Goal: Task Accomplishment & Management: Use online tool/utility

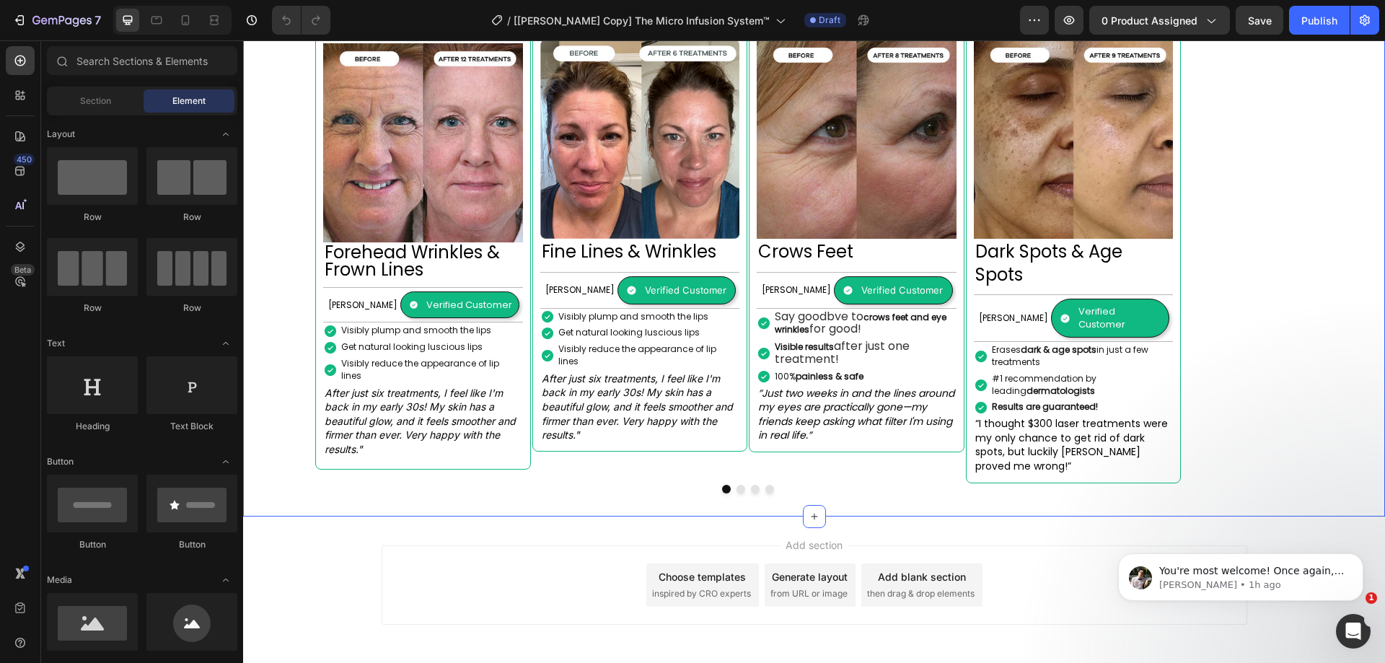
scroll to position [1391, 0]
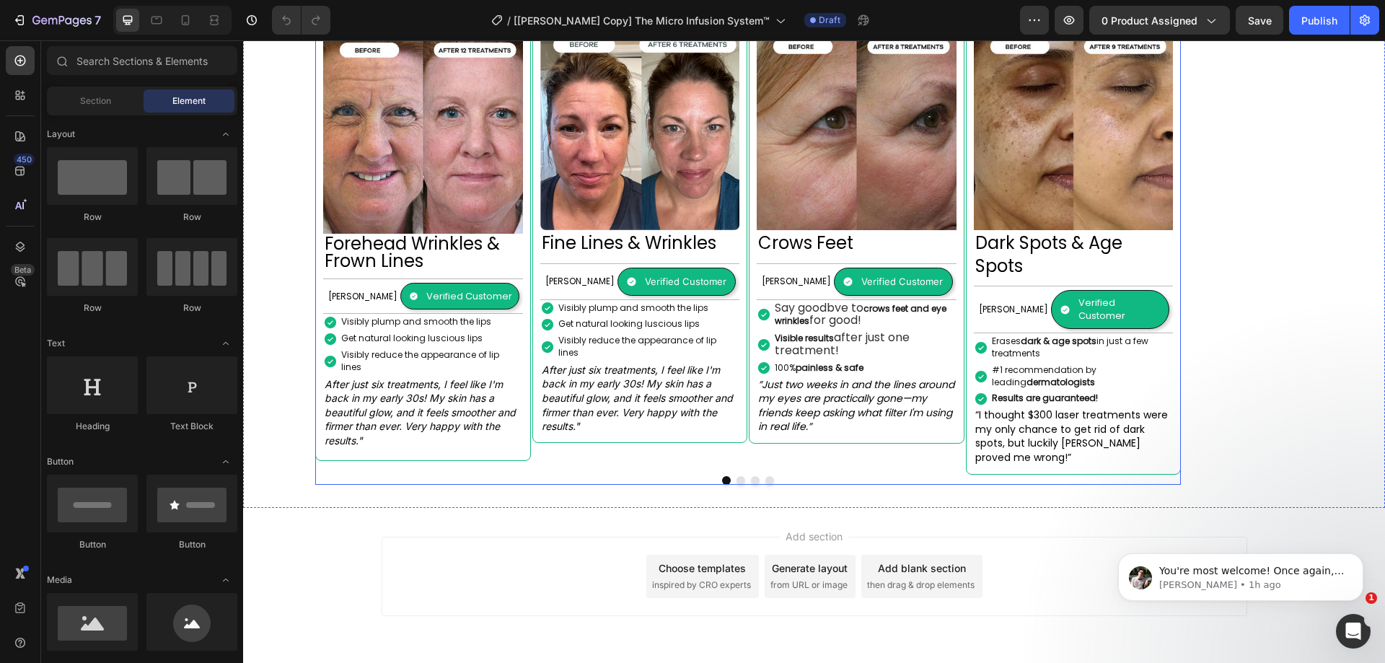
click at [868, 419] on div "Image Crows Feet Heading Alexandra L. Text Block Verified Customer Item List Ro…" at bounding box center [857, 249] width 216 height 452
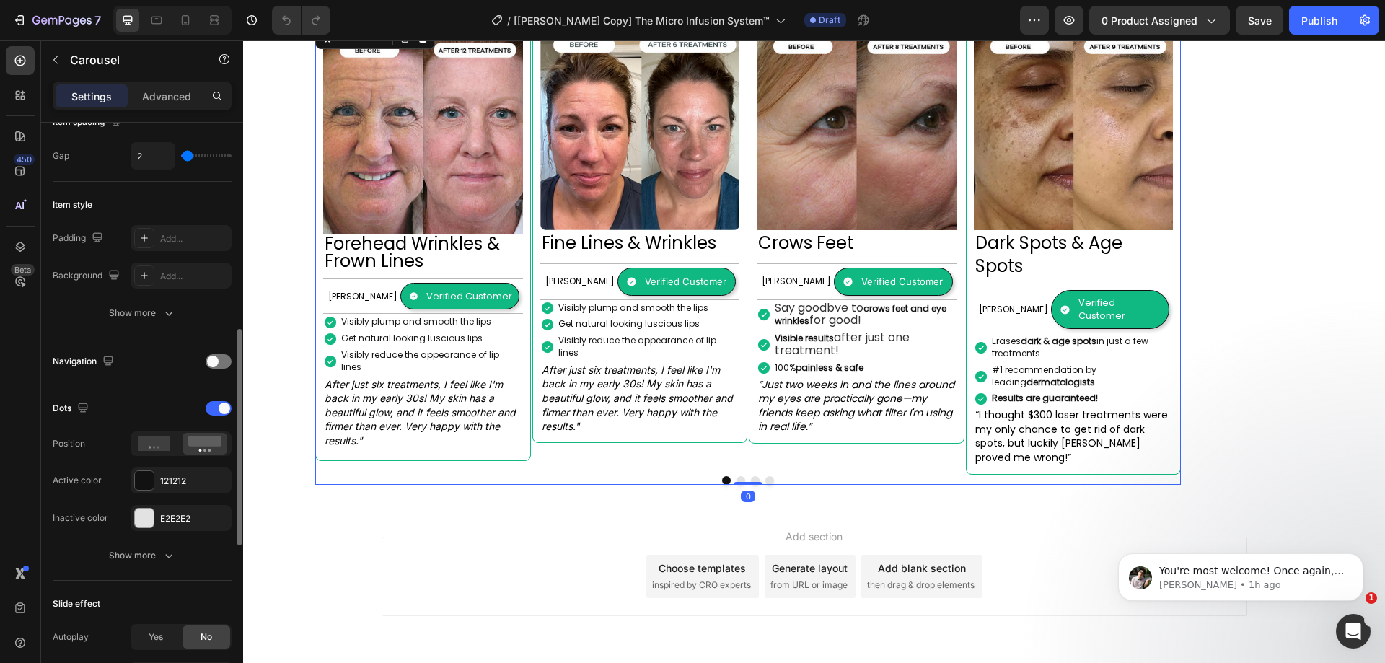
scroll to position [361, 0]
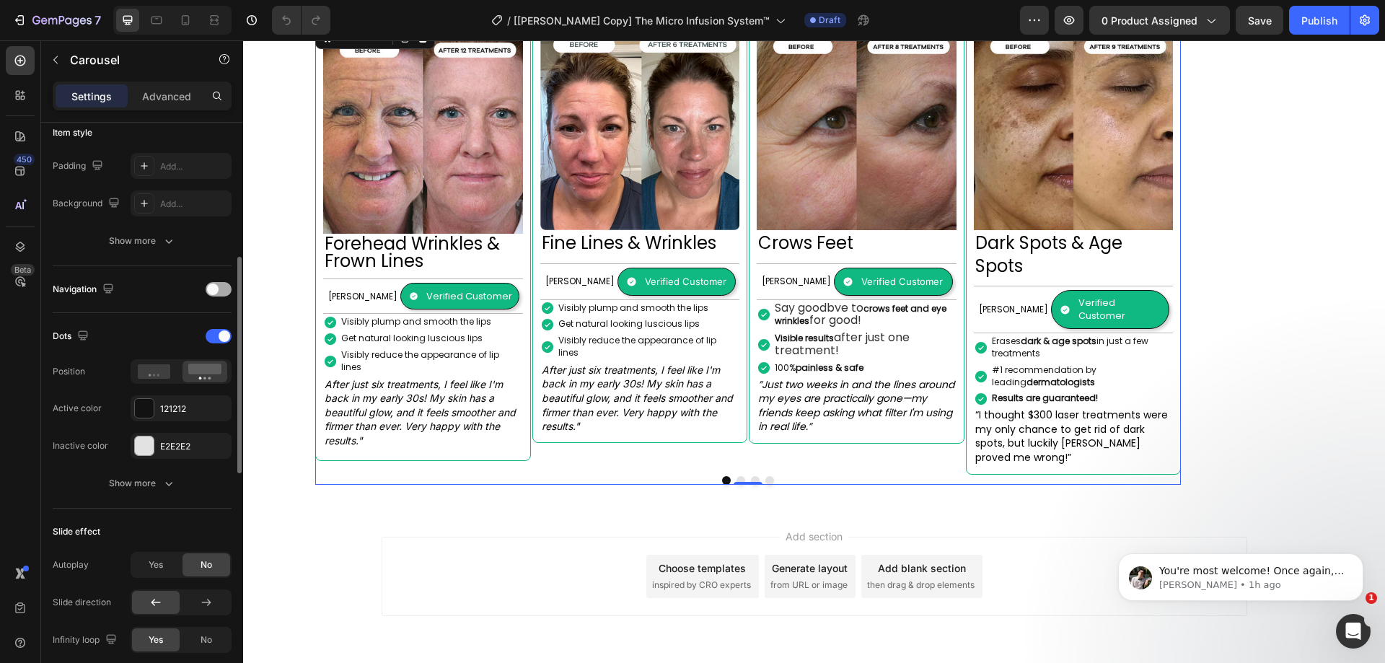
click at [214, 286] on span at bounding box center [213, 290] width 12 height 12
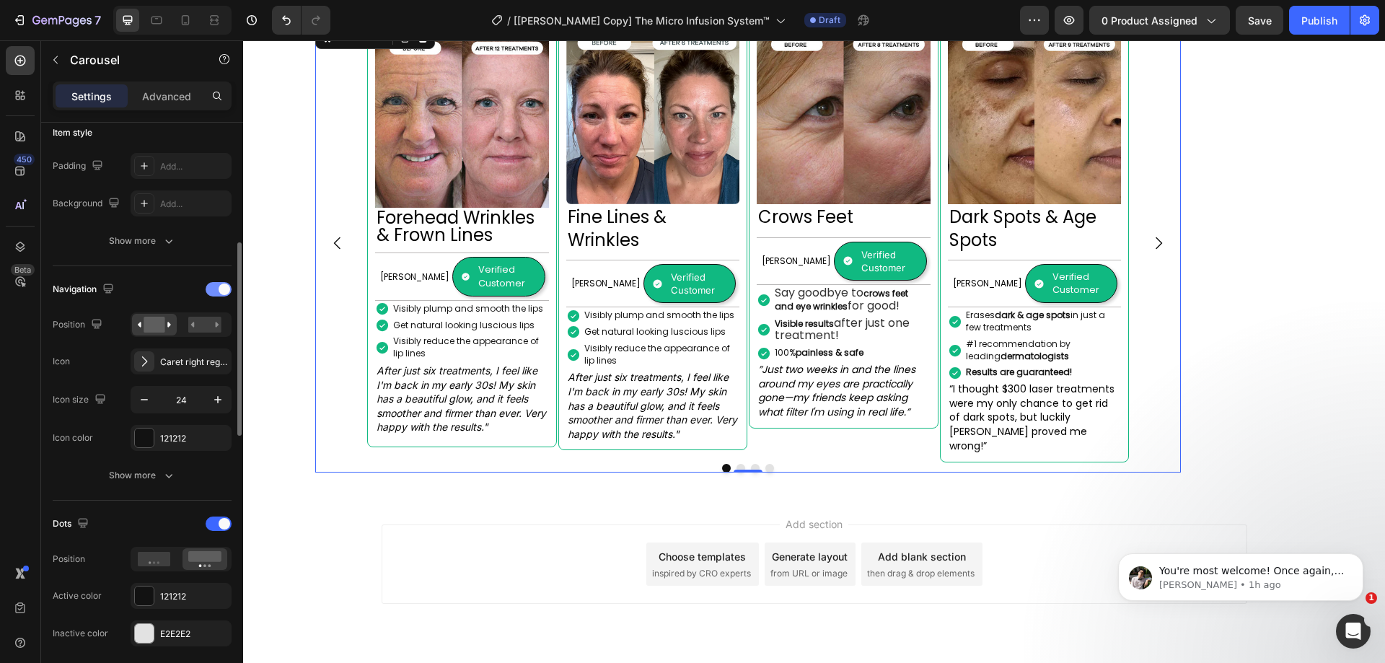
scroll to position [1367, 0]
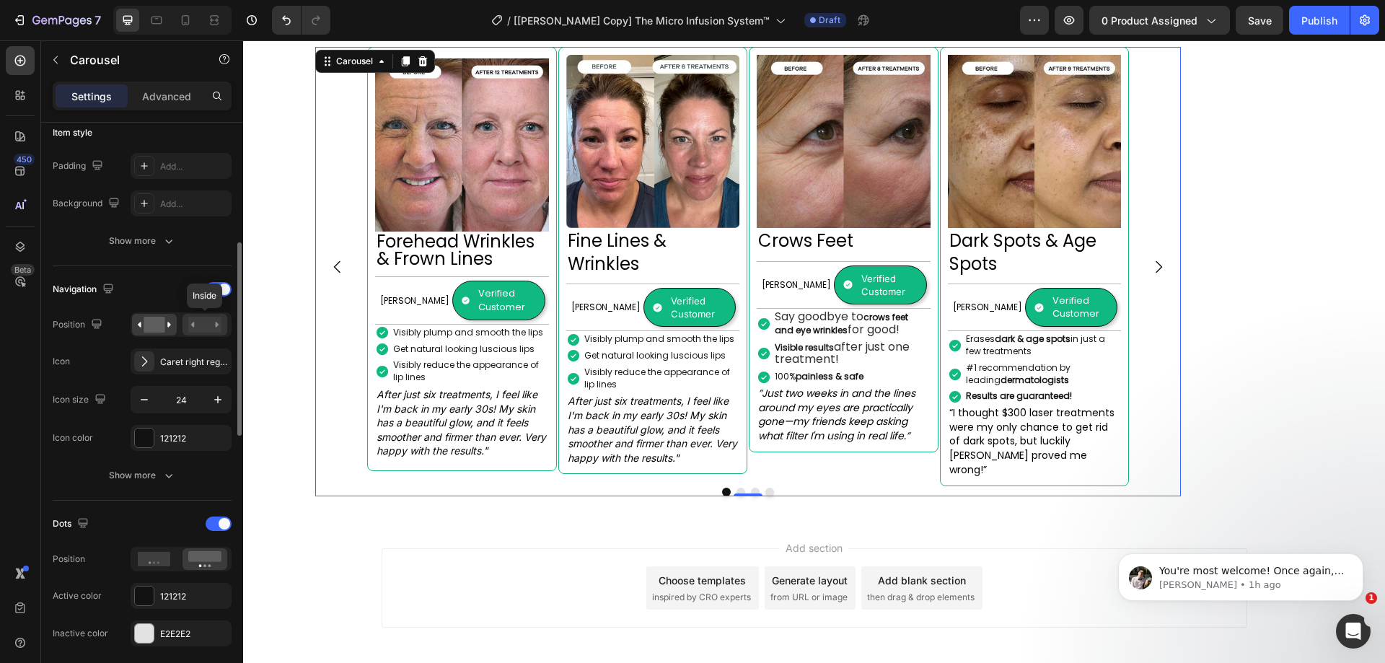
click at [206, 315] on div at bounding box center [205, 325] width 45 height 22
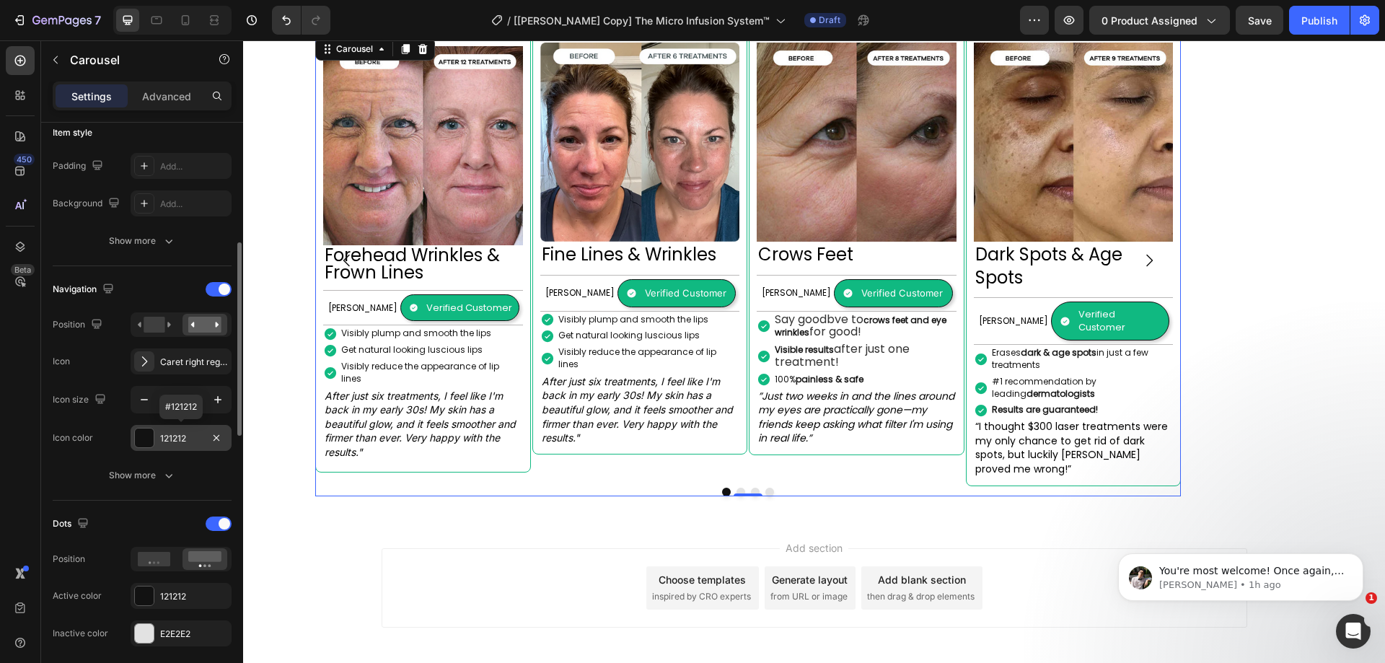
click at [144, 443] on div at bounding box center [144, 438] width 19 height 19
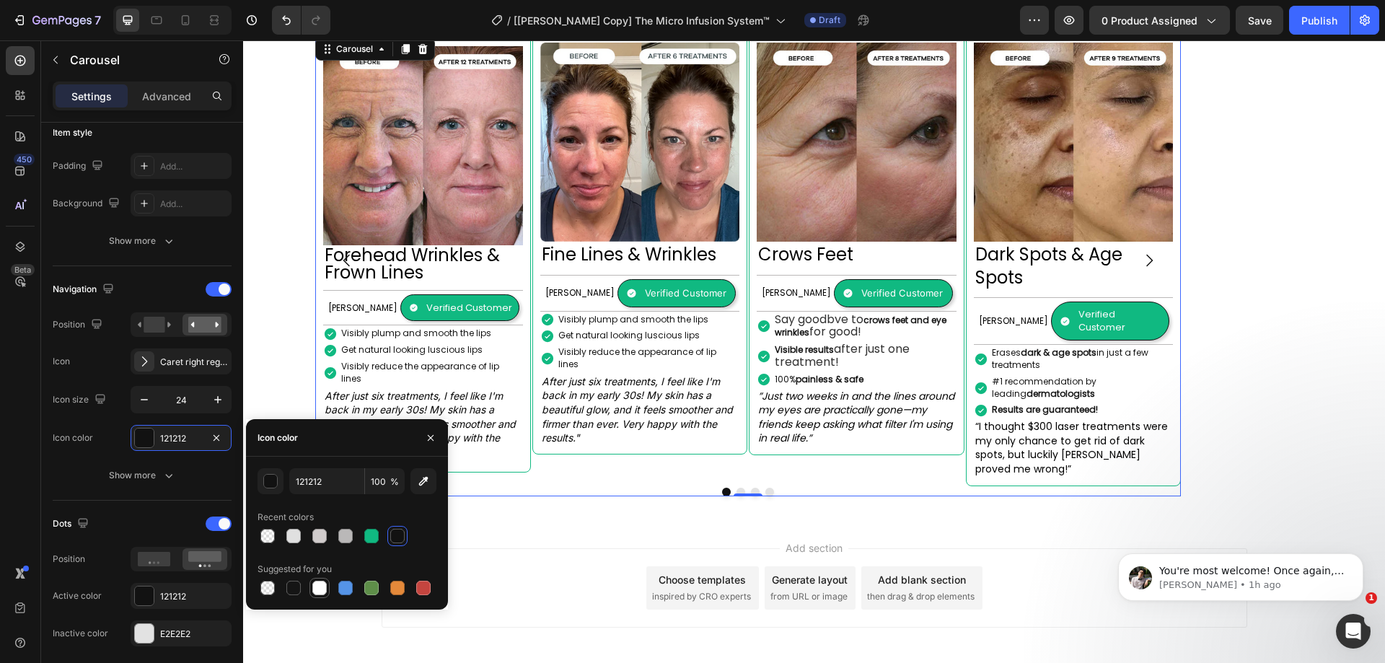
click at [322, 584] on div at bounding box center [319, 588] width 14 height 14
type input "FFFFFF"
click at [158, 481] on div "Show more" at bounding box center [142, 475] width 67 height 14
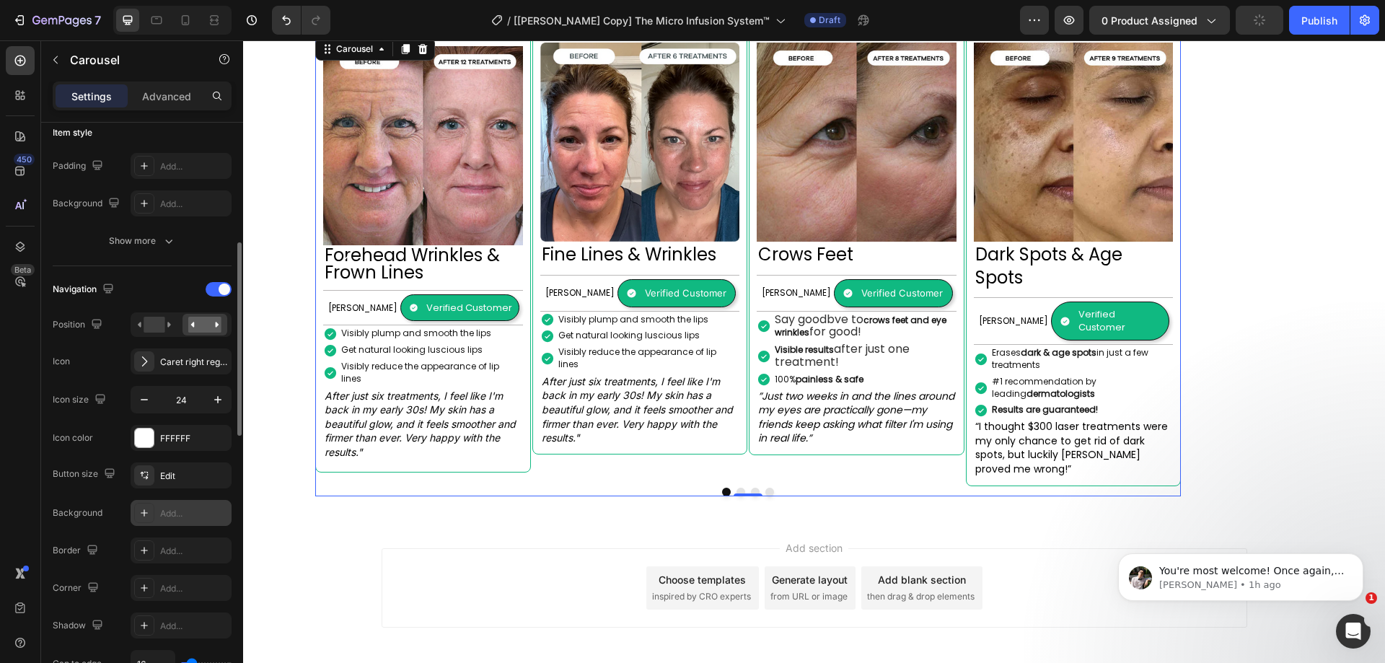
click at [170, 507] on div "Add..." at bounding box center [194, 513] width 68 height 13
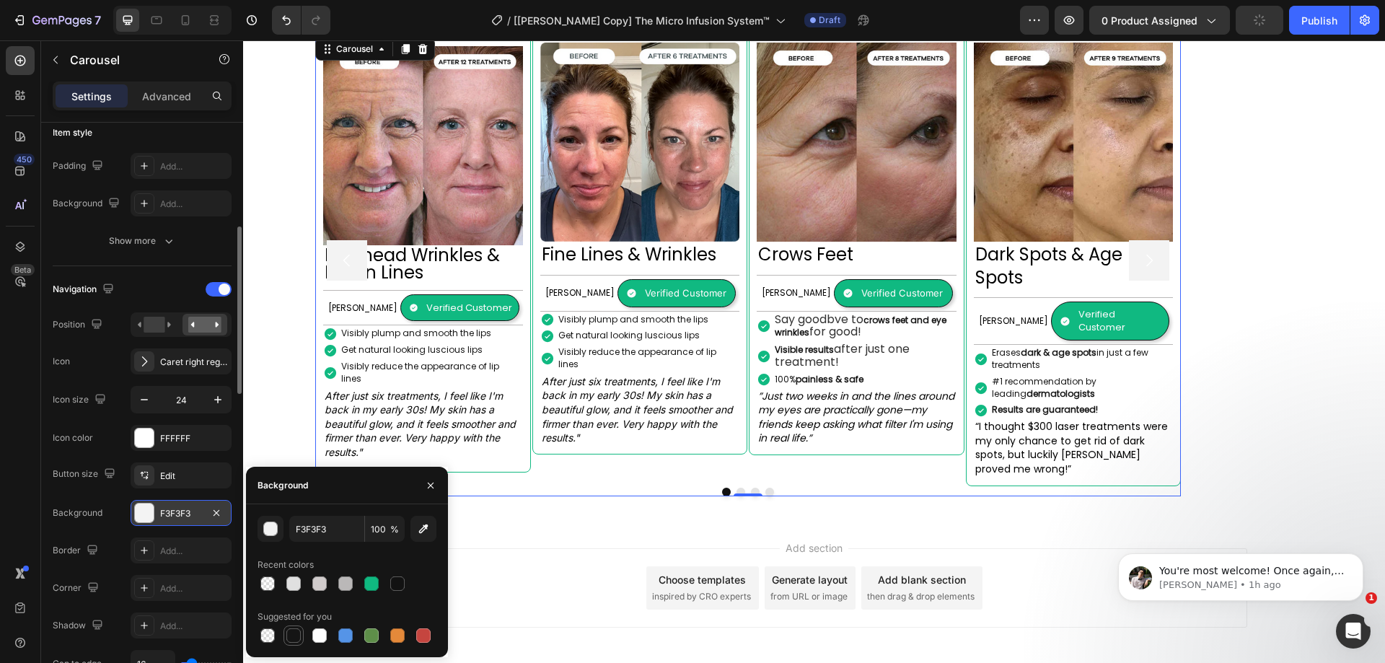
click at [297, 632] on div at bounding box center [293, 635] width 14 height 14
type input "151515"
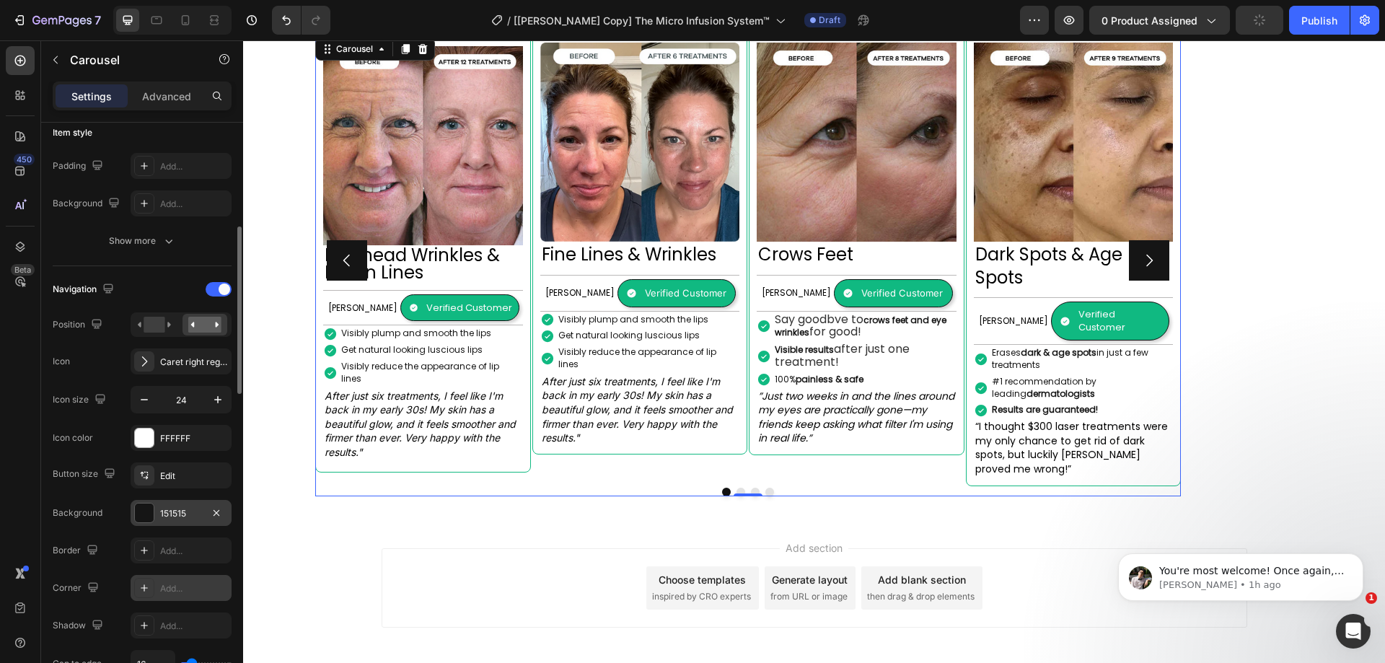
click at [185, 584] on div "Add..." at bounding box center [194, 588] width 68 height 13
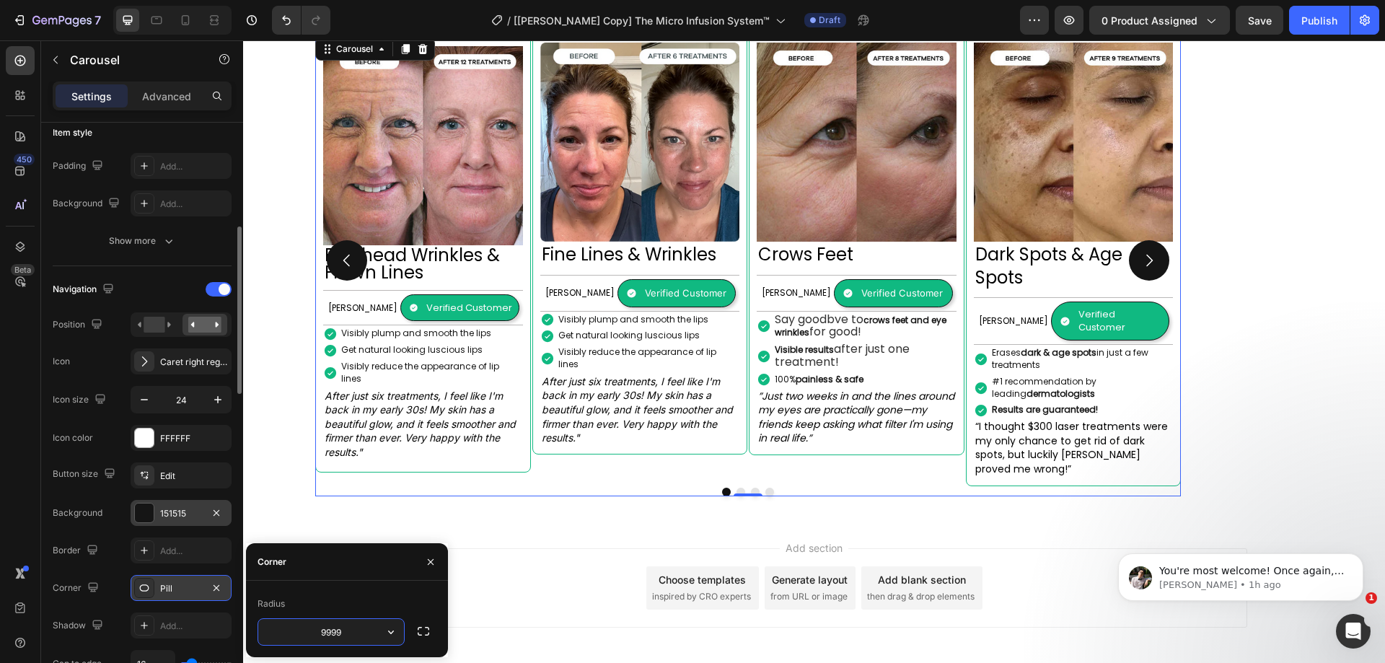
click at [0, 503] on div "450 Beta" at bounding box center [20, 351] width 41 height 623
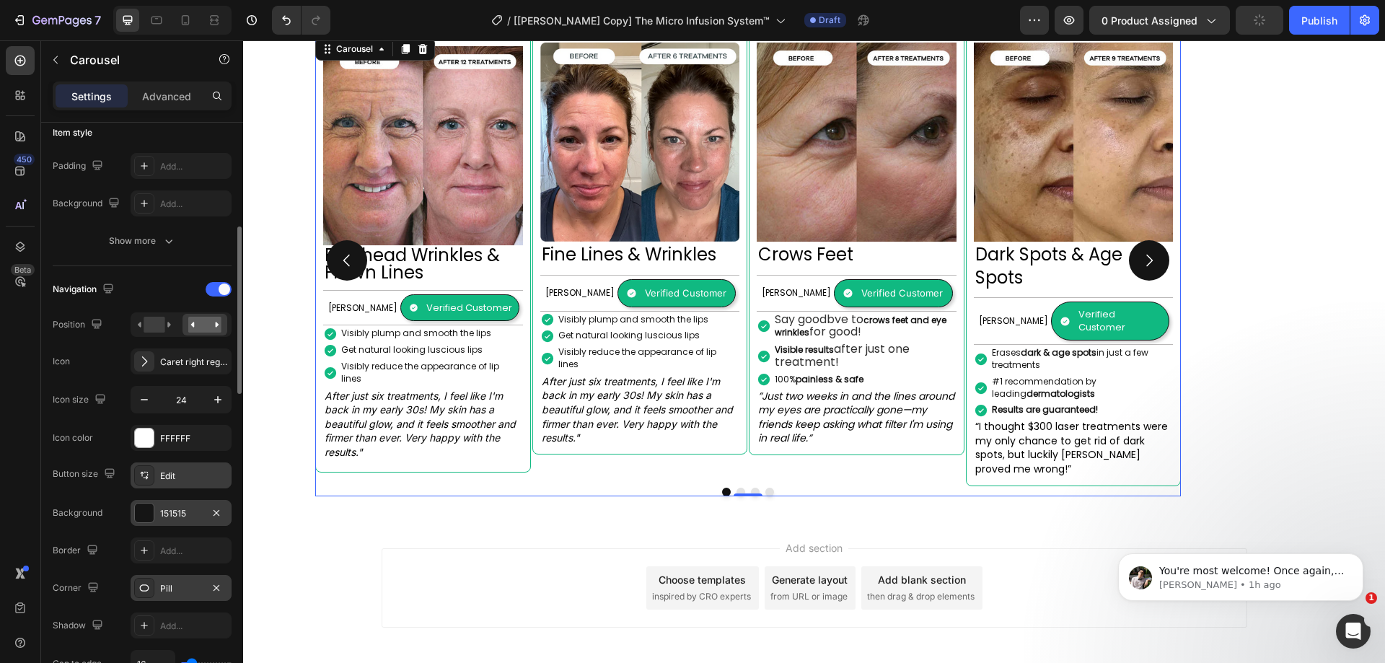
click at [174, 484] on div "Edit" at bounding box center [181, 475] width 101 height 26
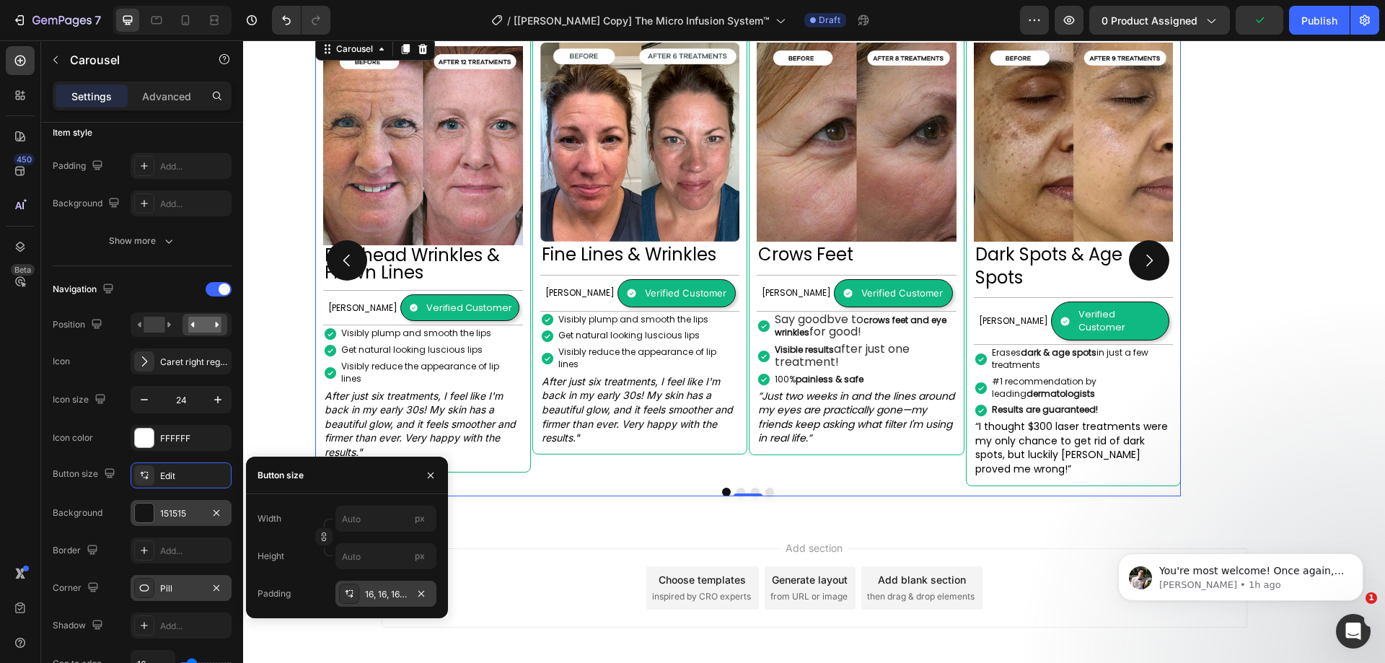
click at [374, 595] on div "16, 16, 16, 16" at bounding box center [386, 594] width 42 height 13
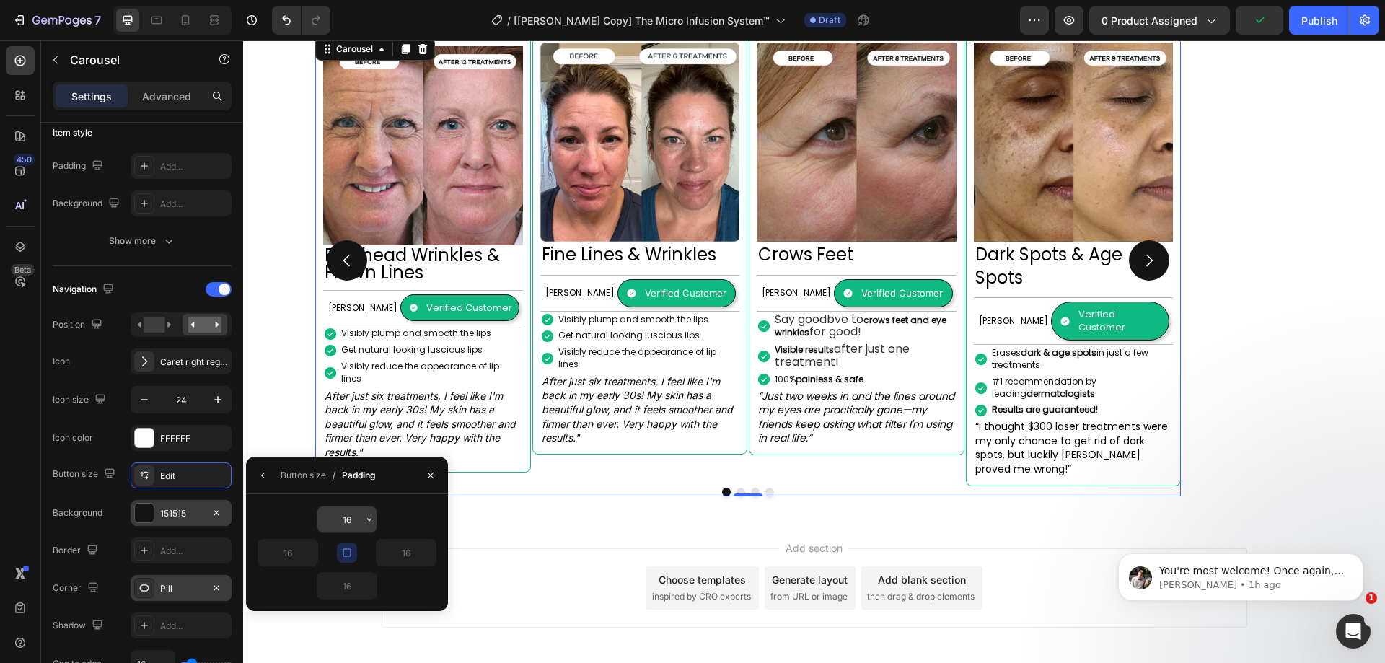
click at [351, 525] on input "16" at bounding box center [346, 519] width 59 height 26
type input "10"
click at [35, 436] on div "450 Beta" at bounding box center [20, 351] width 41 height 623
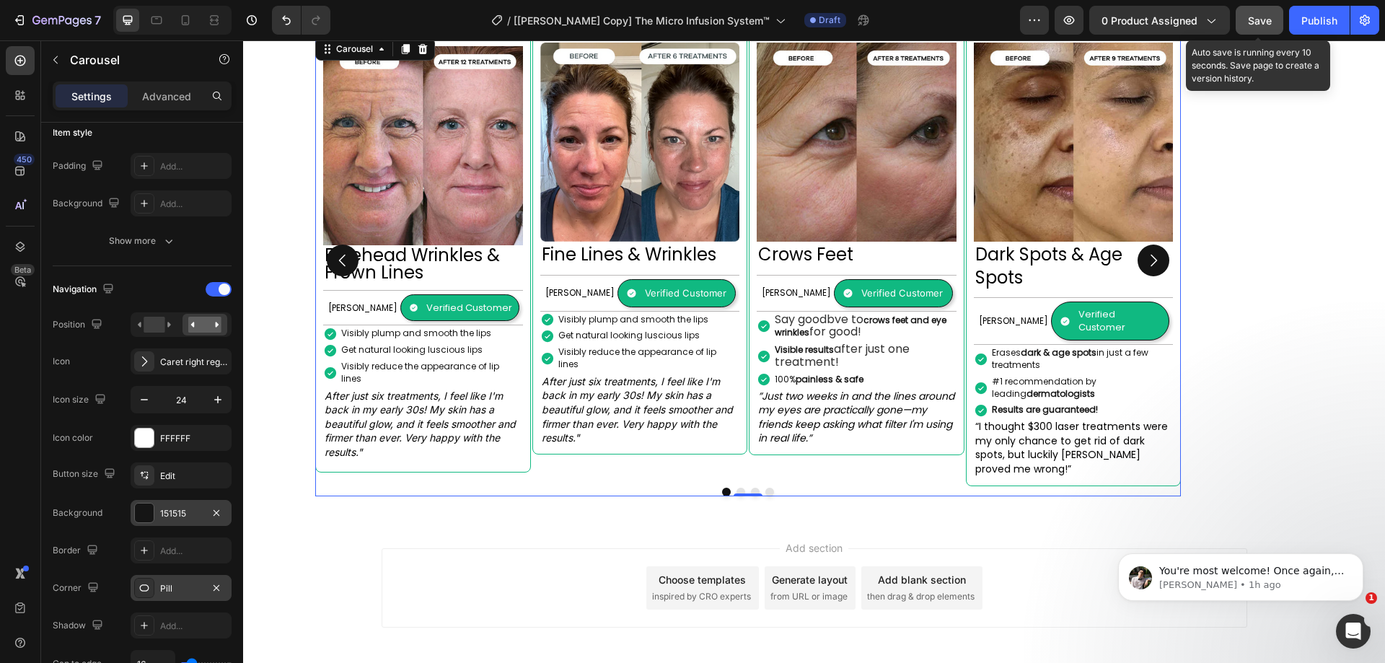
click at [1253, 26] on span "Save" at bounding box center [1260, 20] width 24 height 12
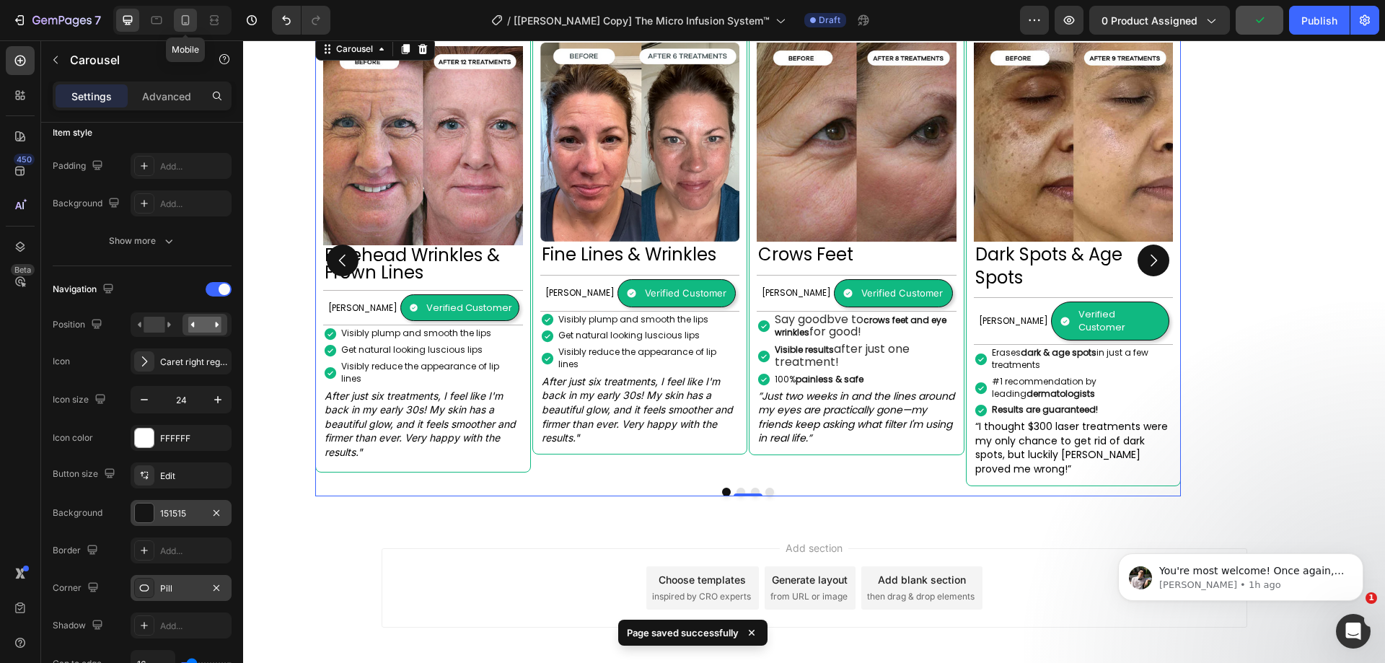
click at [192, 22] on icon at bounding box center [185, 20] width 14 height 14
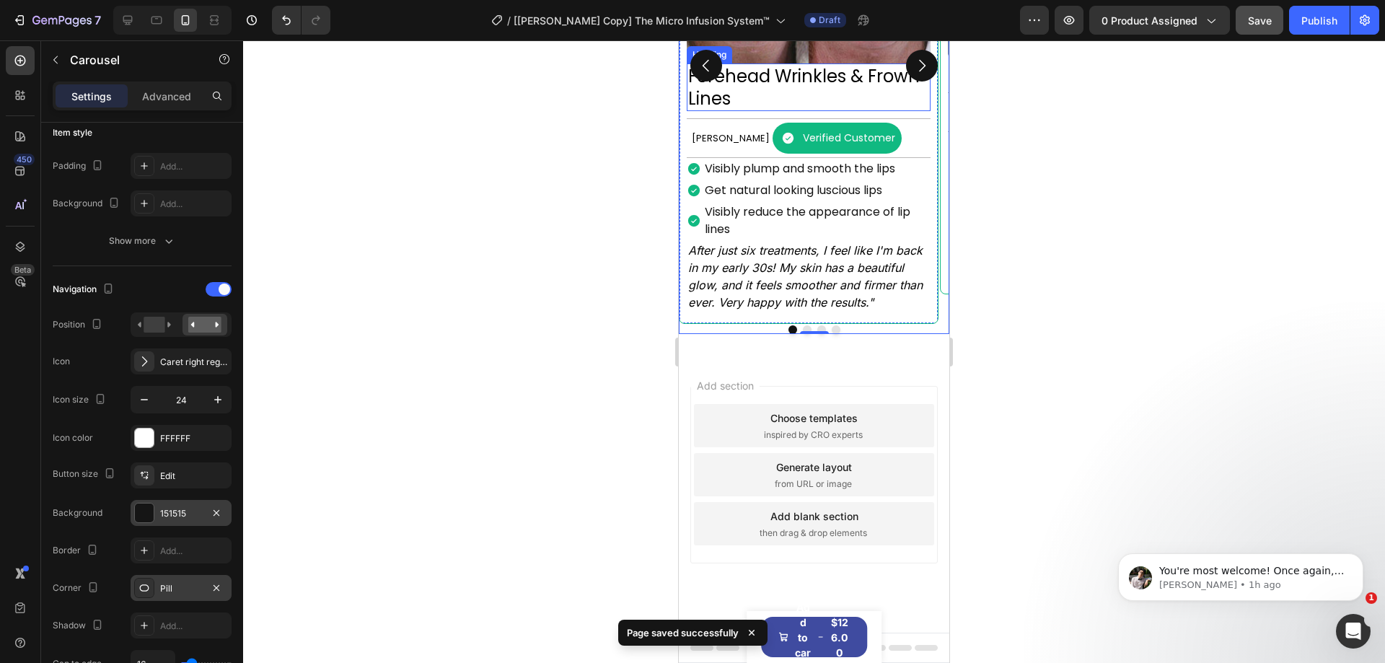
scroll to position [2358, 0]
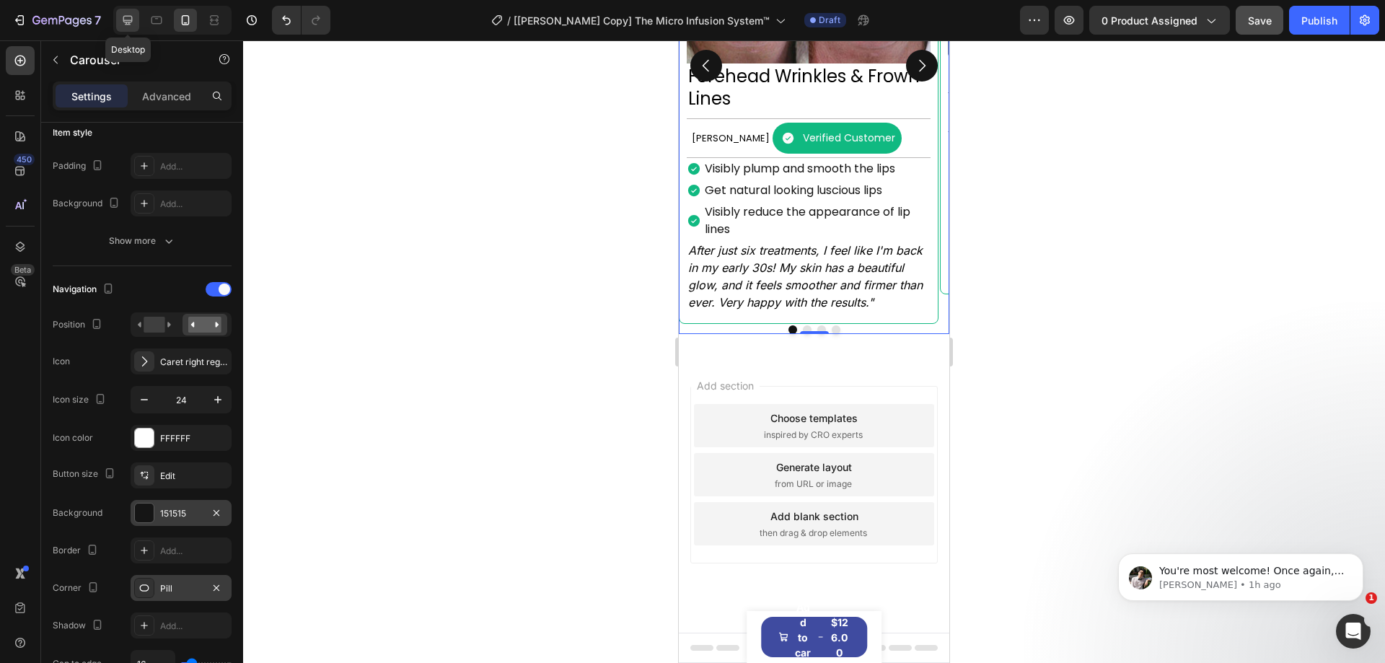
click at [136, 19] on div at bounding box center [127, 20] width 23 height 23
type input "1200"
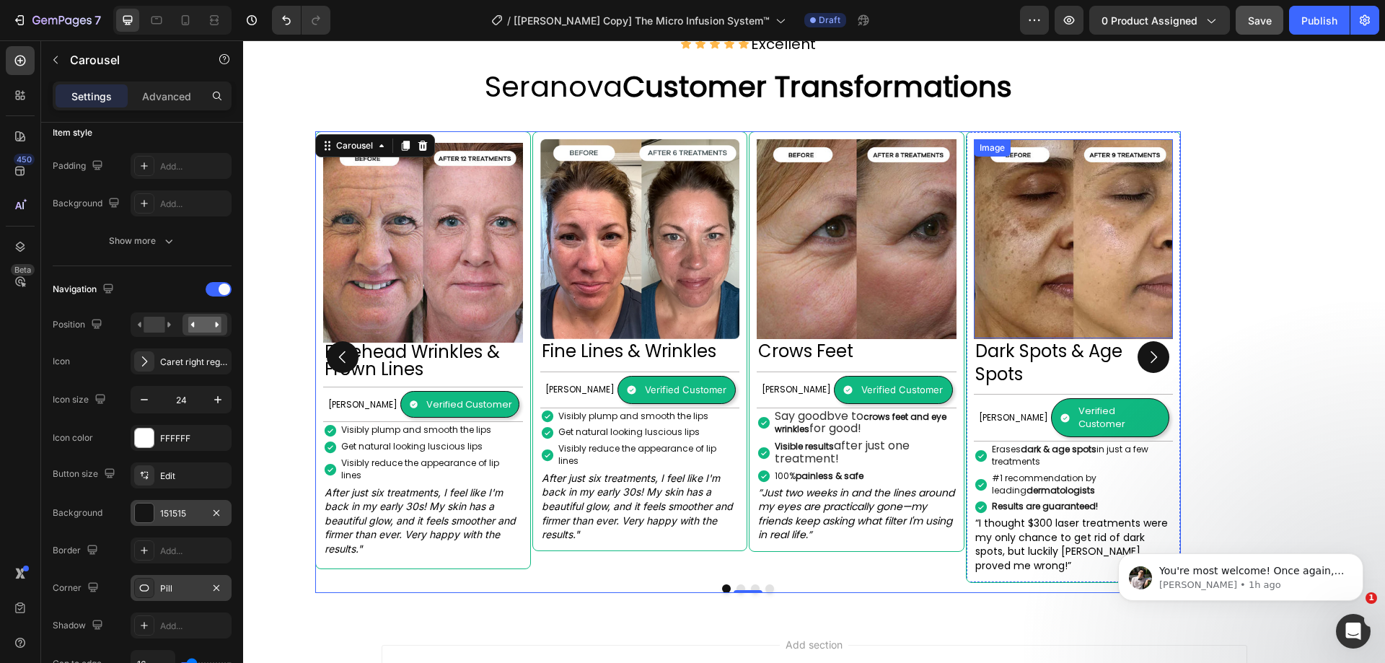
scroll to position [1282, 0]
click at [1066, 24] on icon "button" at bounding box center [1069, 20] width 14 height 14
click at [1066, 19] on icon "button" at bounding box center [1069, 20] width 14 height 14
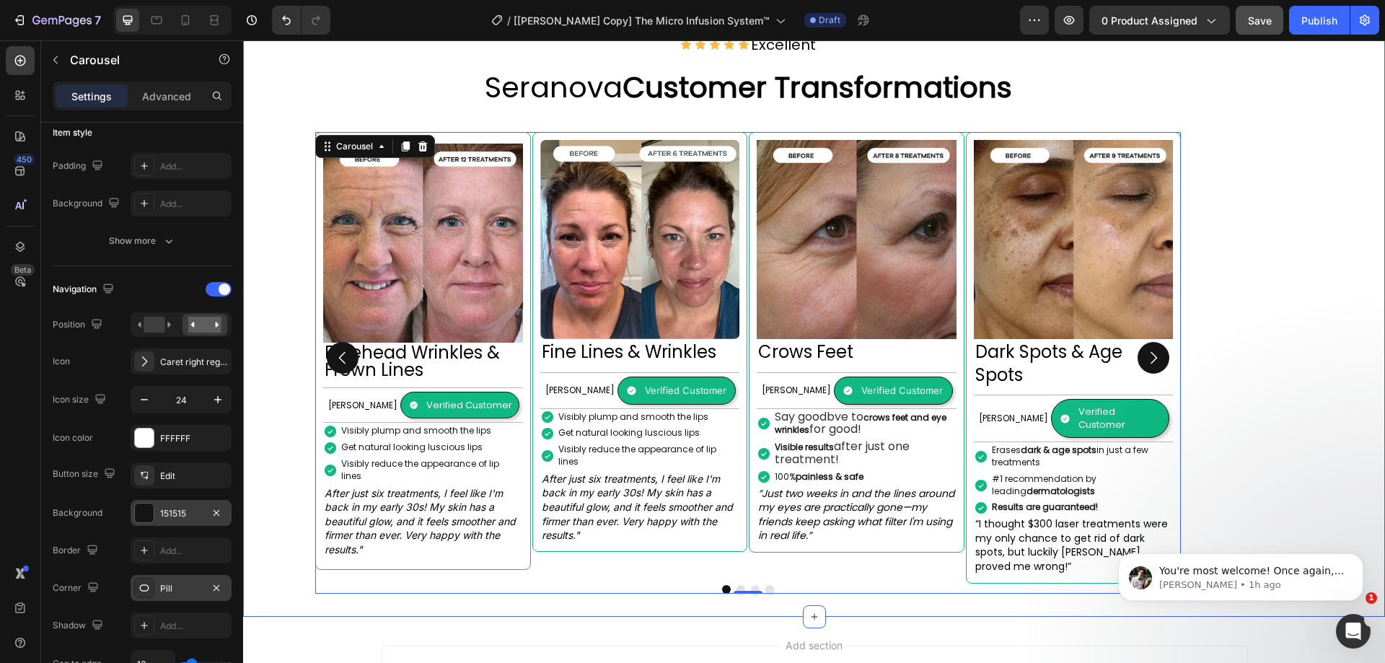
click at [1219, 318] on div "Image Forehead Wrinkles & Frown Lines Heading Margret H. Text Block Verified Cu…" at bounding box center [748, 351] width 1010 height 485
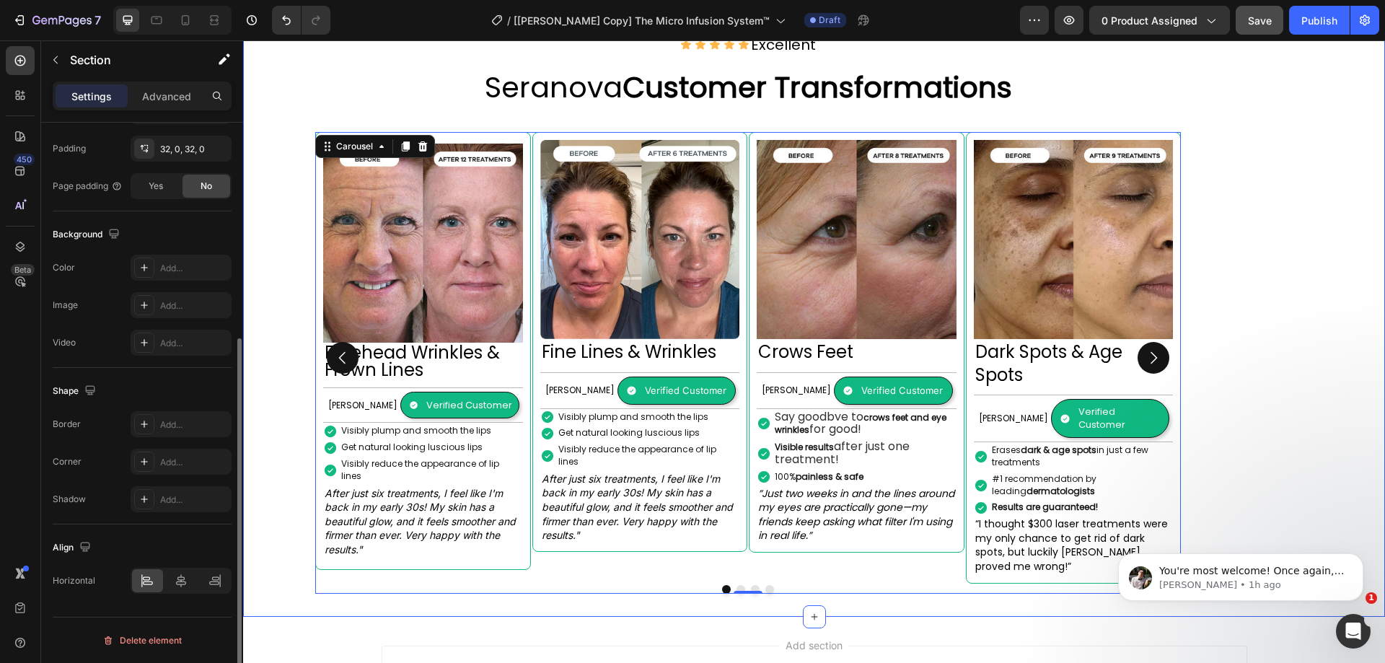
scroll to position [0, 0]
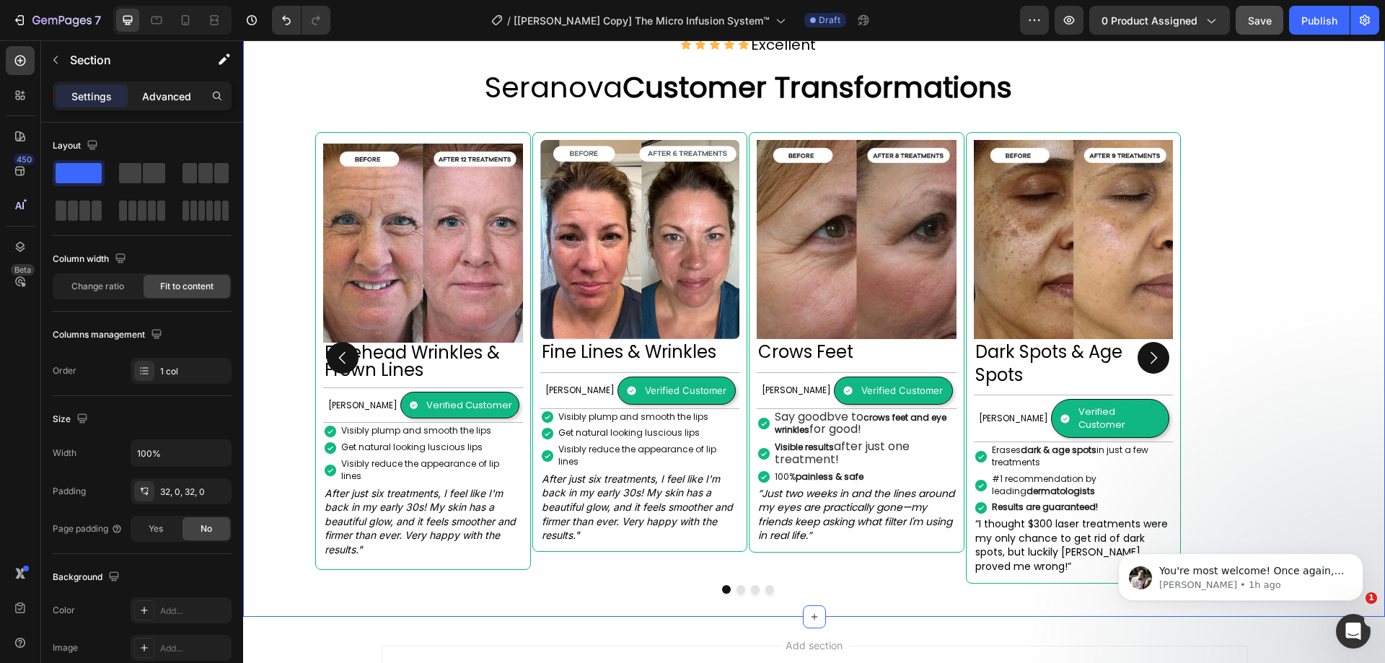
click at [167, 100] on p "Advanced" at bounding box center [166, 96] width 49 height 15
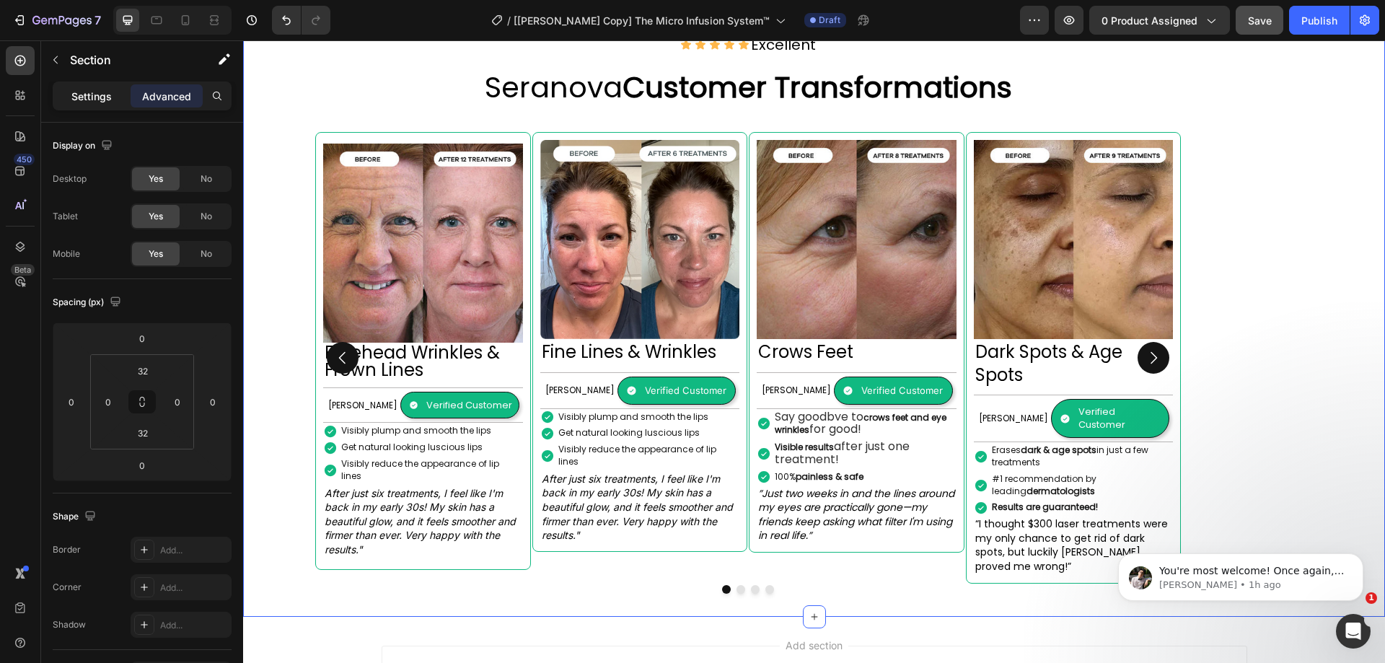
click at [92, 101] on p "Settings" at bounding box center [91, 96] width 40 height 15
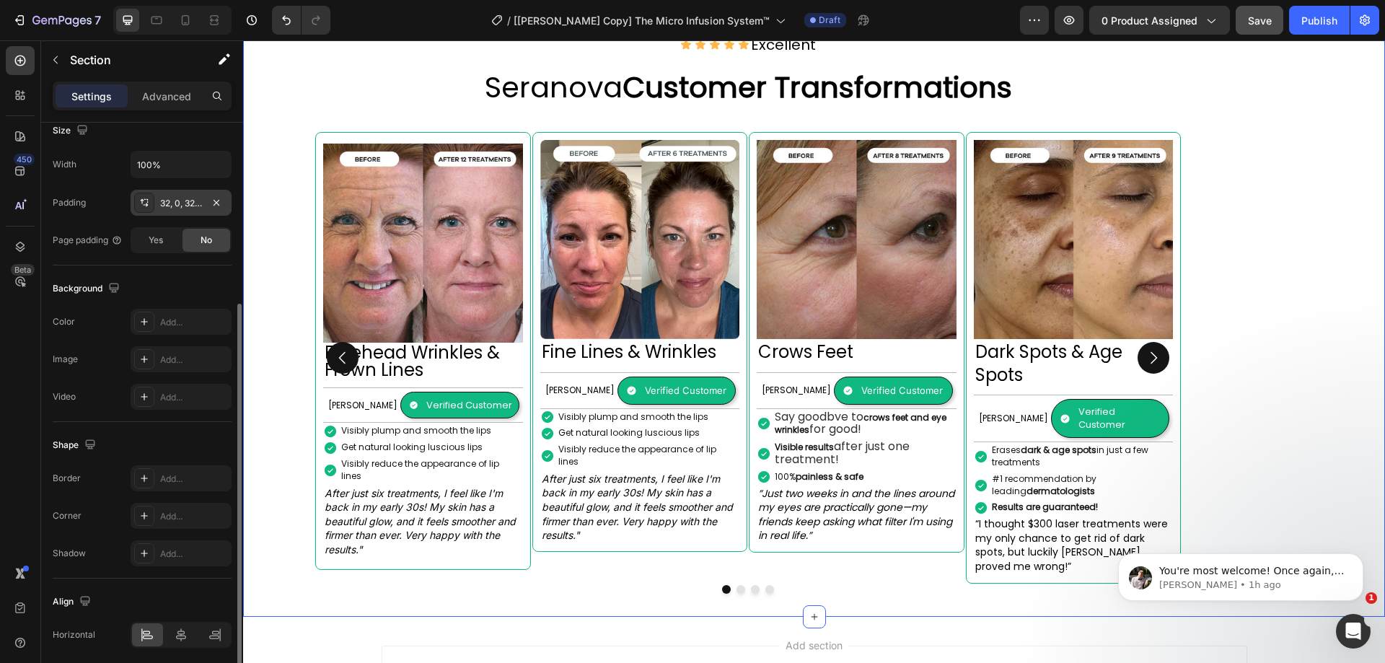
scroll to position [343, 0]
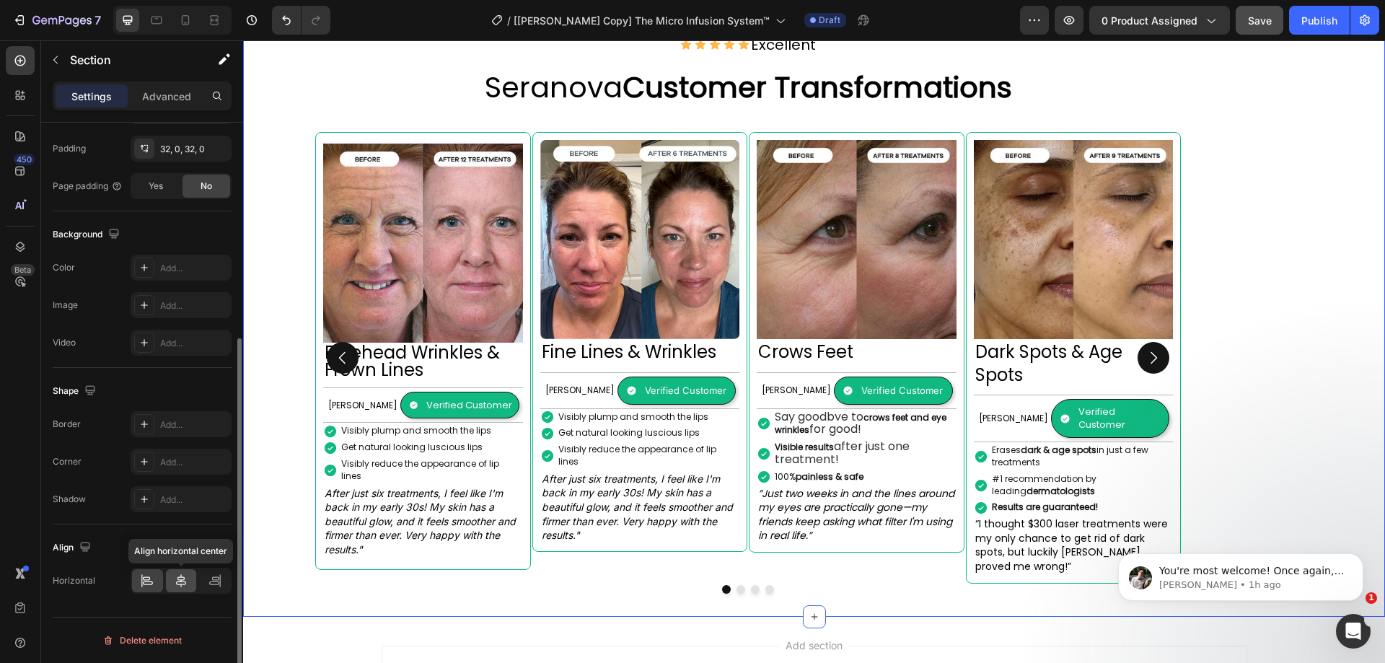
click at [179, 580] on icon at bounding box center [181, 580] width 10 height 13
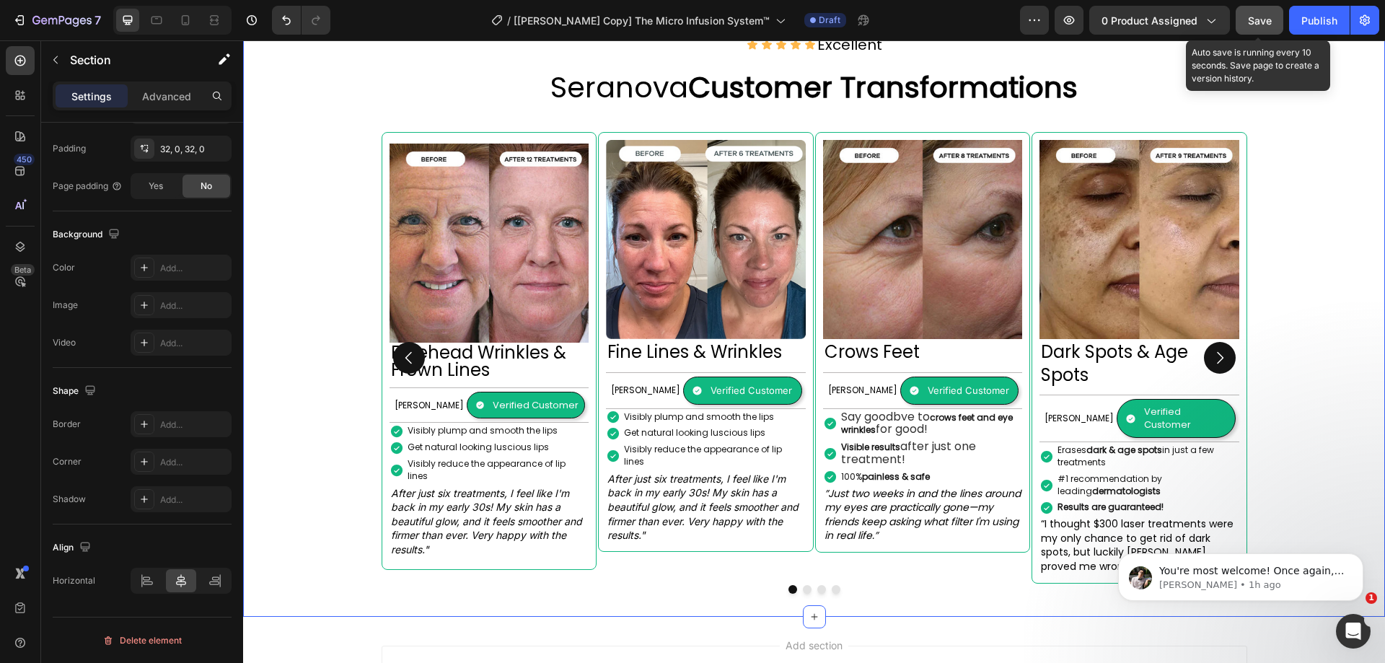
click at [1262, 21] on span "Save" at bounding box center [1260, 20] width 24 height 12
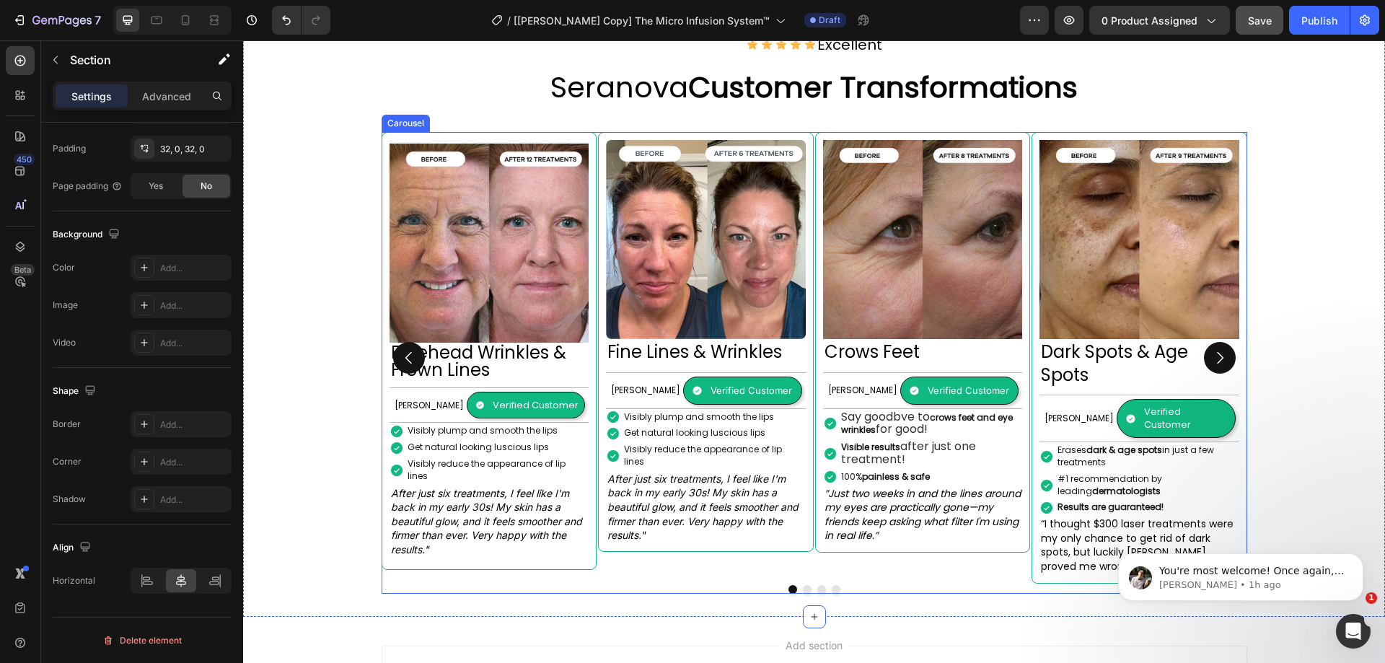
click at [1005, 519] on div "Image Crows Feet Heading Alexandra L. Text Block Verified Customer Item List Ro…" at bounding box center [923, 358] width 216 height 452
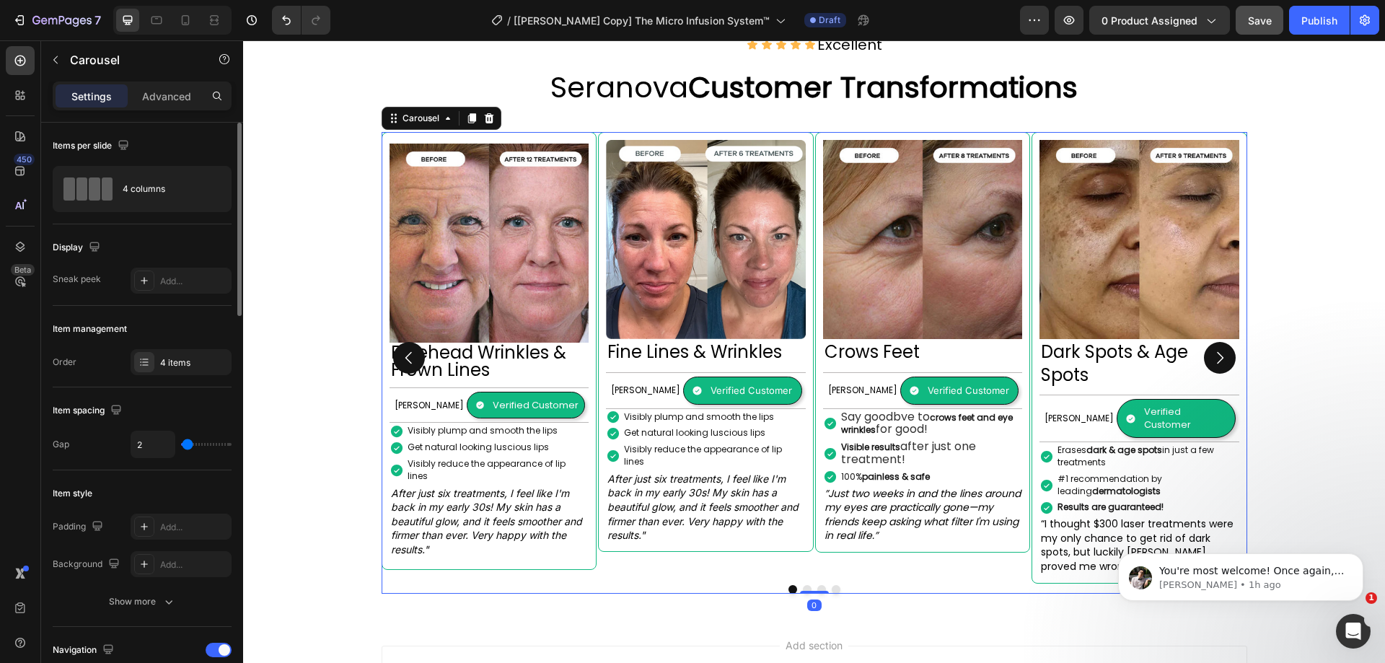
scroll to position [216, 0]
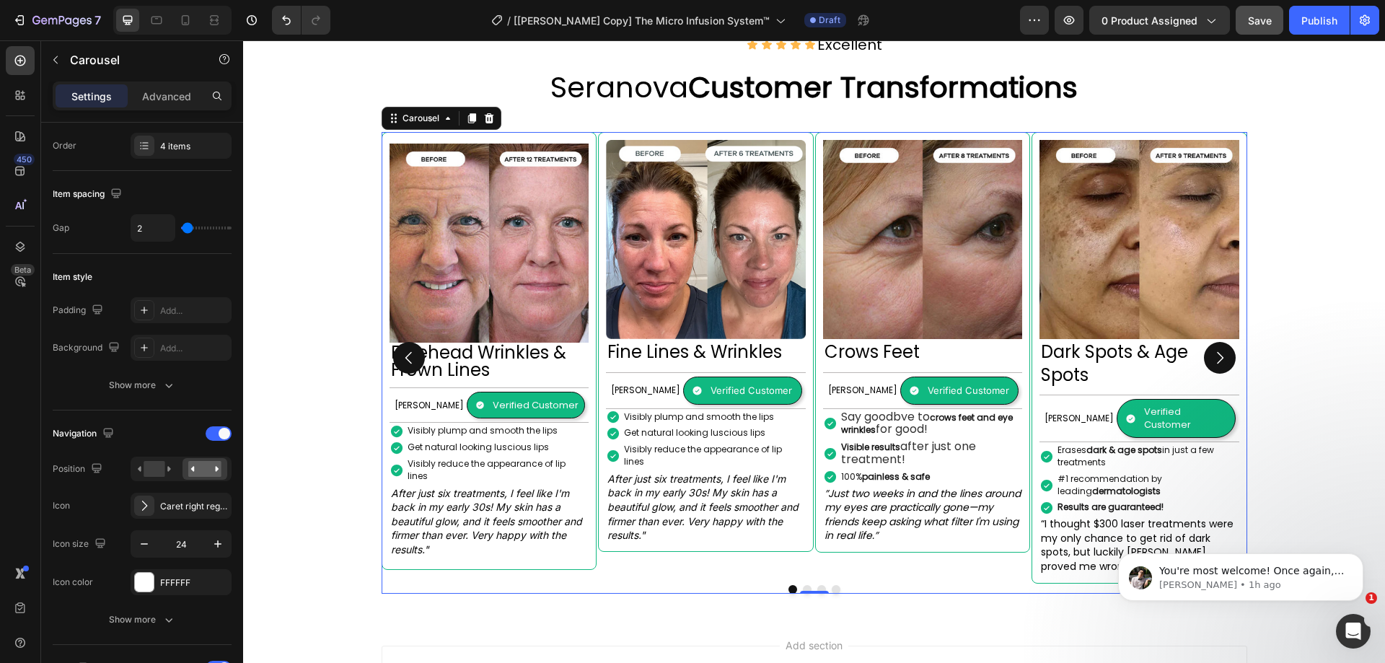
click at [734, 585] on div at bounding box center [815, 589] width 866 height 9
click at [170, 103] on p "Advanced" at bounding box center [166, 96] width 49 height 15
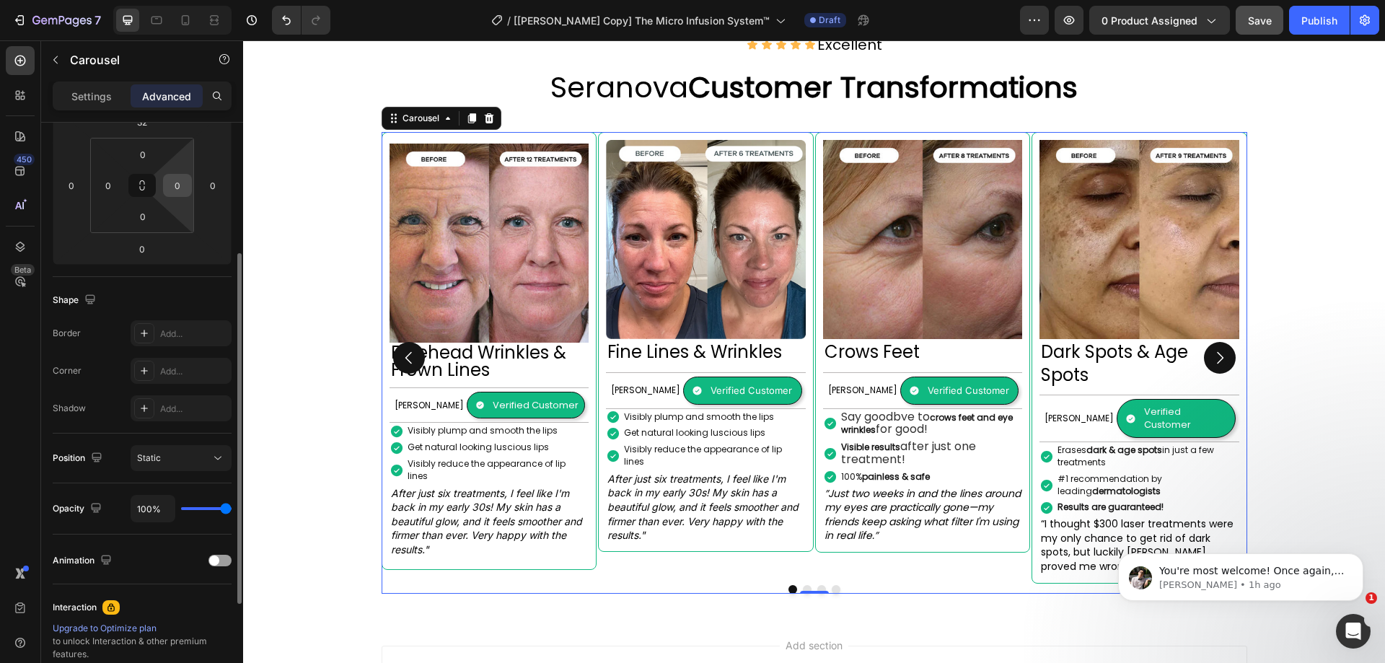
click at [180, 183] on input "0" at bounding box center [178, 186] width 22 height 22
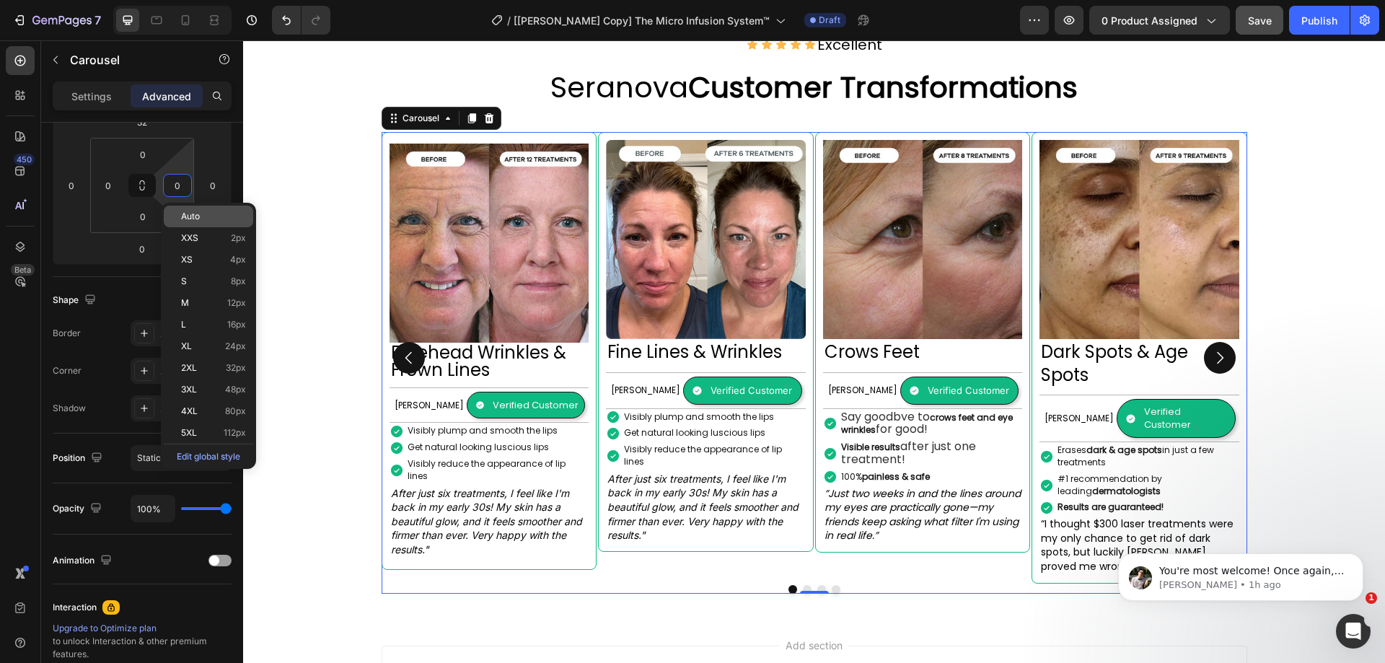
type input "1"
click at [105, 191] on input "0" at bounding box center [108, 186] width 22 height 22
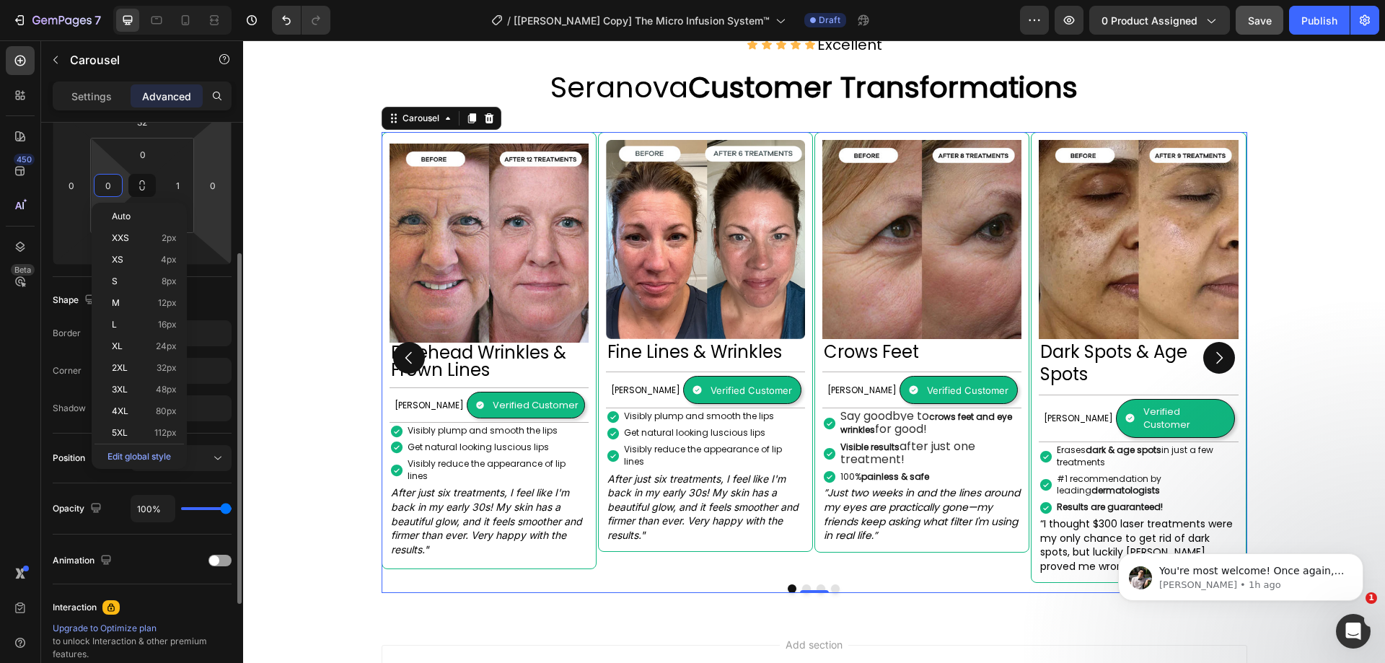
type input "1"
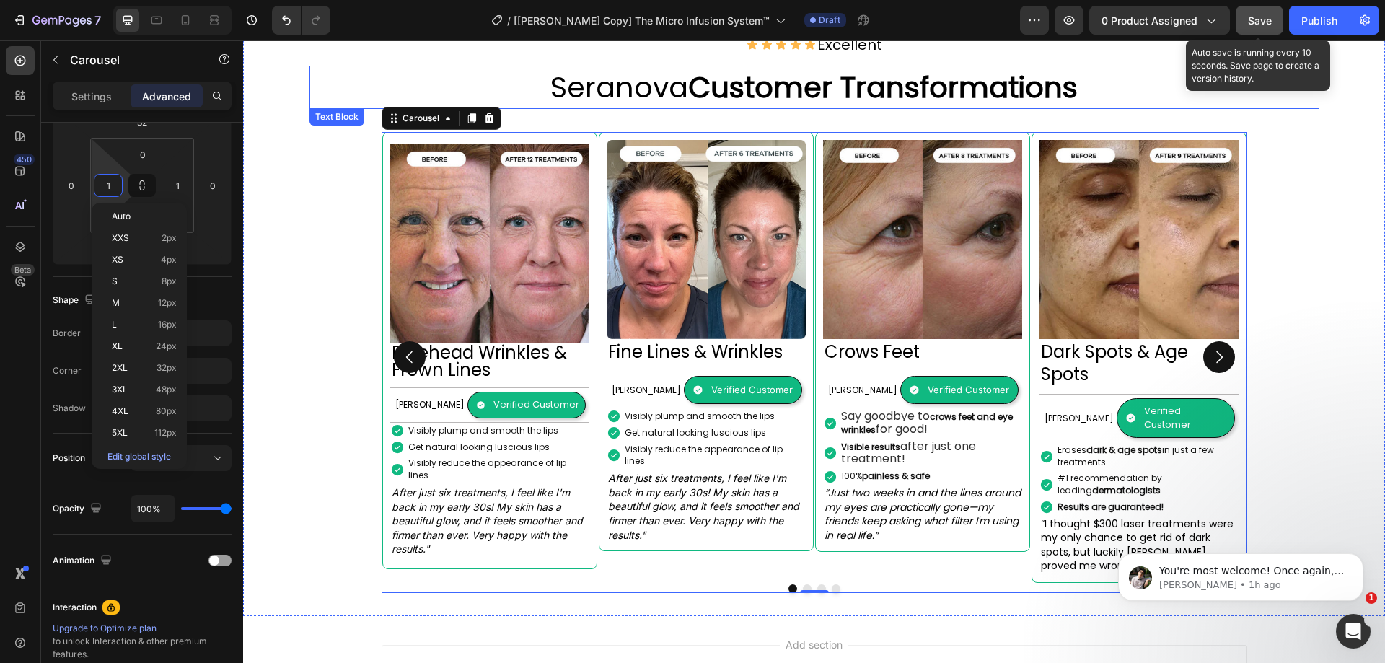
click at [1263, 29] on button "Save" at bounding box center [1260, 20] width 48 height 29
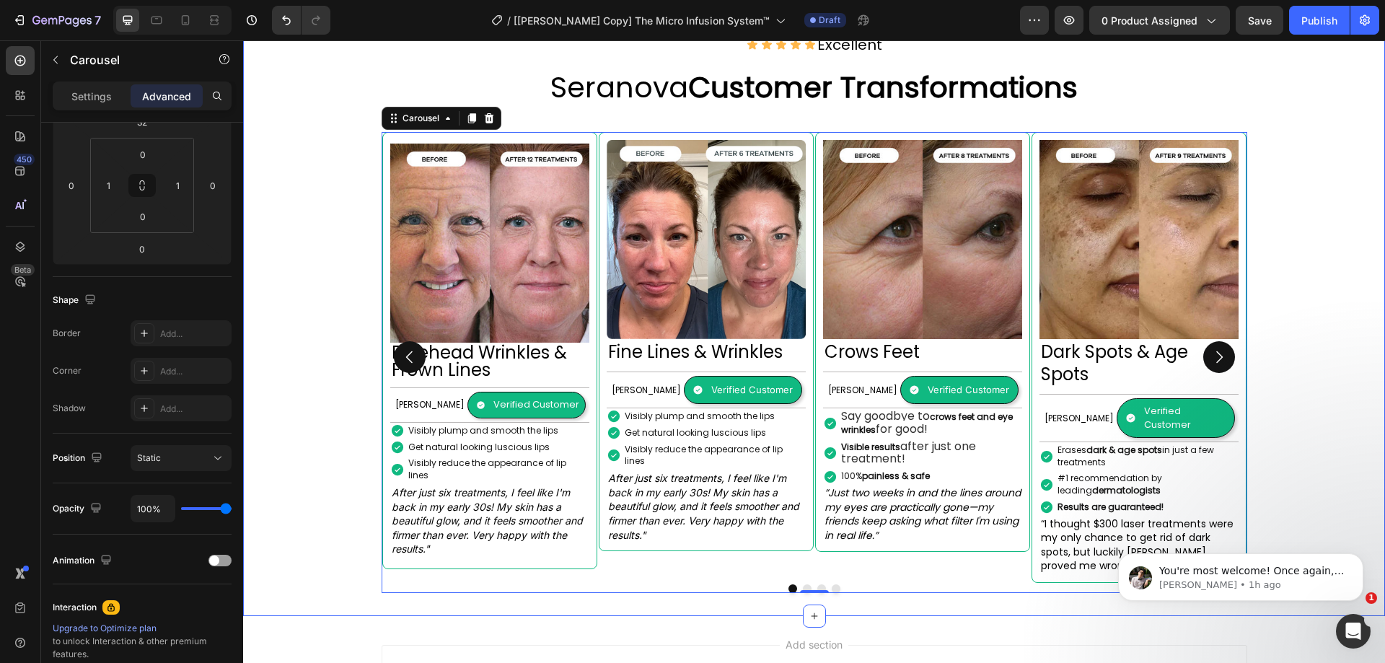
scroll to position [1391, 0]
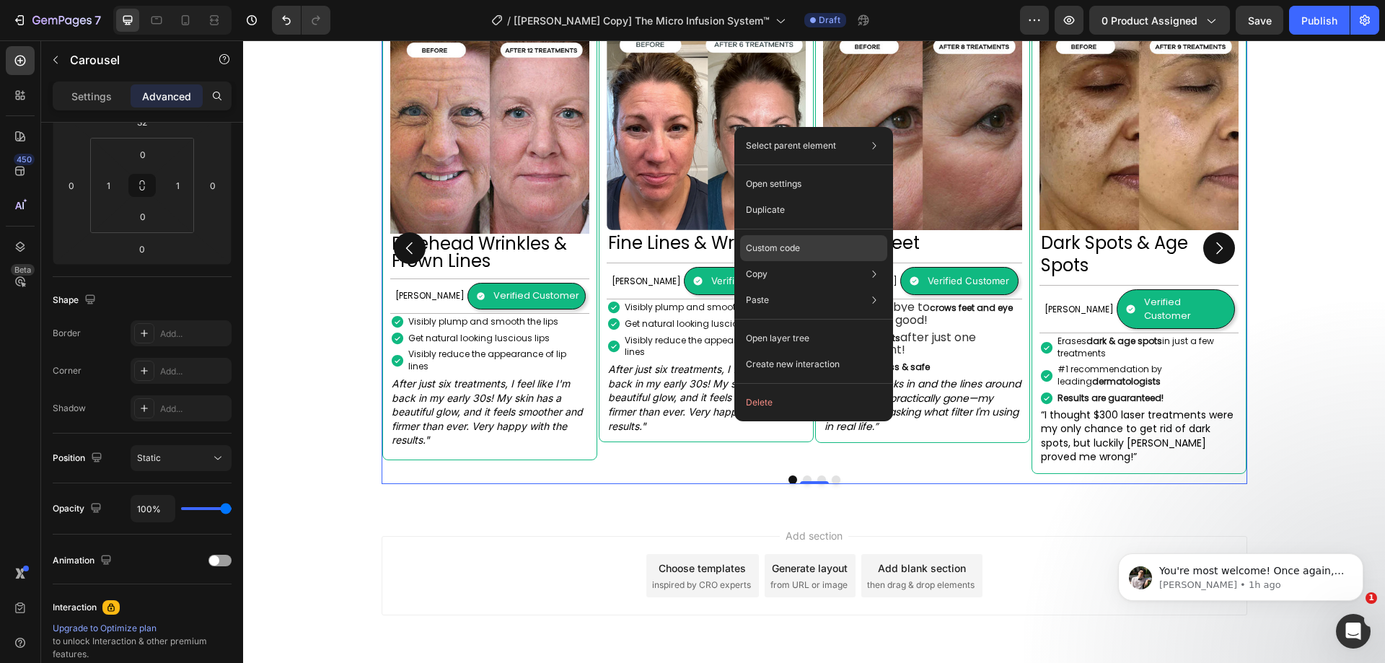
click at [784, 250] on p "Custom code" at bounding box center [773, 248] width 54 height 13
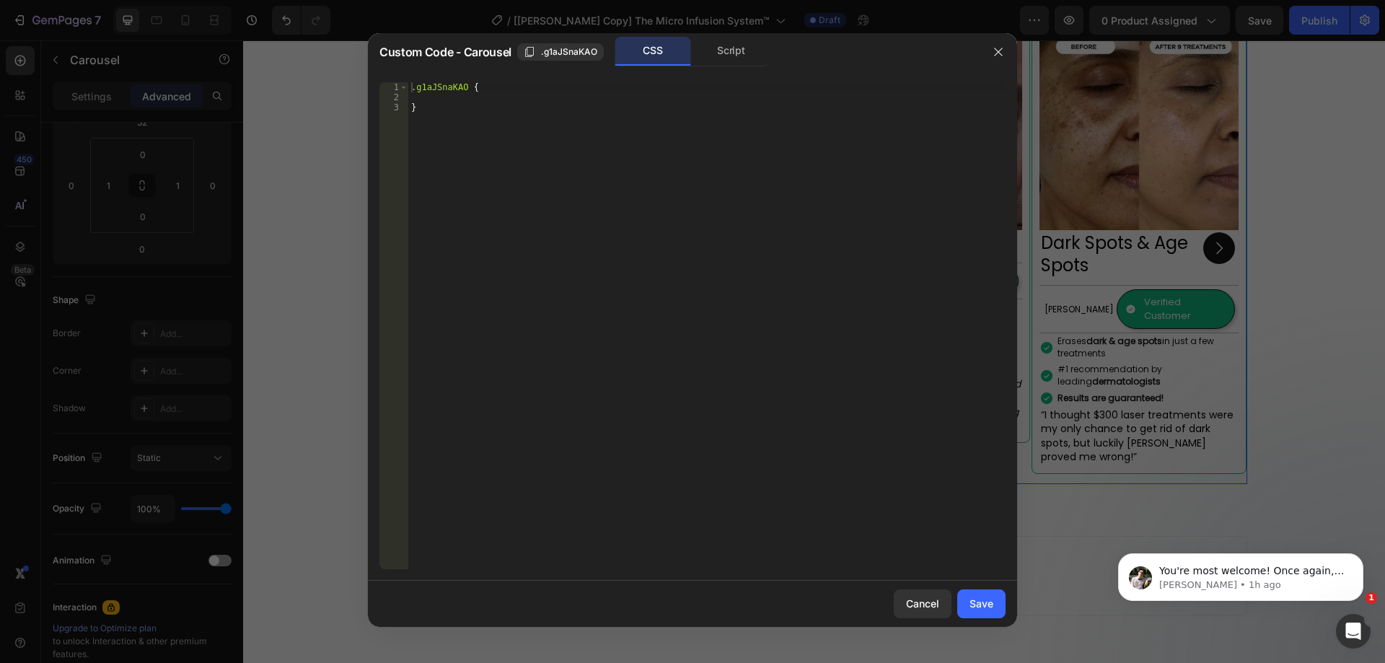
type textarea "}"
click at [703, 253] on div ".g1aJSnaKAO { }" at bounding box center [706, 335] width 597 height 507
type textarea "Ơ"
type textarea "{"
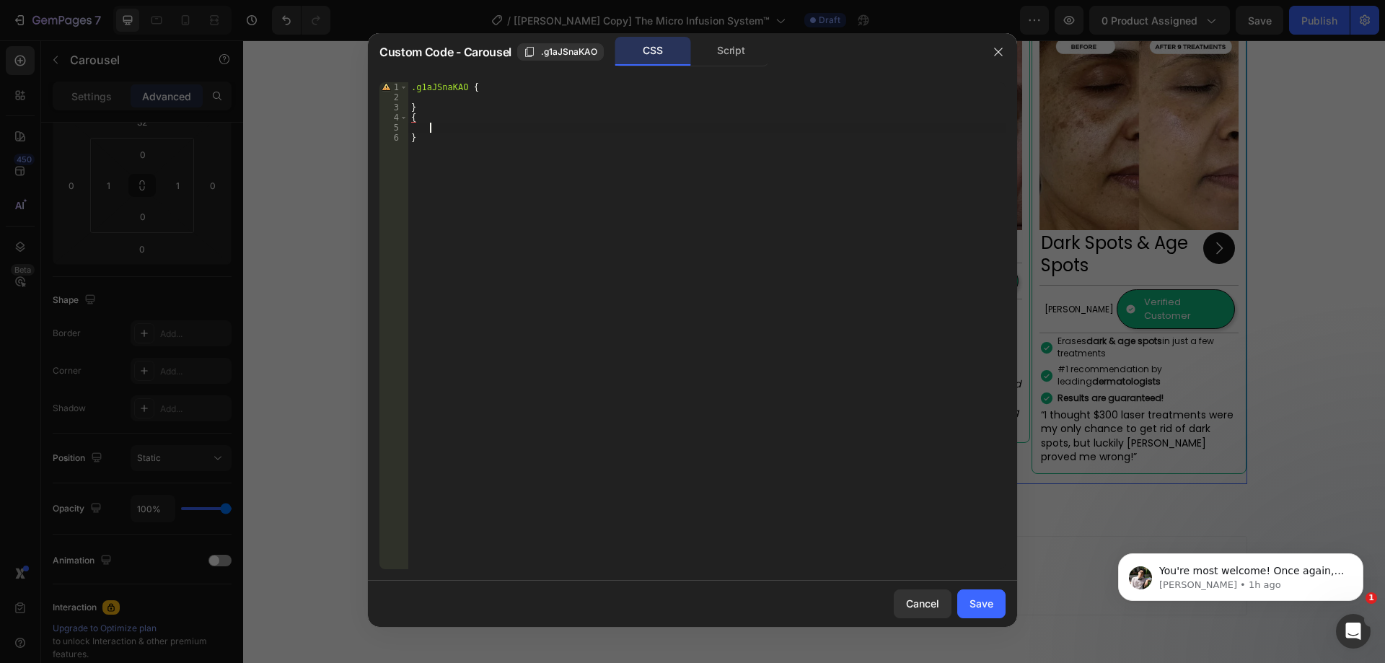
paste textarea "left: calc(50% + 10px);"
click at [567, 51] on span ".g1aJSnaKAO" at bounding box center [569, 51] width 56 height 13
click at [408, 121] on div ".g1aJSnaKAO { } { top : auto ; bottom : -80 px ; right : auto ; left : calc( 50…" at bounding box center [706, 335] width 597 height 507
paste textarea ".g1aJSnaKAO"
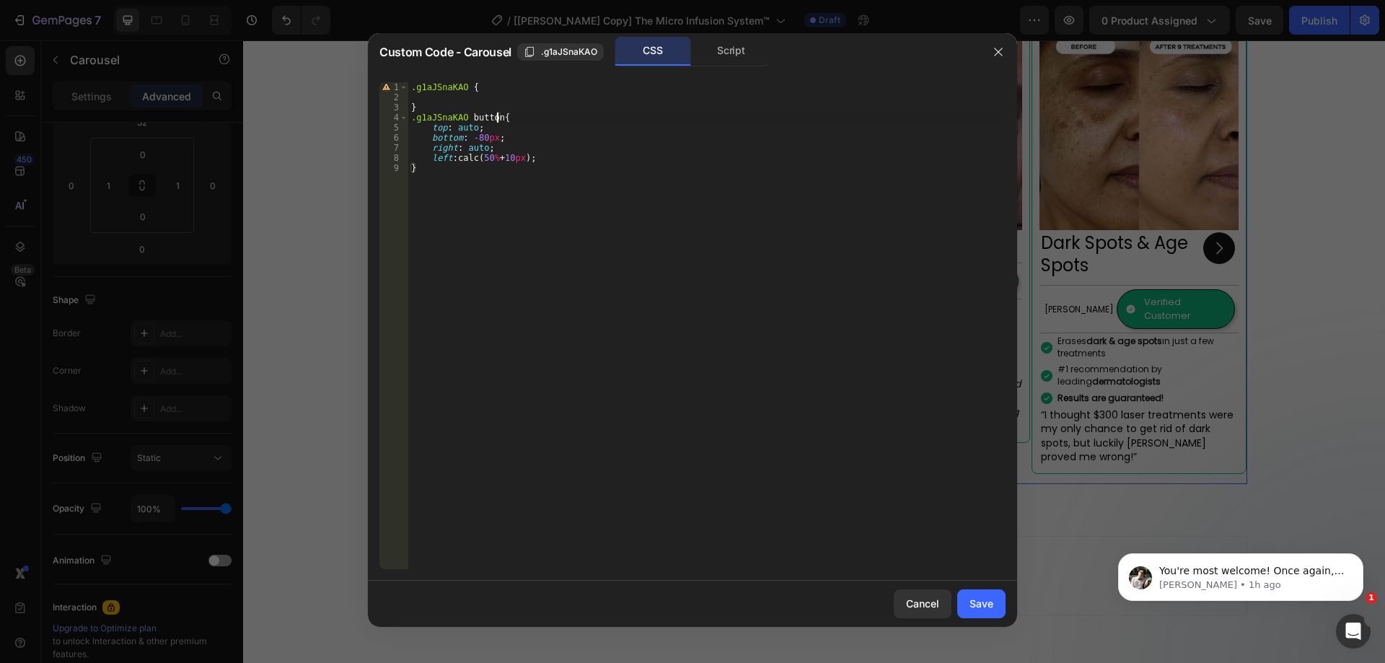
scroll to position [0, 7]
paste textarea "gp-carousel-action-next"
type textarea ".g1aJSnaKAO button.gp-carousel-action-next{"
click at [987, 600] on div "Save" at bounding box center [982, 603] width 24 height 15
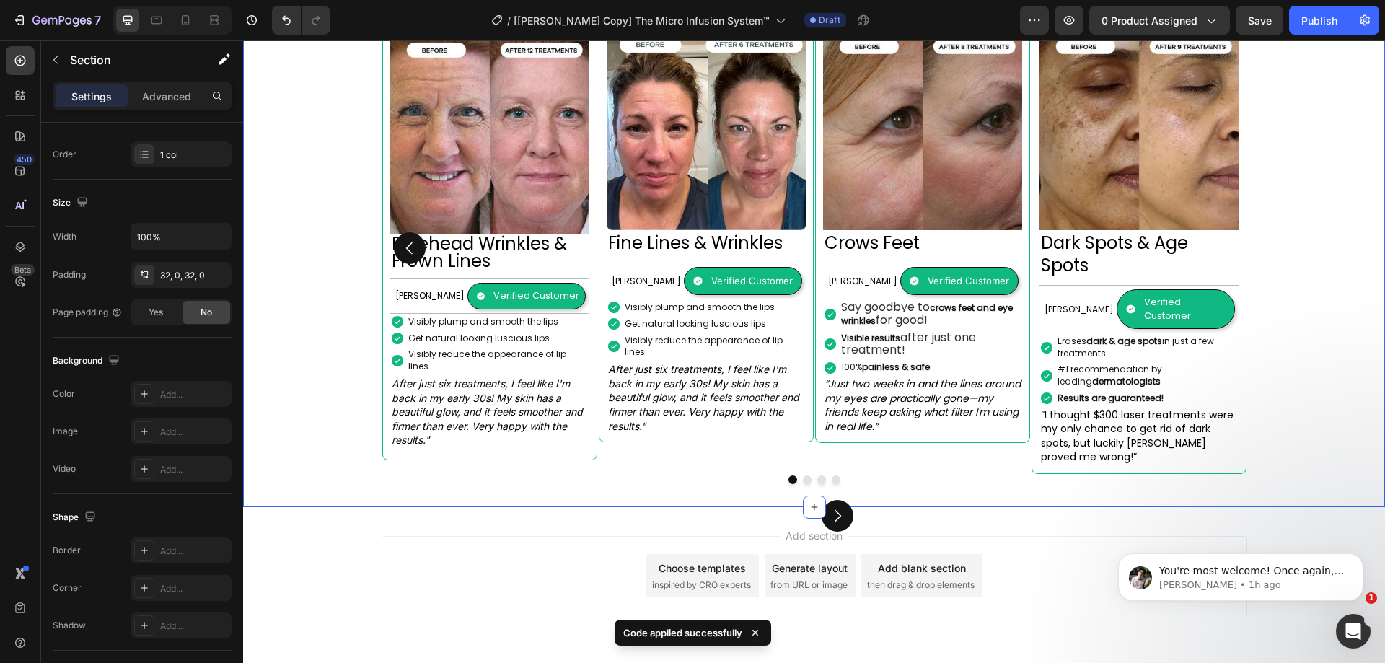
scroll to position [0, 0]
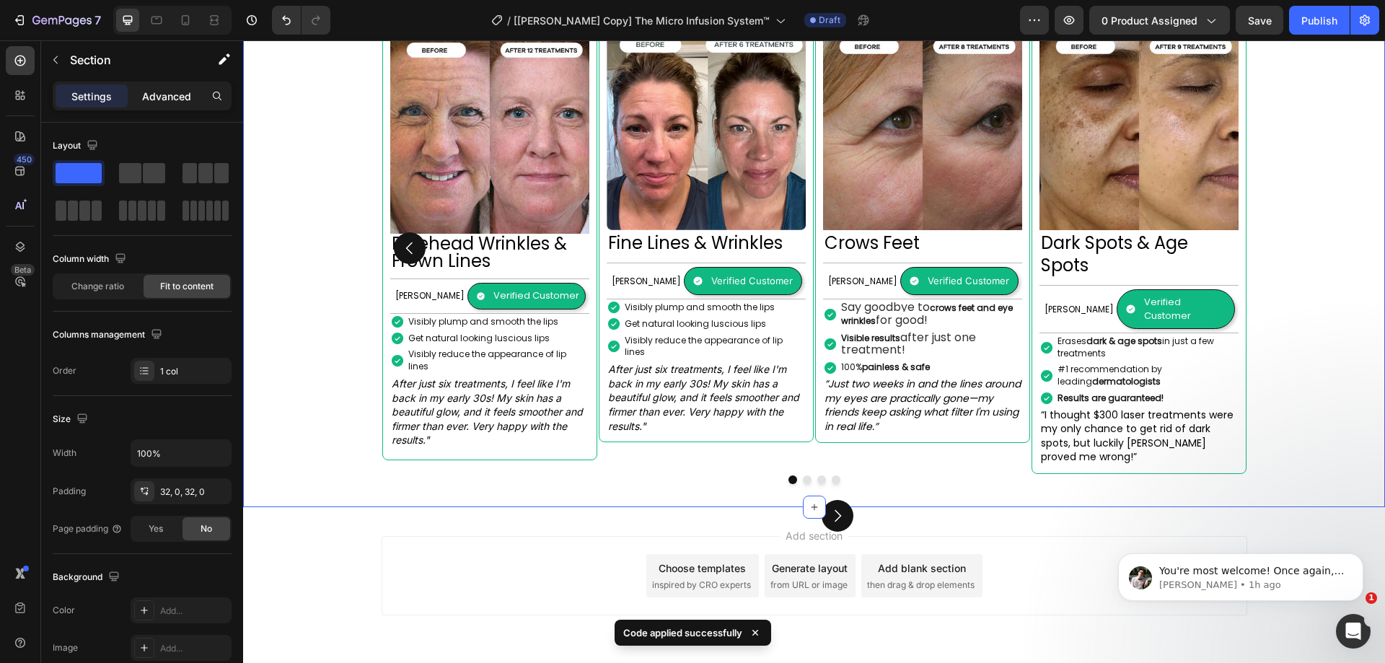
click at [170, 100] on p "Advanced" at bounding box center [166, 96] width 49 height 15
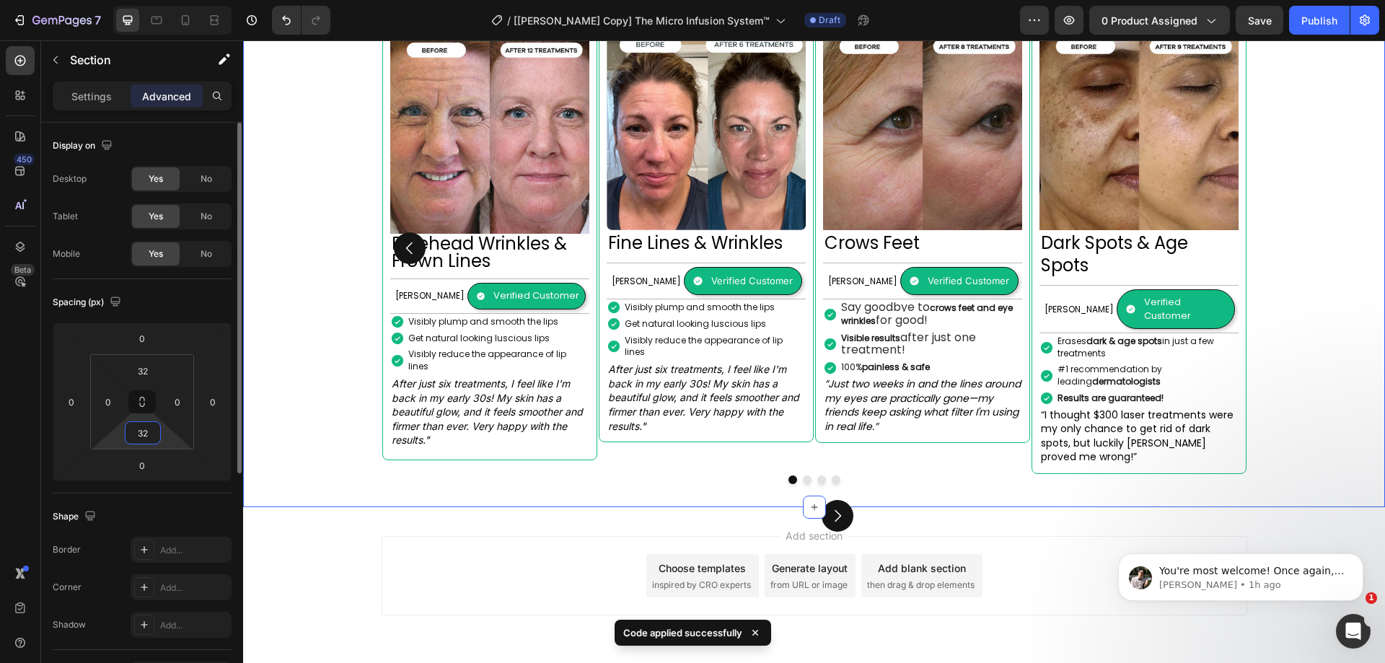
click at [149, 431] on input "32" at bounding box center [142, 433] width 29 height 22
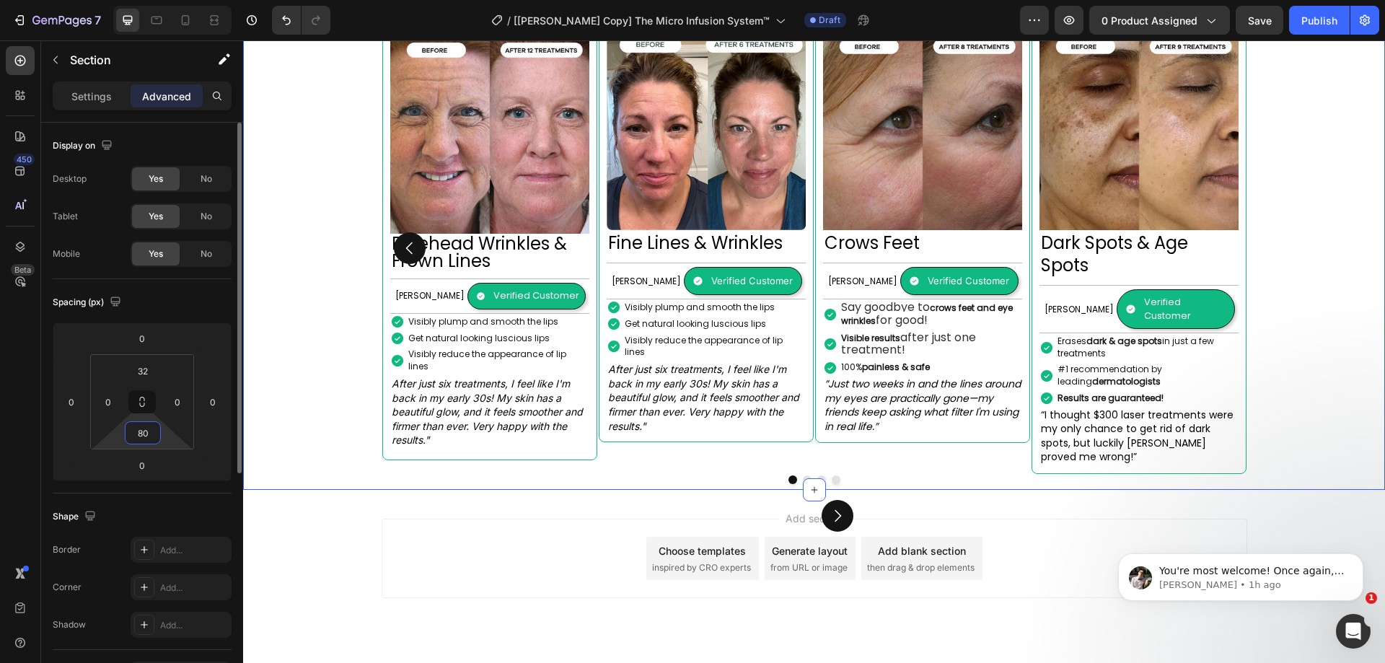
scroll to position [1374, 0]
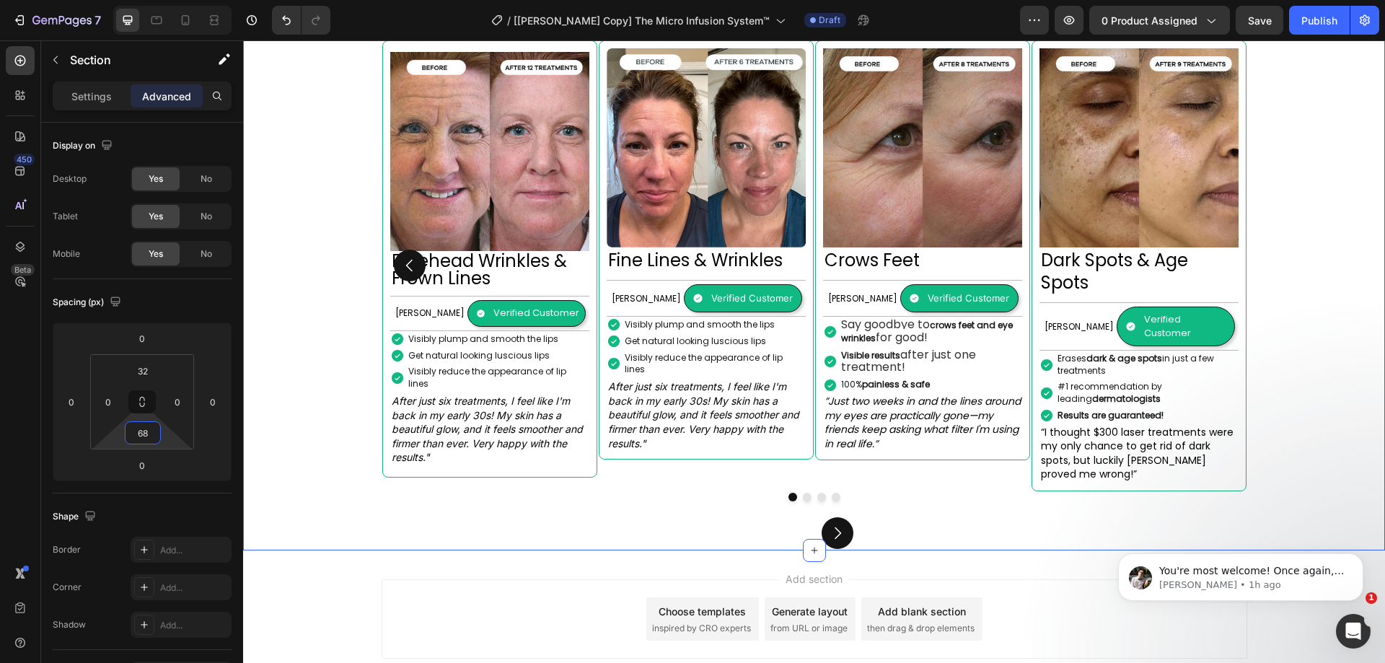
type input "68"
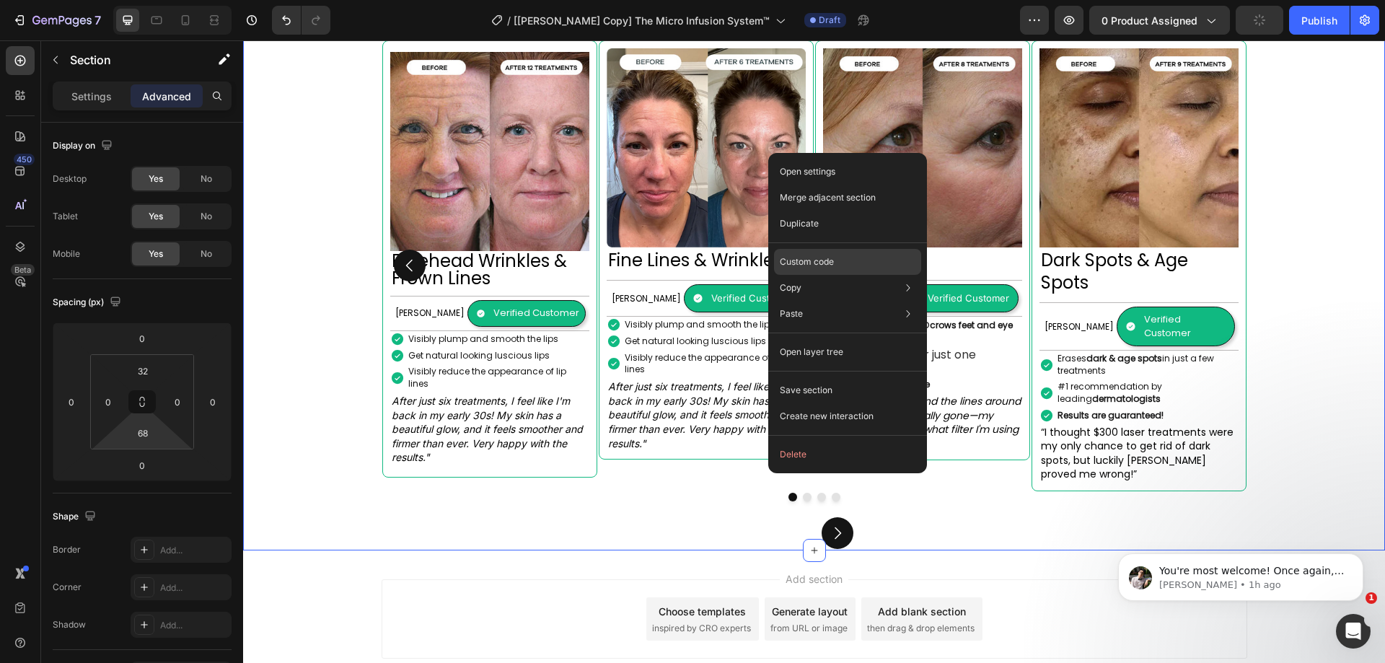
click at [807, 260] on p "Custom code" at bounding box center [807, 261] width 54 height 13
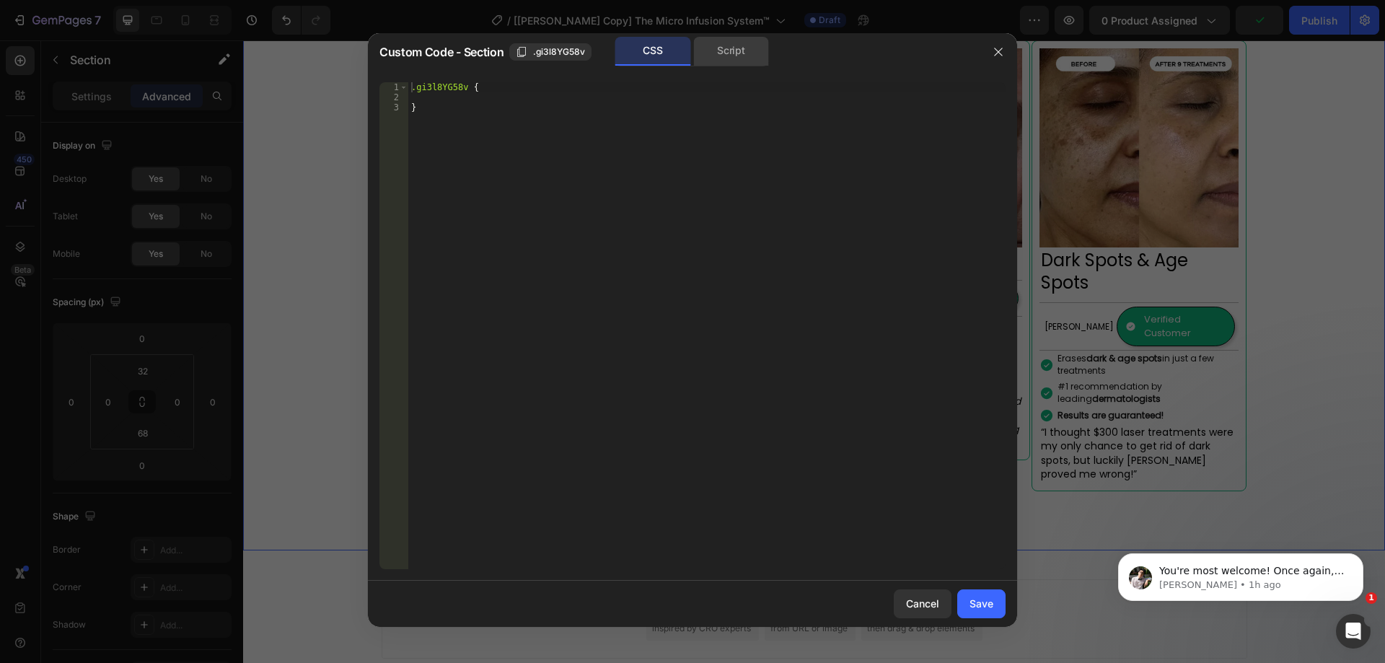
click at [727, 49] on div "Script" at bounding box center [731, 51] width 76 height 29
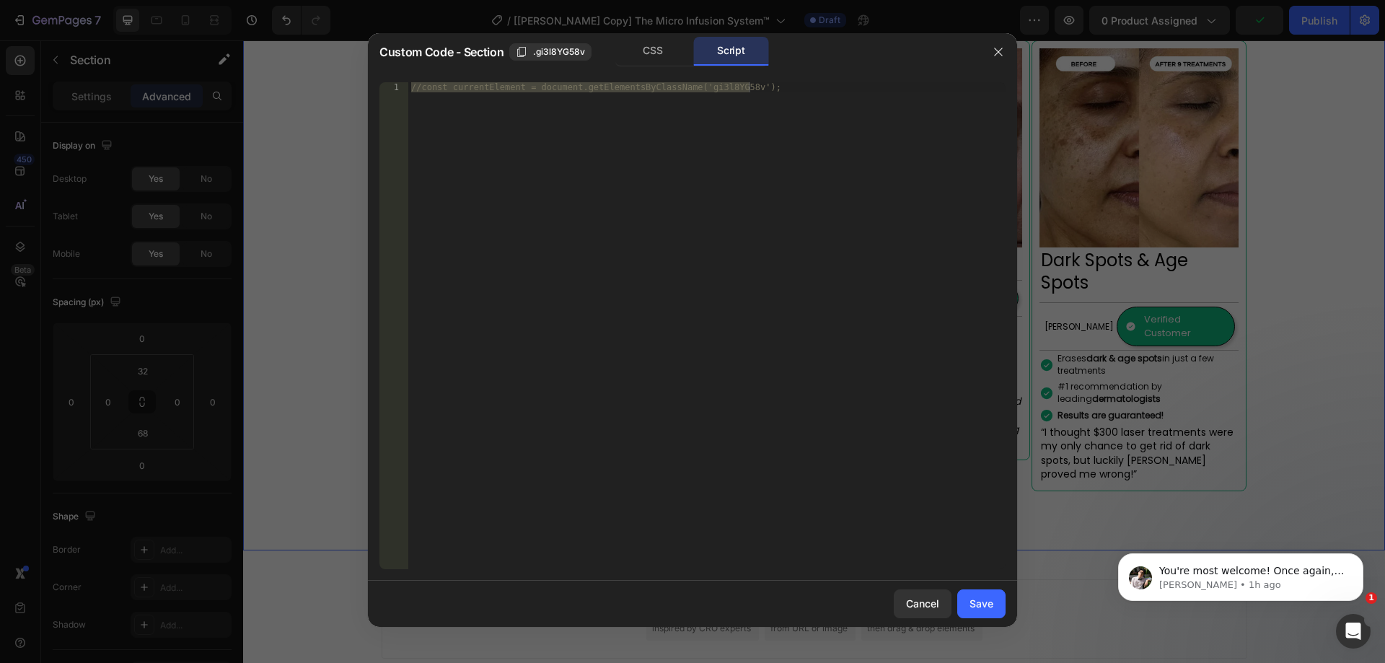
type textarea "//const currentElement = document.getElementsByClassName('gi3l8YG58v');"
click at [658, 132] on div "//const currentElement = document.getElementsByClassName('gi3l8YG58v');" at bounding box center [706, 325] width 597 height 487
click at [1004, 57] on button "button" at bounding box center [998, 51] width 23 height 23
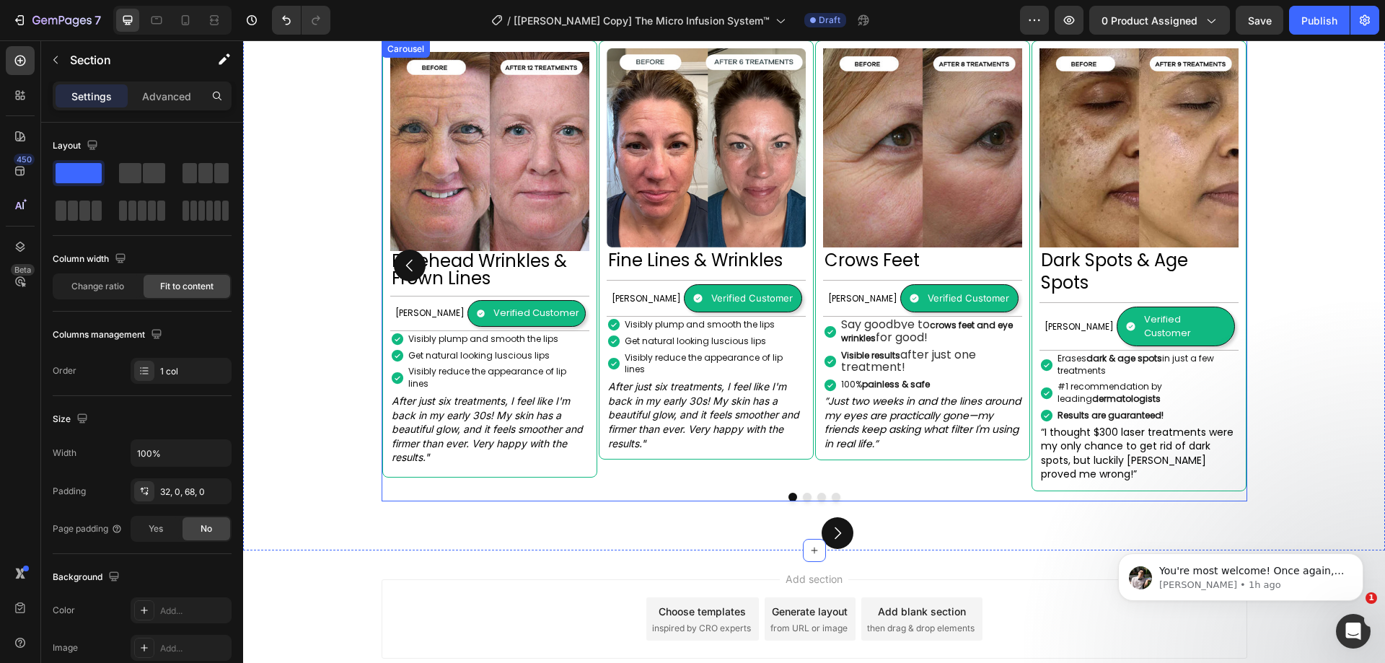
click at [680, 493] on div at bounding box center [814, 497] width 864 height 9
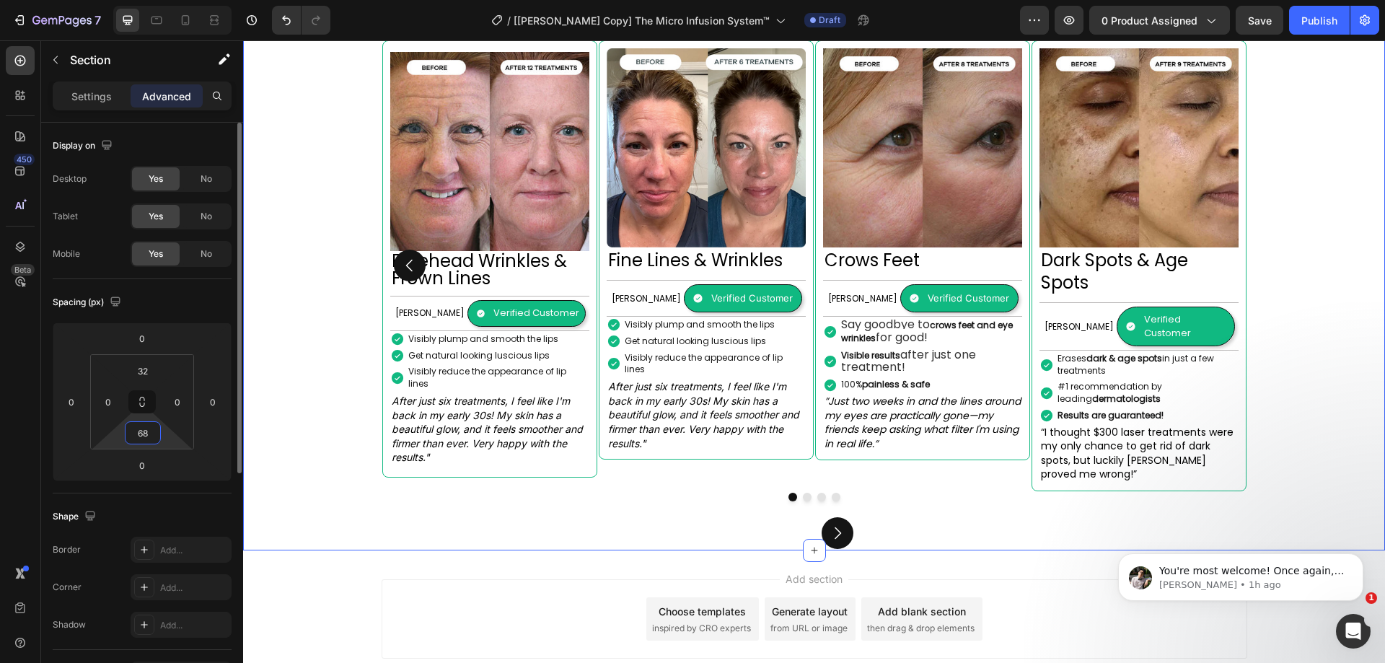
click at [152, 434] on input "68" at bounding box center [142, 433] width 29 height 22
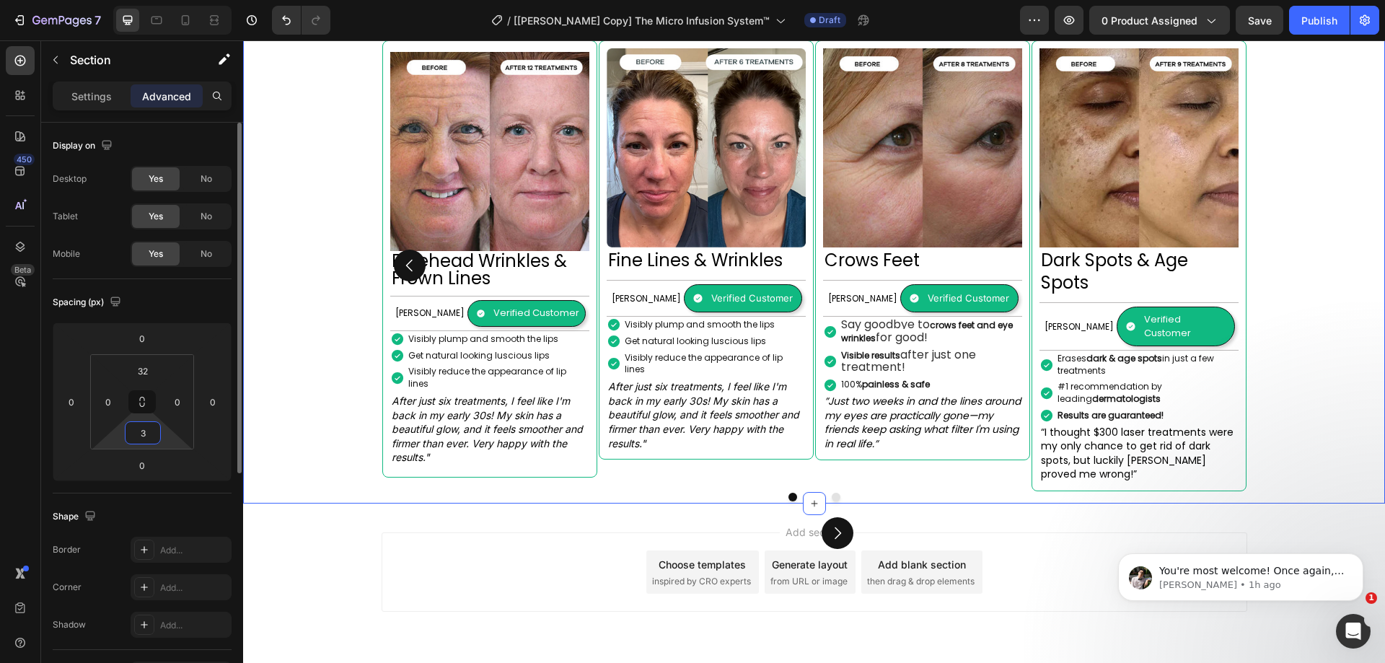
scroll to position [1370, 0]
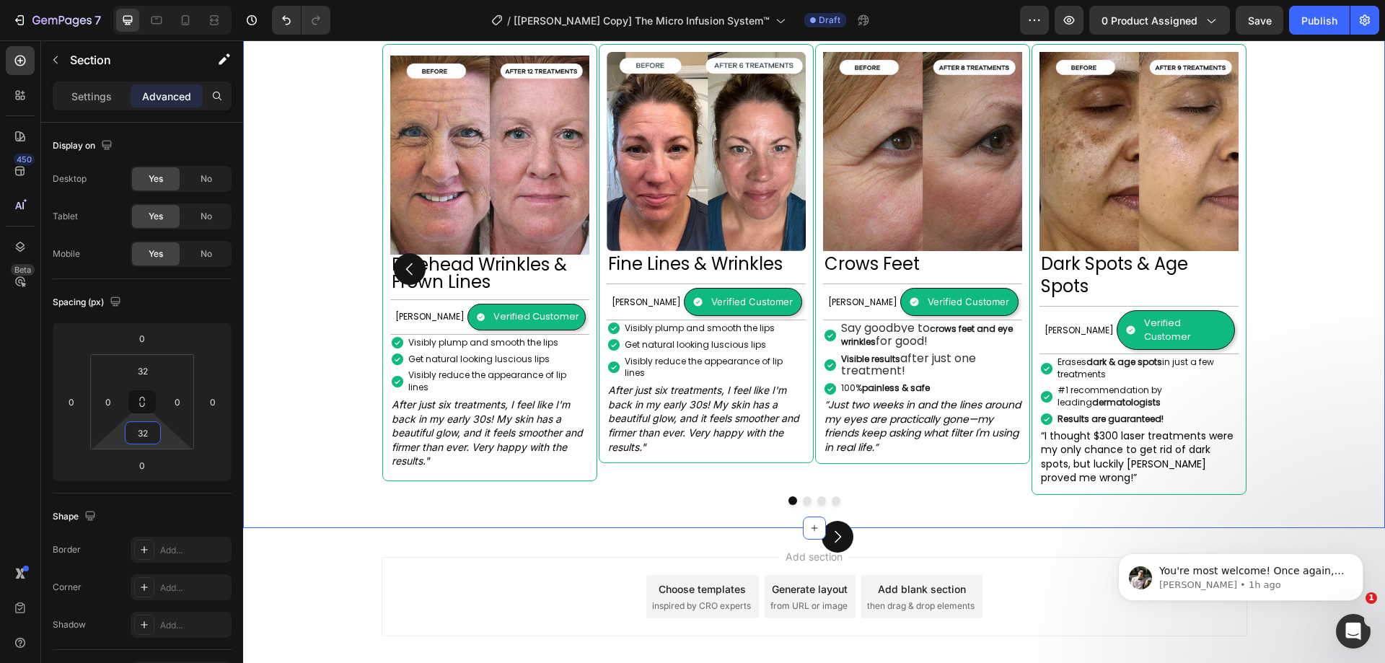
type input "32"
click at [646, 432] on div "Image Fine Lines & Wrinkles Heading Rebecca S. Text Block Verified Customer Ite…" at bounding box center [706, 269] width 215 height 451
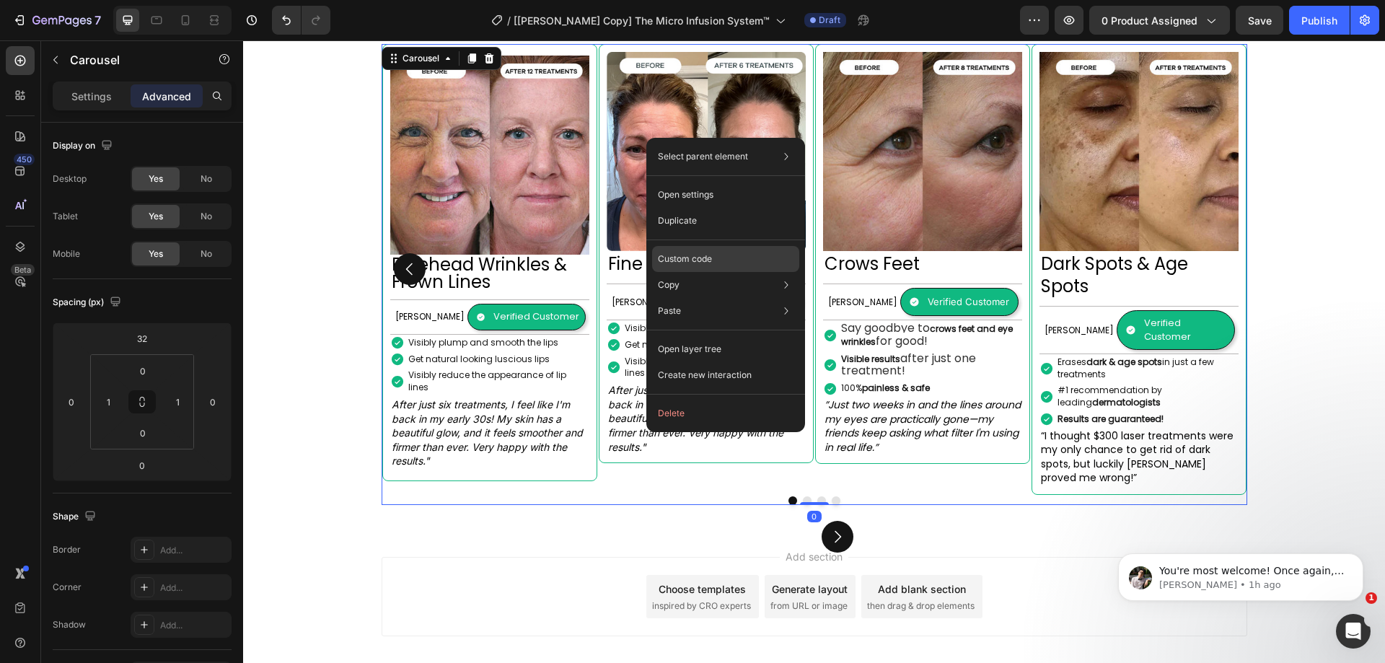
click at [685, 261] on p "Custom code" at bounding box center [685, 259] width 54 height 13
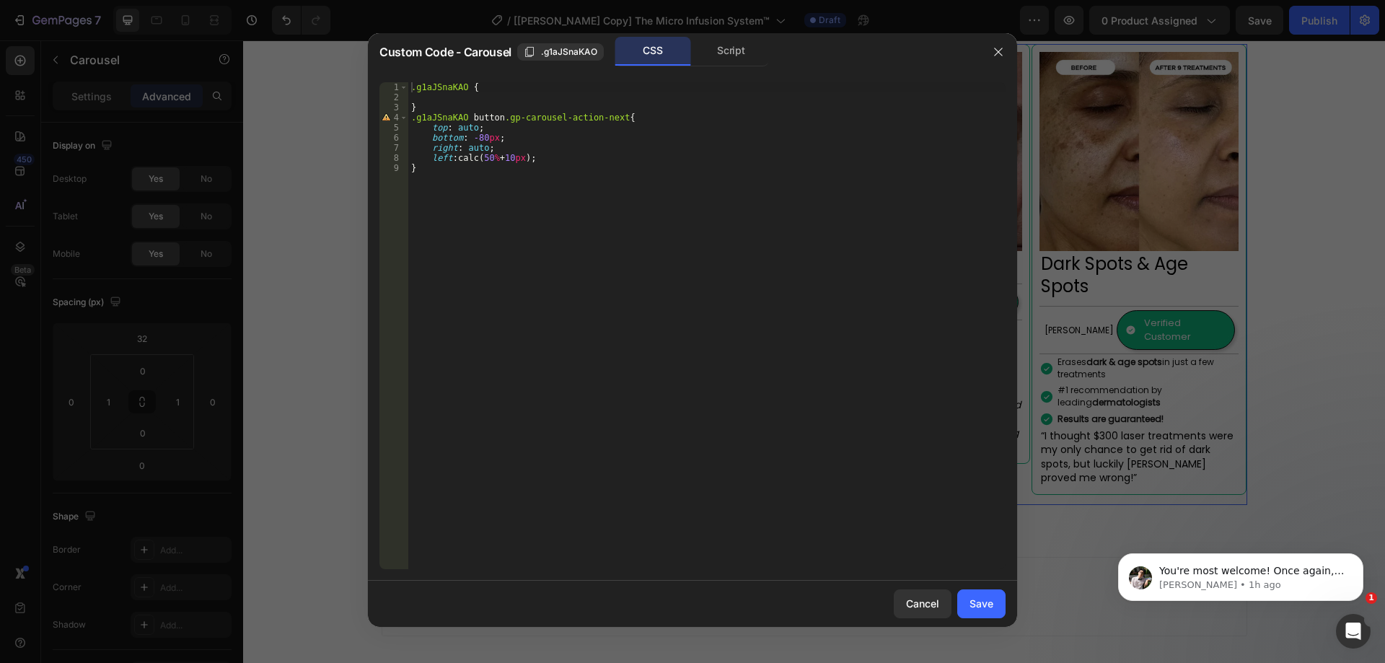
click at [480, 105] on div ".g1aJSnaKAO { } .g1aJSnaKAO button .gp-carousel-action-next { top : auto ; bott…" at bounding box center [706, 335] width 597 height 507
type textarea "}"
type textarea "Ơ"
type textarea "{"
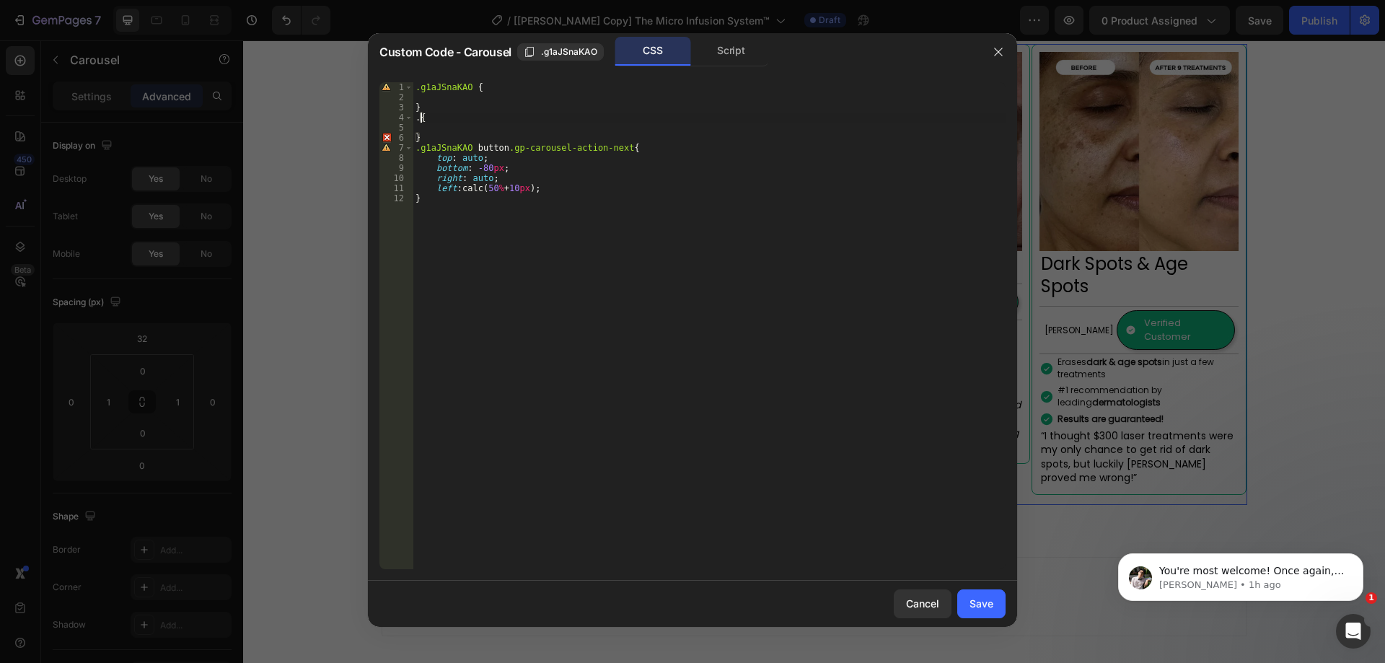
paste textarea "gp-carousel-action-back"
click at [567, 55] on span ".g1aJSnaKAO" at bounding box center [569, 51] width 56 height 13
click at [416, 116] on div ".g1aJSnaKAO { } .gp-carousel-action-back { } .g1aJSnaKAO button .gp-carousel-ac…" at bounding box center [709, 335] width 593 height 507
paste textarea ".g1aJSnaKAO"
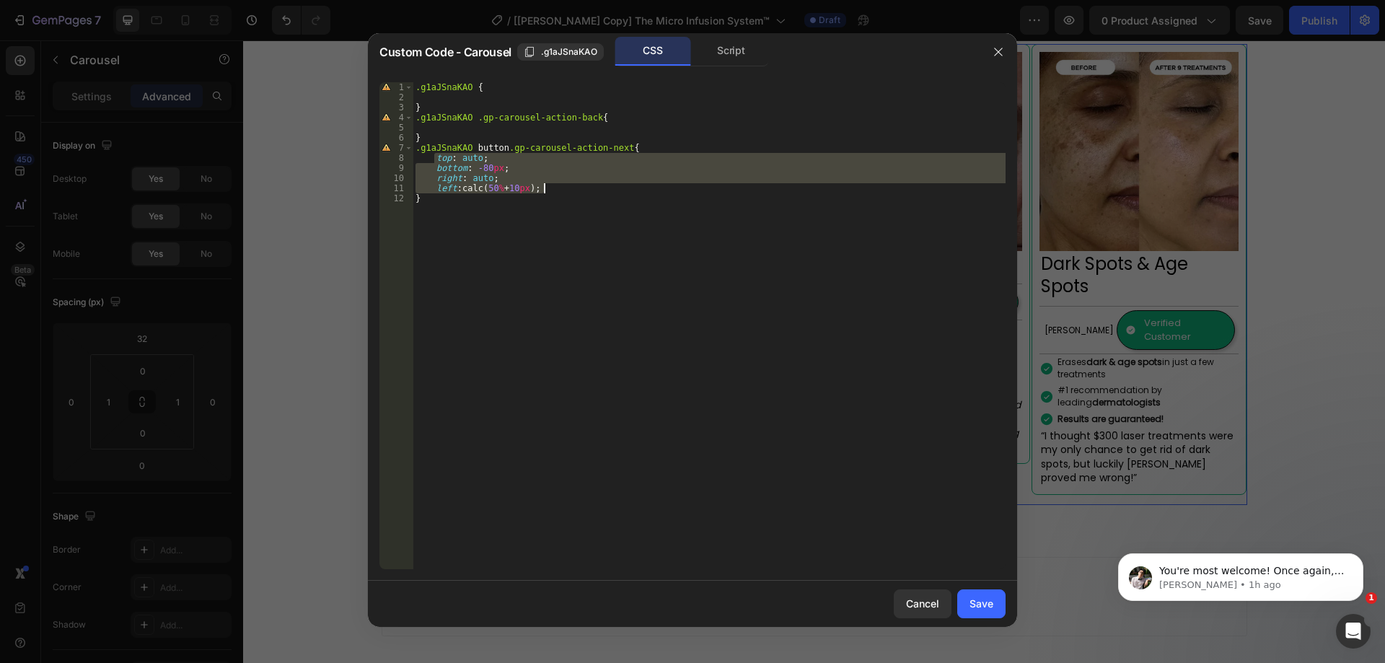
drag, startPoint x: 434, startPoint y: 156, endPoint x: 571, endPoint y: 185, distance: 140.1
click at [571, 185] on div ".g1aJSnaKAO { } .g1aJSnaKAO .gp-carousel-action-back { } .g1aJSnaKAO button .gp…" at bounding box center [709, 335] width 593 height 507
type textarea "right: auto; left: calc(50% + 10px);"
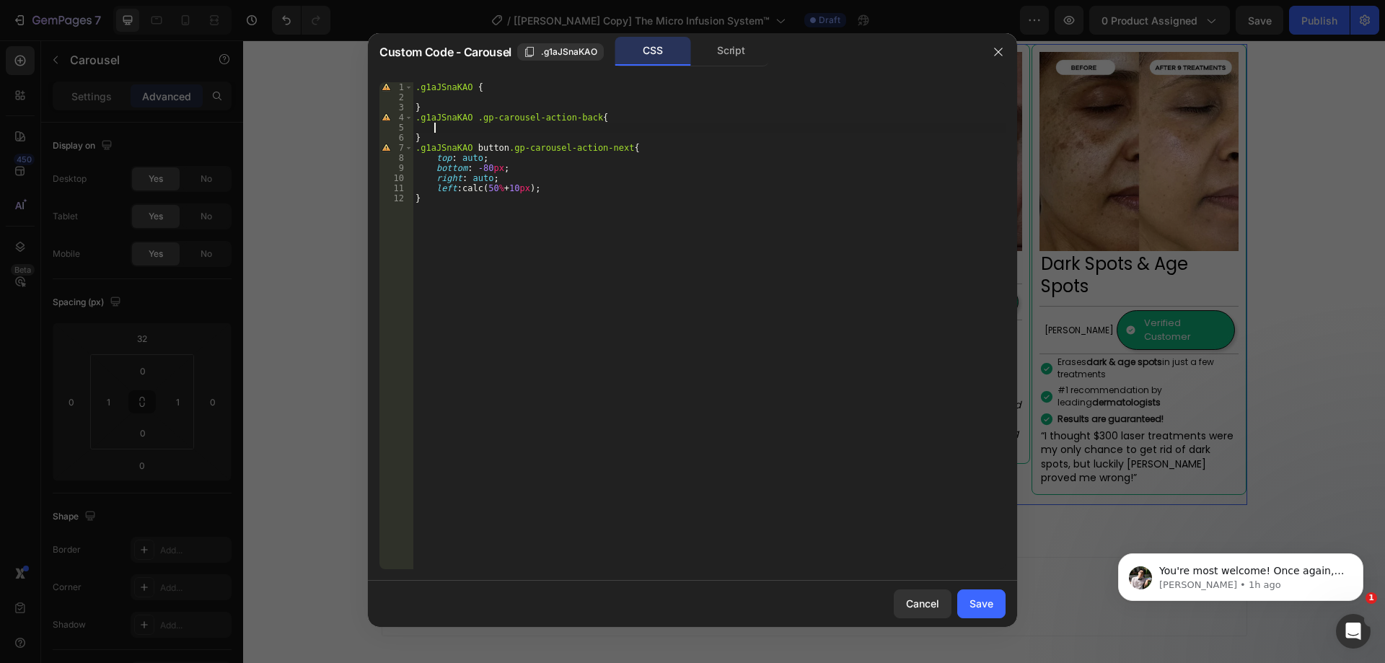
drag, startPoint x: 500, startPoint y: 126, endPoint x: 514, endPoint y: 126, distance: 13.7
click at [500, 126] on div ".g1aJSnaKAO { } .g1aJSnaKAO .gp-carousel-action-back { } .g1aJSnaKAO button .gp…" at bounding box center [709, 335] width 593 height 507
paste textarea "left: calc(50% + 10px);"
click at [445, 150] on div ".g1aJSnaKAO { } .g1aJSnaKAO .gp-carousel-action-back { top : auto ; bottom : -8…" at bounding box center [709, 335] width 593 height 507
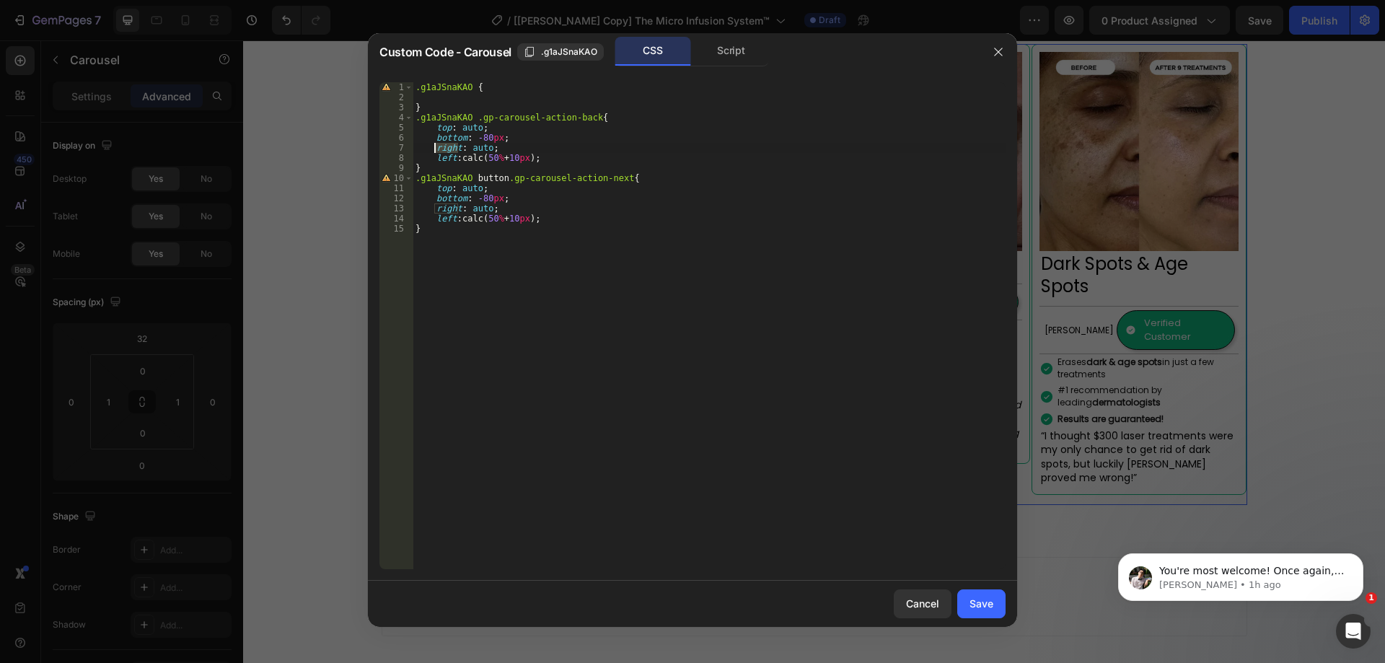
click at [445, 150] on div ".g1aJSnaKAO { } .g1aJSnaKAO .gp-carousel-action-back { top : auto ; bottom : -8…" at bounding box center [709, 335] width 593 height 507
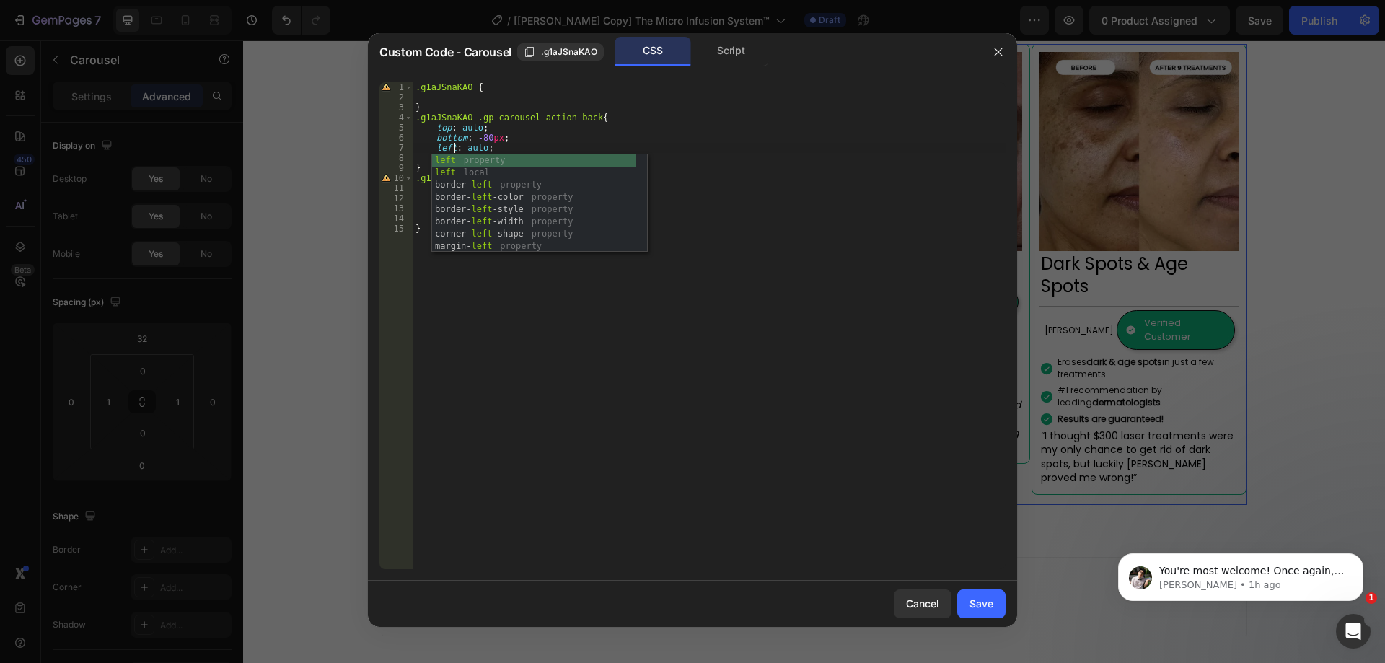
scroll to position [0, 3]
click at [530, 142] on div ".g1aJSnaKAO { } .g1aJSnaKAO .gp-carousel-action-back { top : auto ; bottom : -8…" at bounding box center [709, 335] width 593 height 507
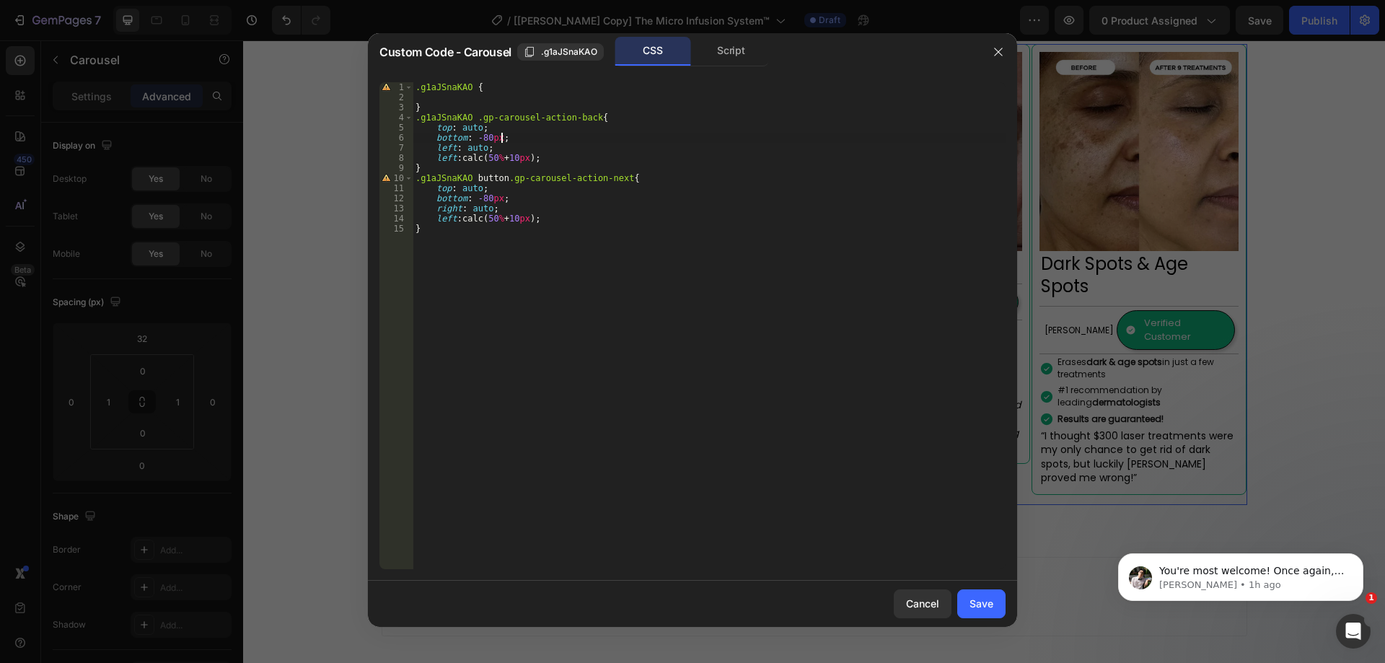
click at [442, 157] on div ".g1aJSnaKAO { } .g1aJSnaKAO .gp-carousel-action-back { top : auto ; bottom : -8…" at bounding box center [709, 335] width 593 height 507
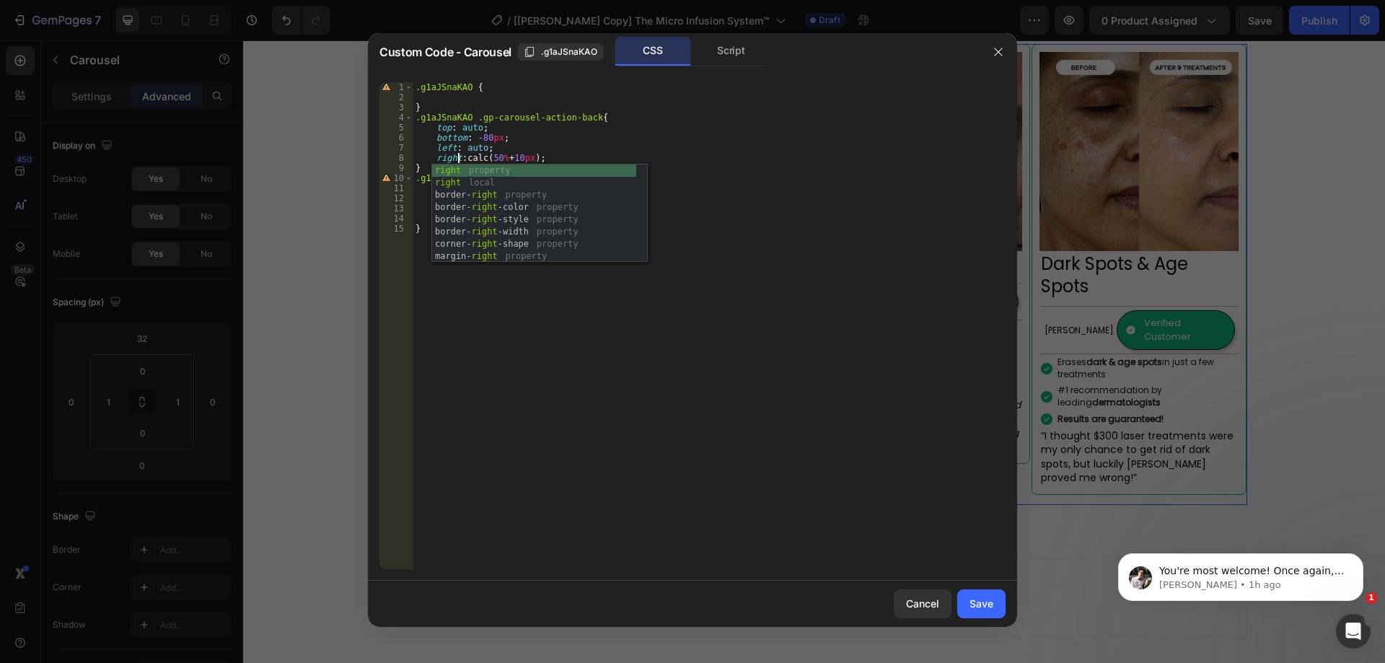
click at [740, 203] on div ".g1aJSnaKAO { } .g1aJSnaKAO .gp-carousel-action-back { top : auto ; bottom : -8…" at bounding box center [709, 335] width 593 height 507
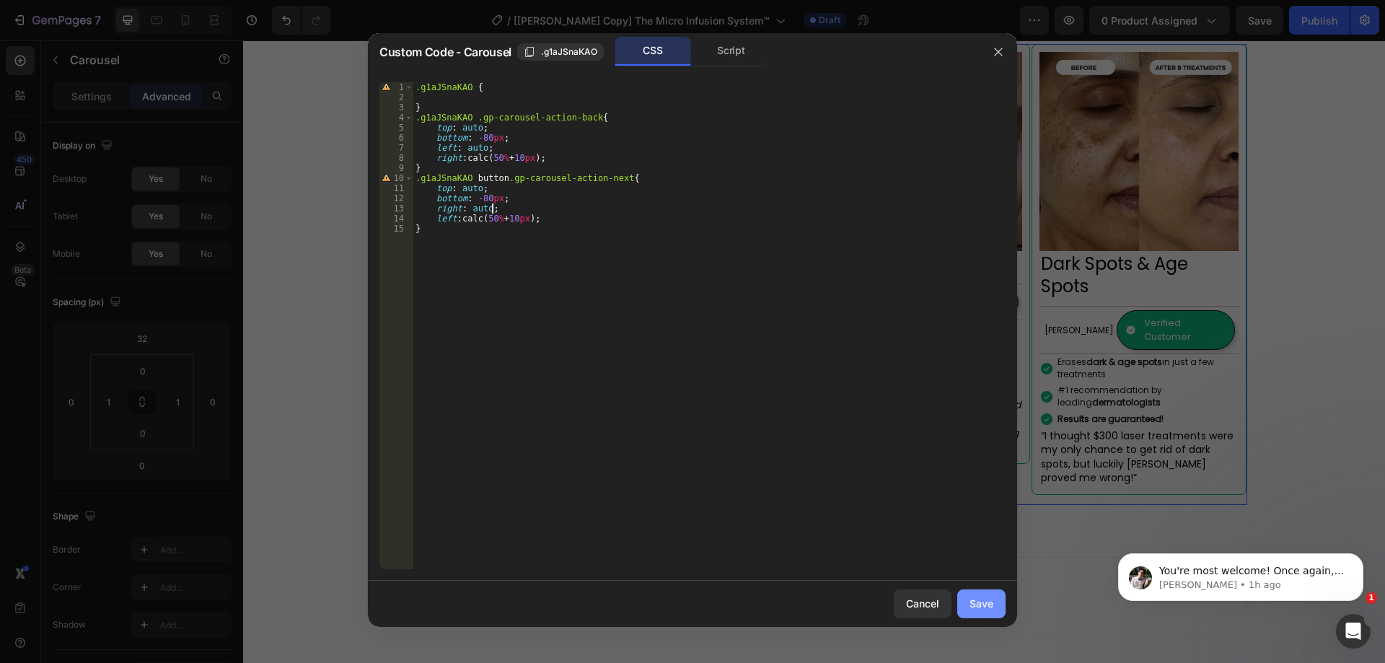
type textarea "right: auto;"
drag, startPoint x: 977, startPoint y: 608, endPoint x: 536, endPoint y: 400, distance: 487.4
click at [977, 608] on div "Save" at bounding box center [982, 603] width 24 height 15
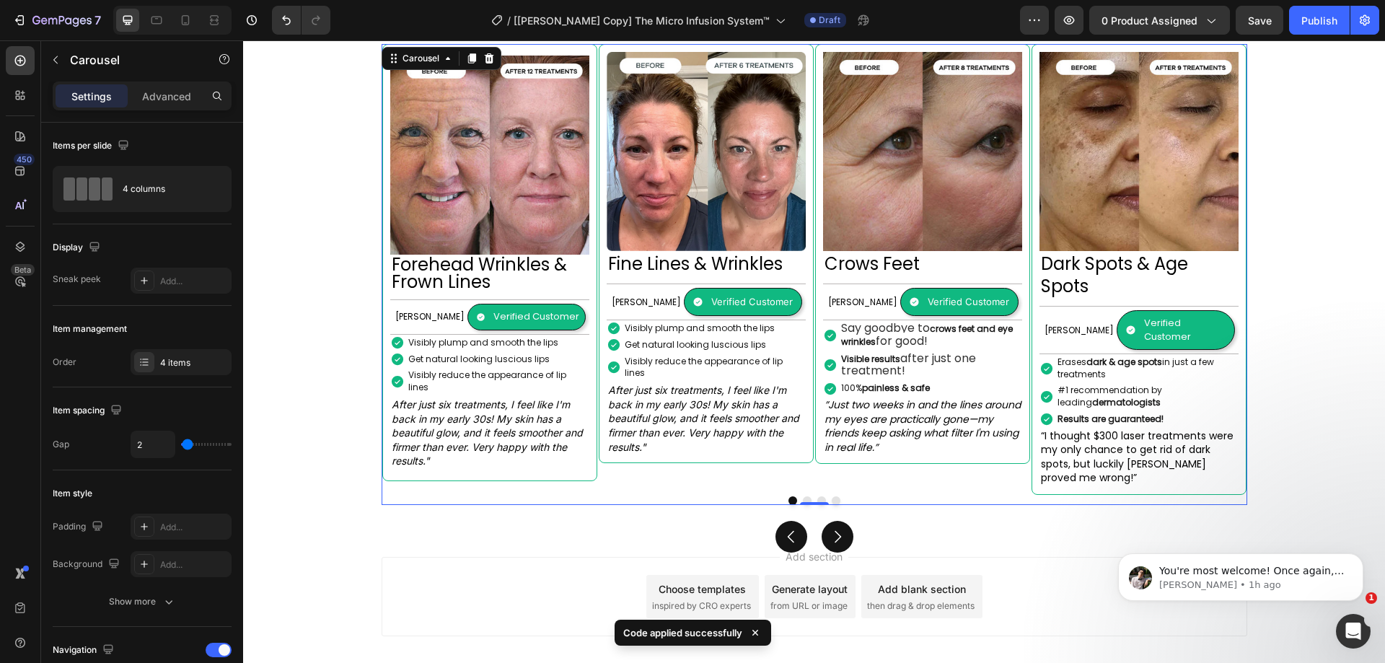
click at [676, 496] on div at bounding box center [814, 500] width 864 height 9
click at [178, 93] on p "Advanced" at bounding box center [166, 96] width 49 height 15
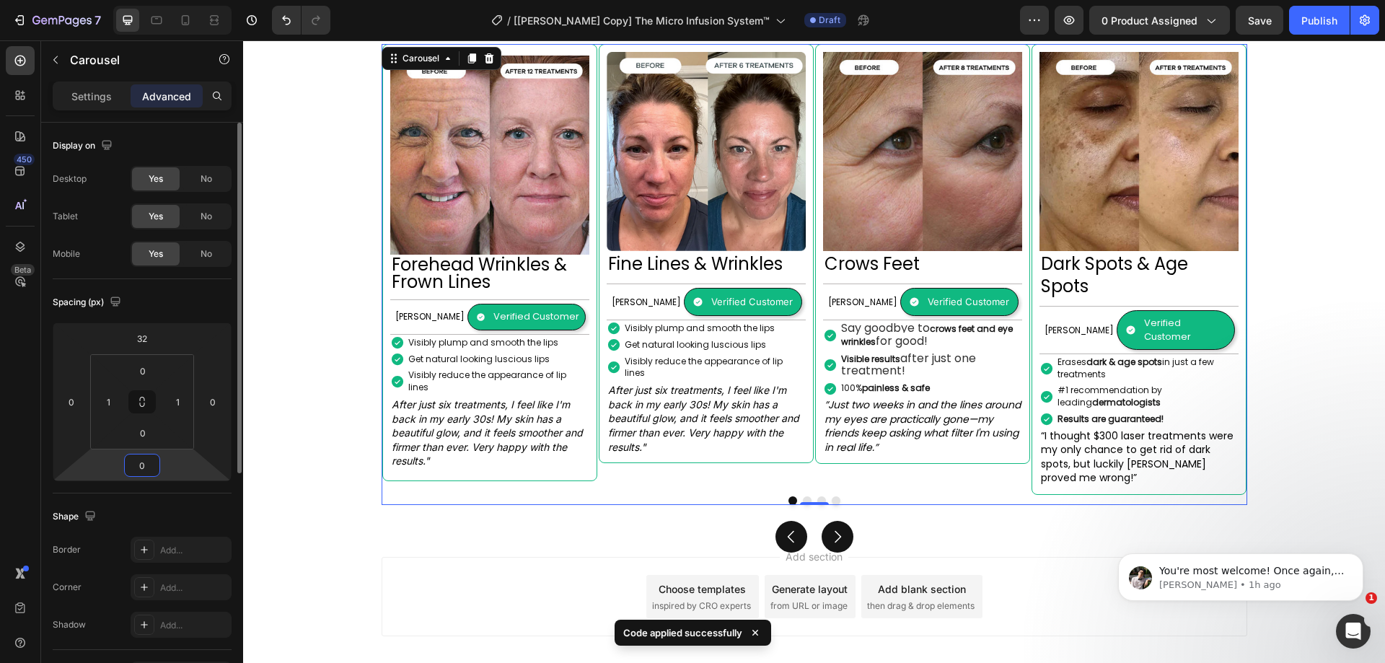
click at [144, 463] on input "0" at bounding box center [142, 466] width 29 height 22
click at [149, 441] on input "0" at bounding box center [142, 433] width 29 height 22
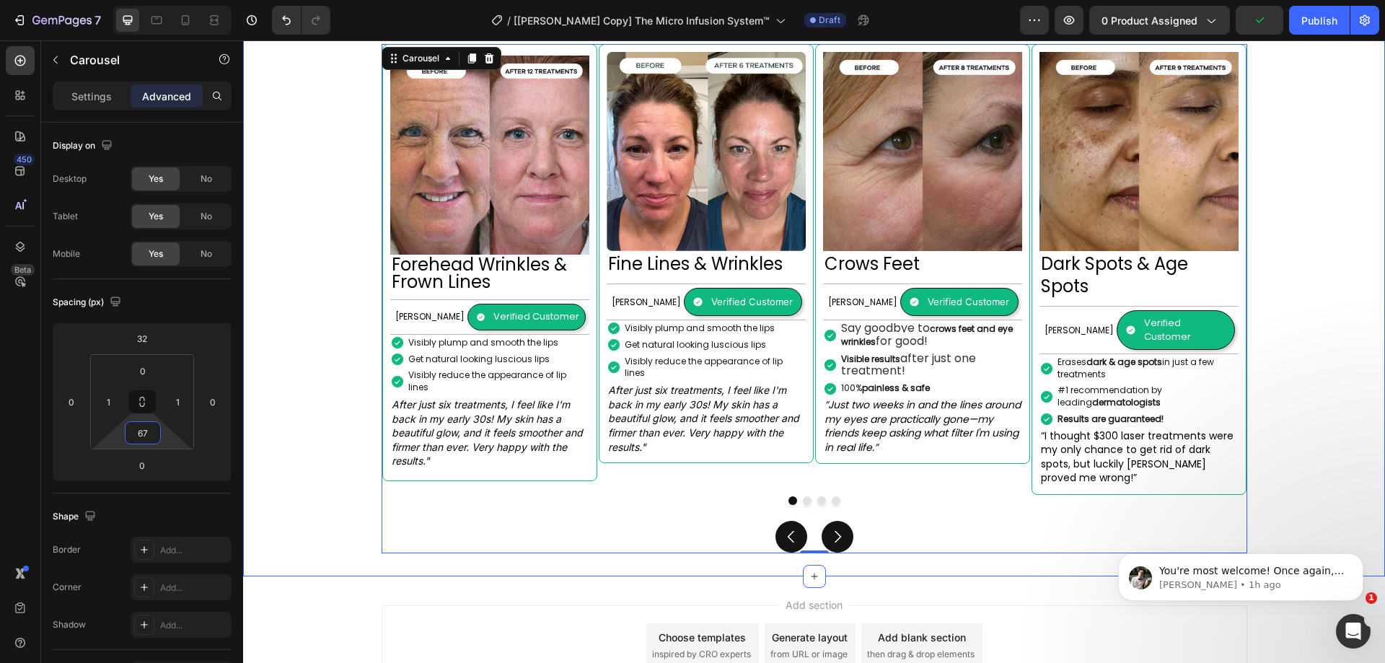
type input "68"
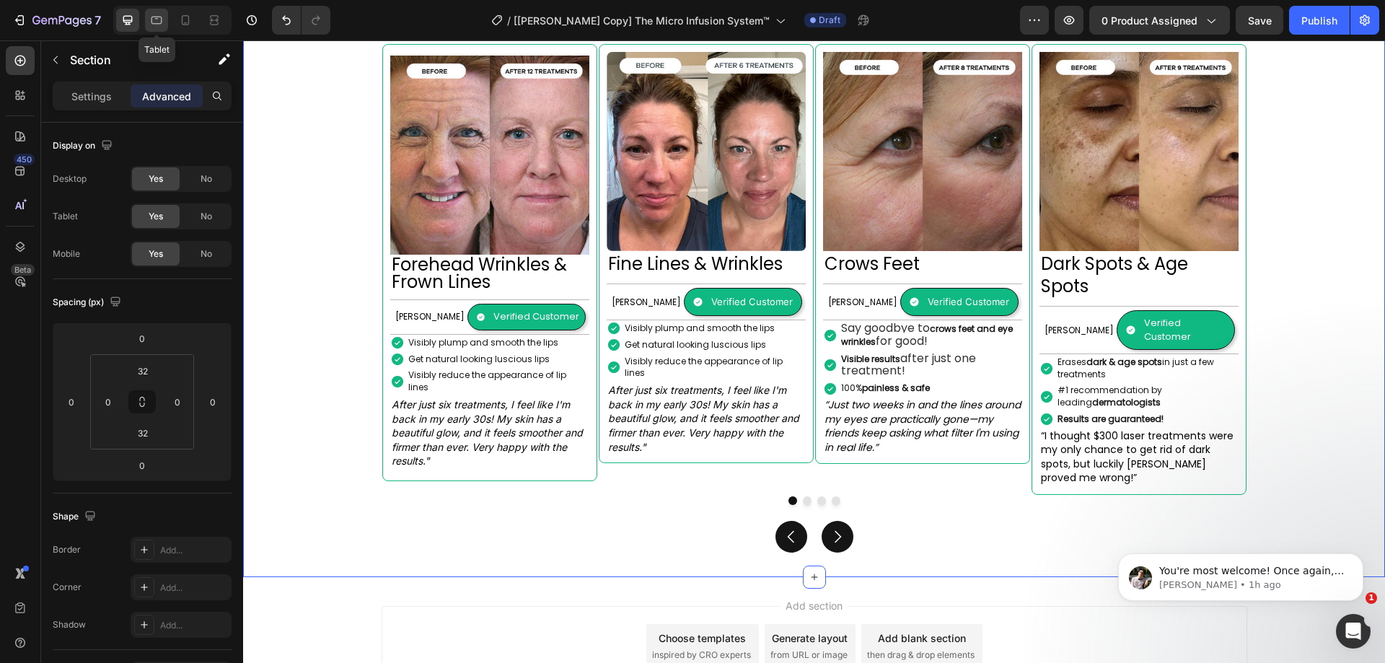
click at [165, 13] on div at bounding box center [156, 20] width 23 height 23
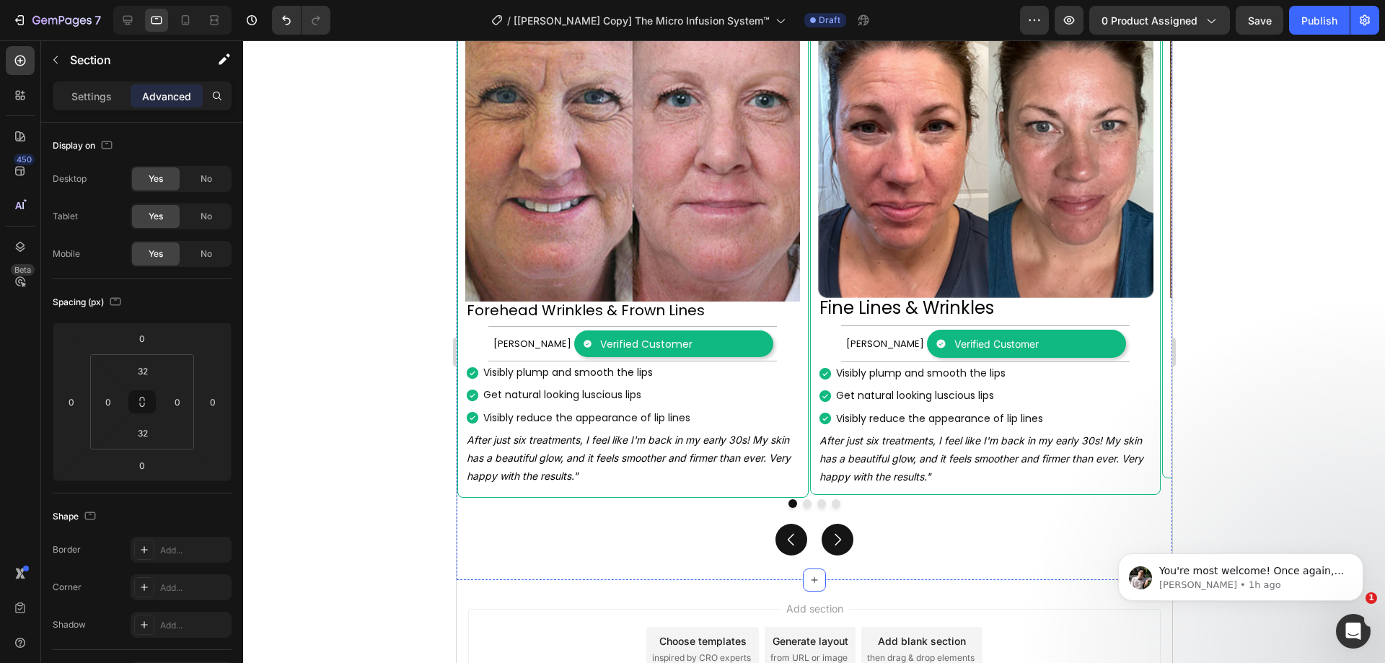
scroll to position [1696, 0]
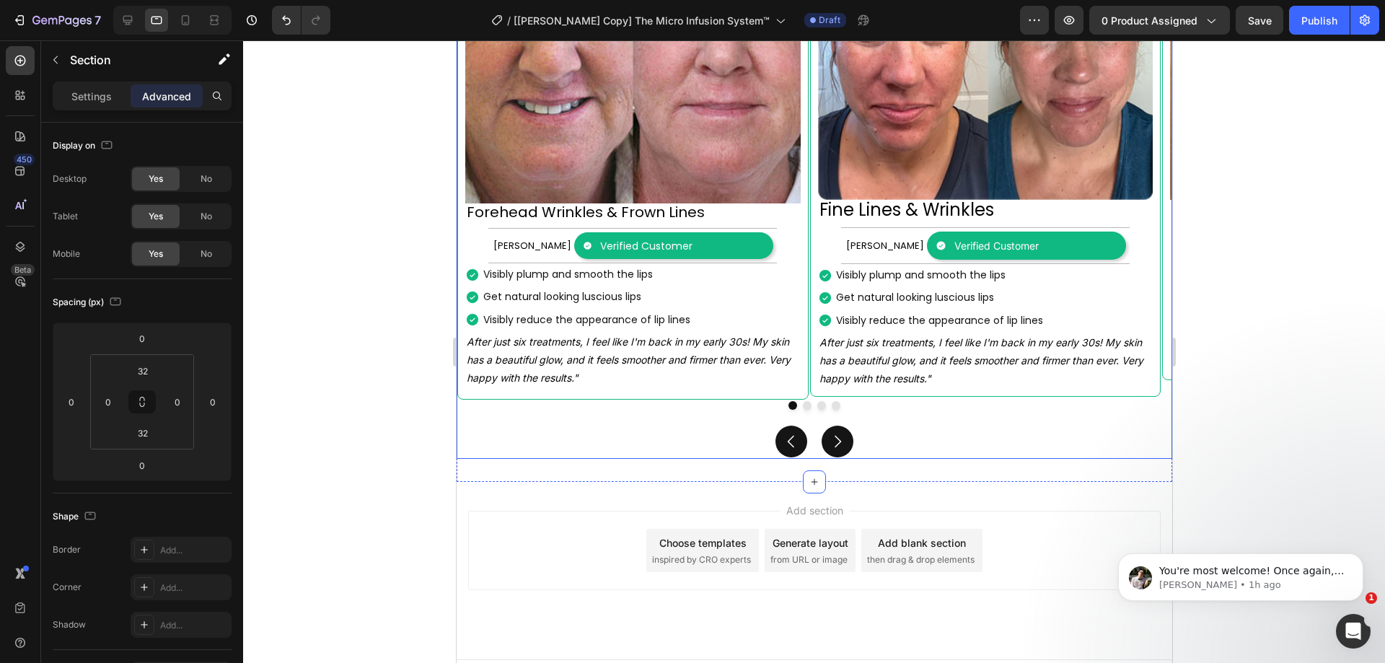
click at [740, 419] on div "Image Forehead Wrinkles & Frown Lines Heading Margret H. Text Block Verified Cu…" at bounding box center [814, 158] width 716 height 602
click at [175, 16] on div at bounding box center [185, 20] width 23 height 23
type input "0"
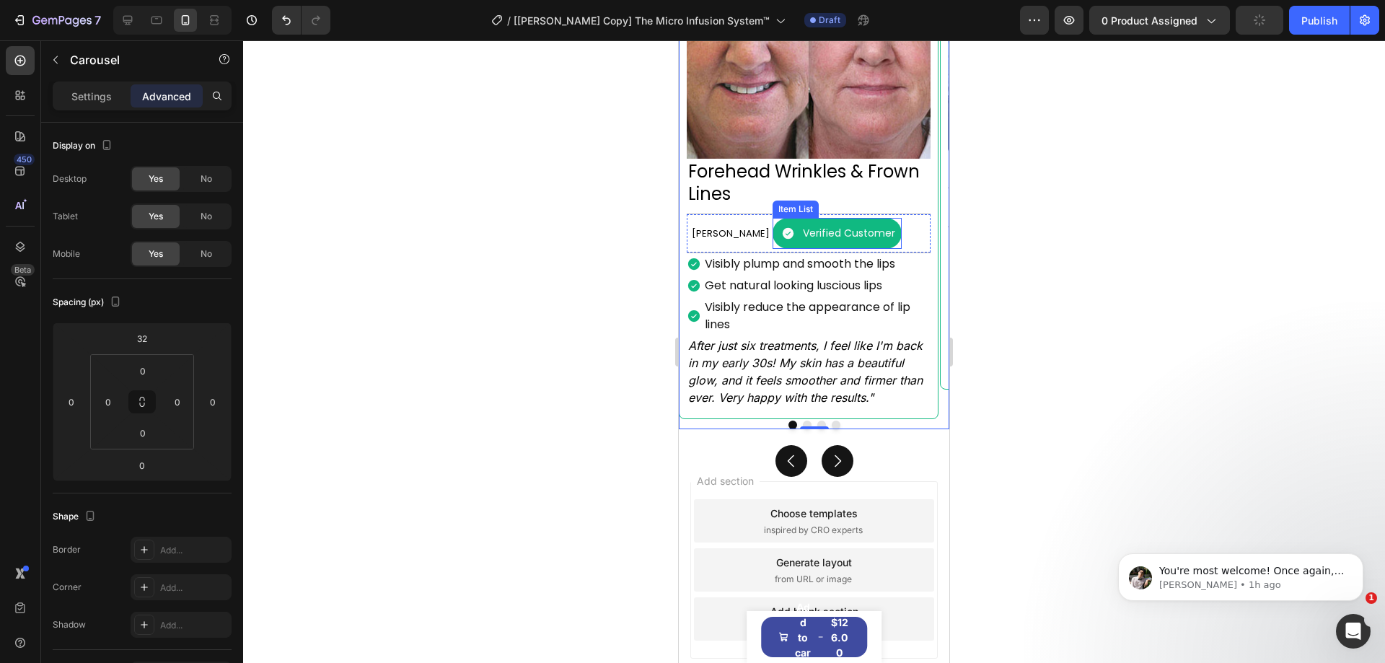
scroll to position [2288, 0]
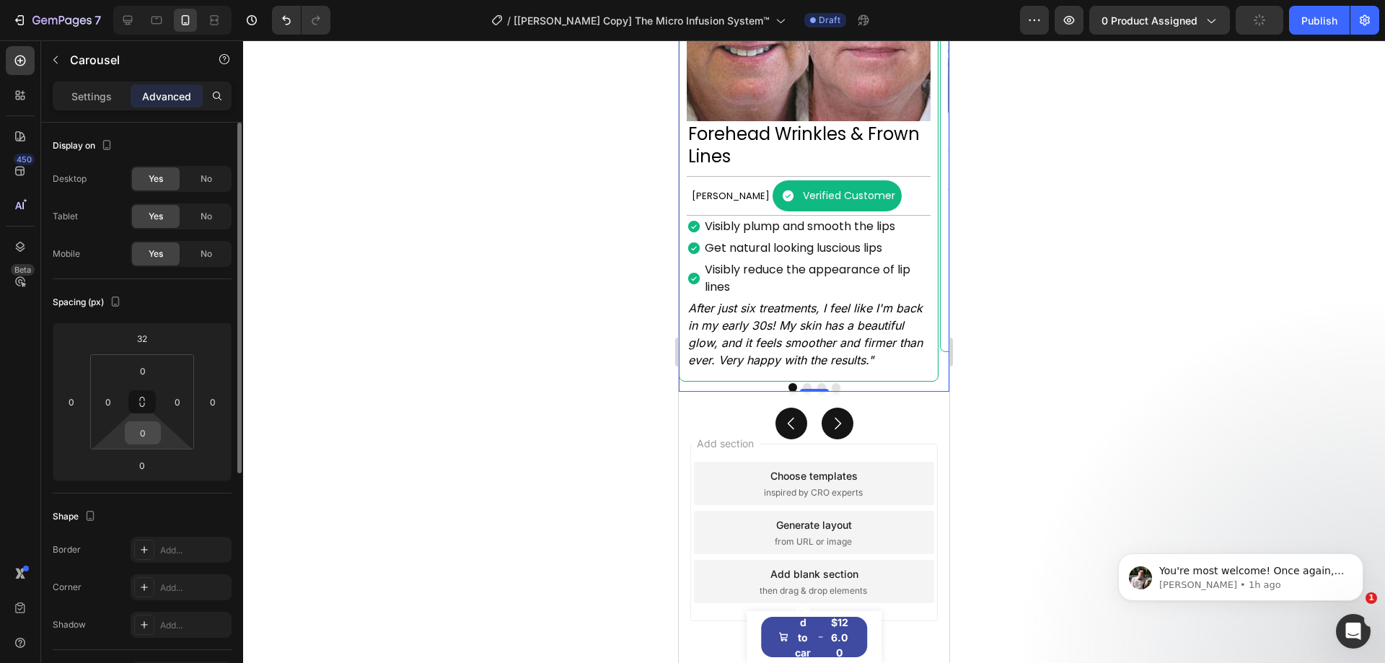
click at [152, 438] on input "0" at bounding box center [142, 433] width 29 height 22
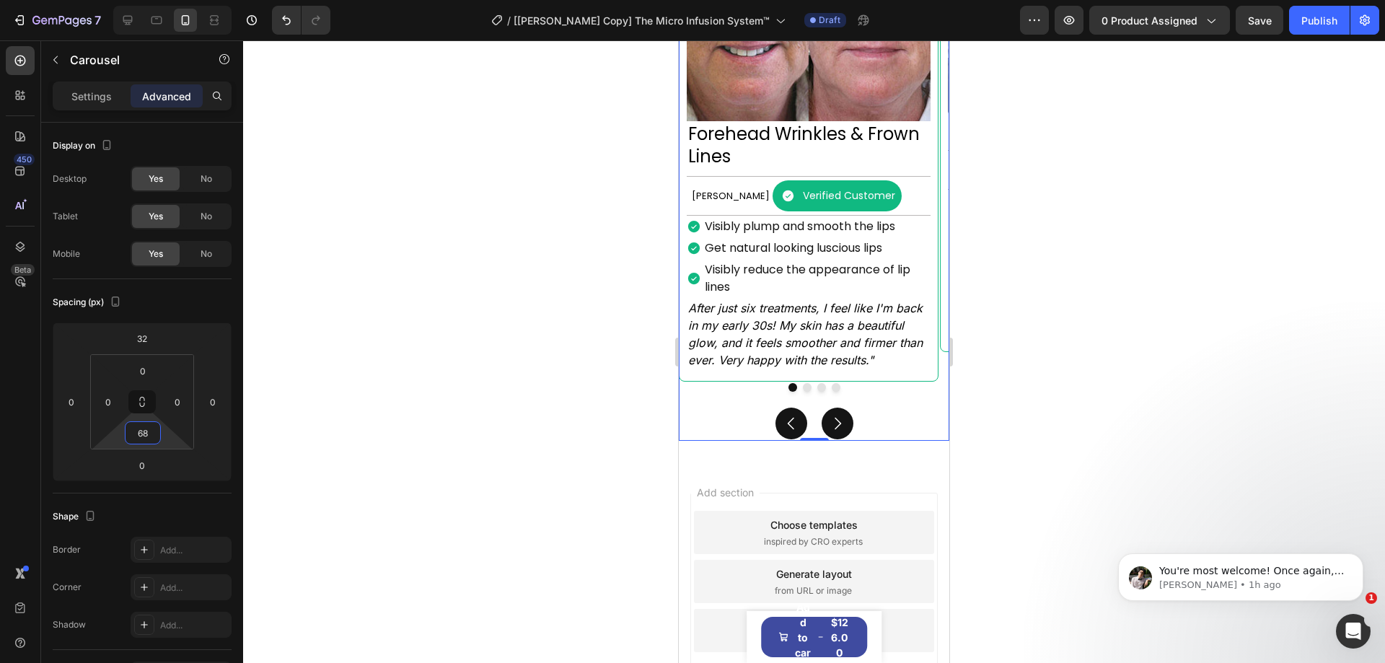
type input "68"
click at [714, 426] on div "Image Forehead Wrinkles & Frown Lines Heading Margret H. Text Block Verified Cu…" at bounding box center [814, 153] width 271 height 575
click at [121, 11] on div at bounding box center [127, 20] width 23 height 23
type input "1"
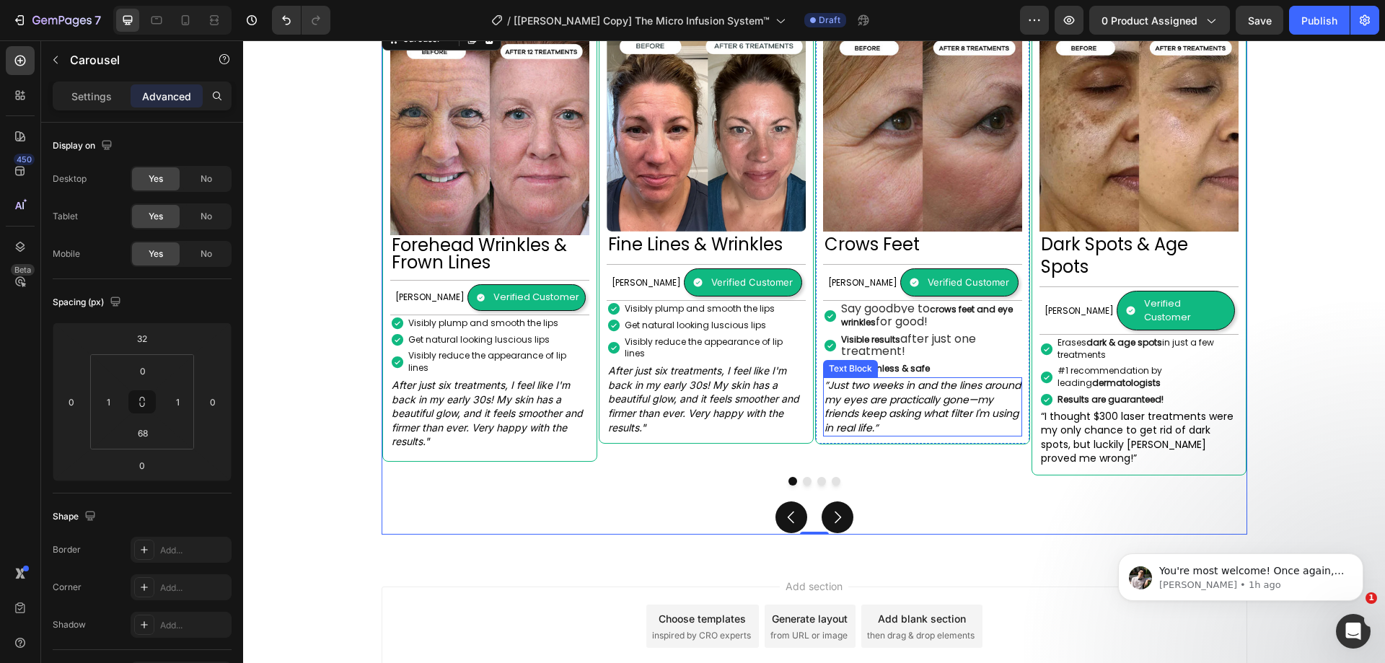
scroll to position [1426, 0]
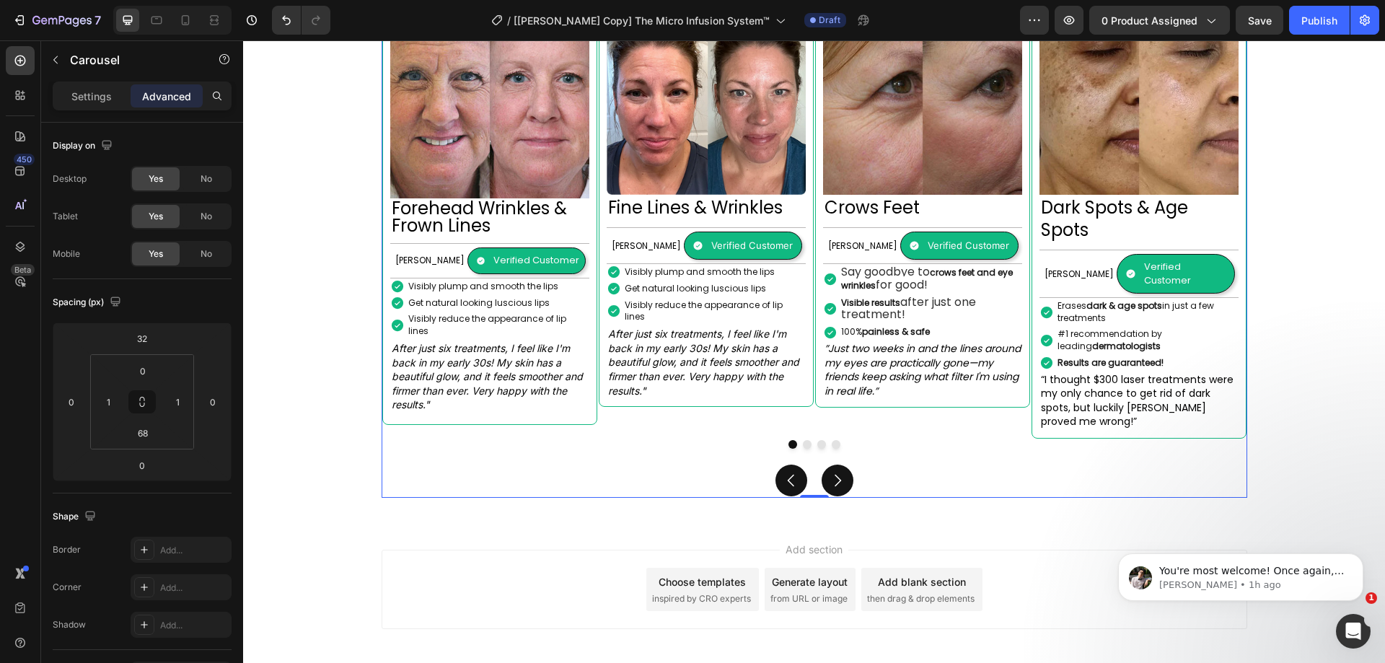
click at [823, 465] on button "Carousel Next Arrow" at bounding box center [838, 481] width 32 height 32
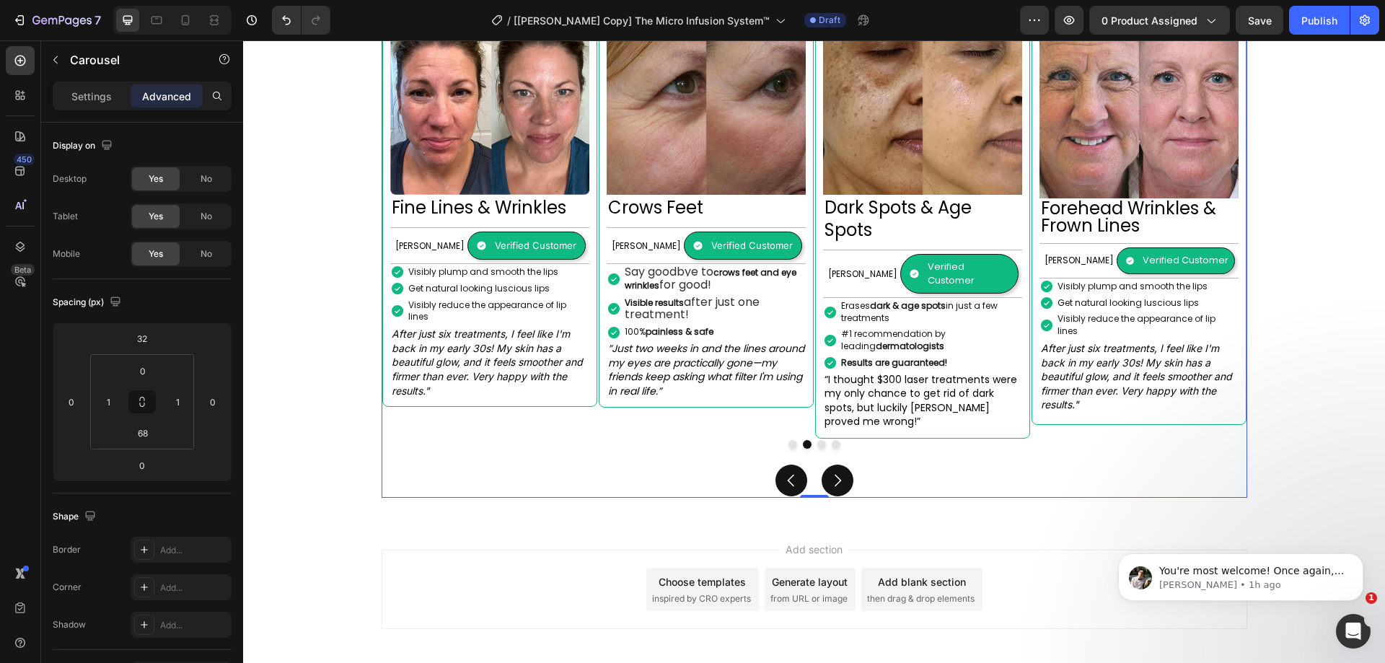
click at [787, 472] on icon "Carousel Back Arrow" at bounding box center [791, 480] width 17 height 17
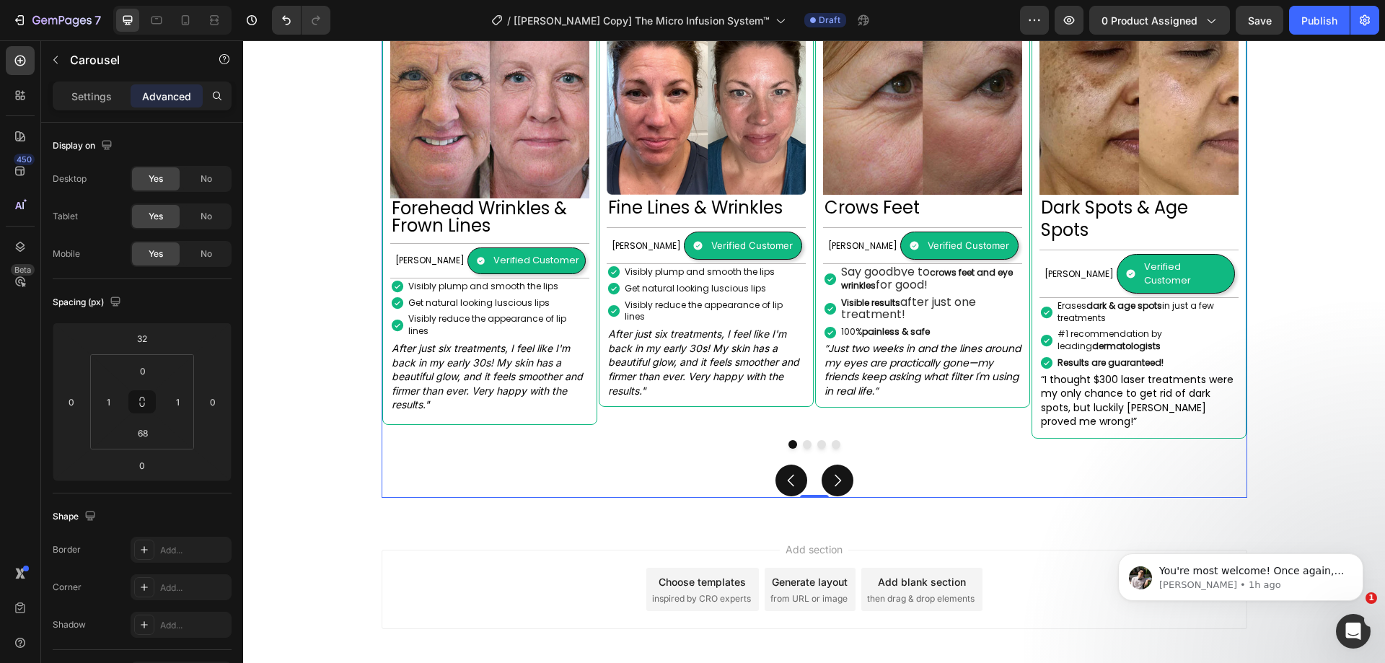
click at [843, 465] on button "Carousel Next Arrow" at bounding box center [838, 481] width 32 height 32
click at [754, 424] on div "Image Forehead Wrinkles & Frown Lines Heading Margret H. Text Block Verified Cu…" at bounding box center [815, 243] width 866 height 510
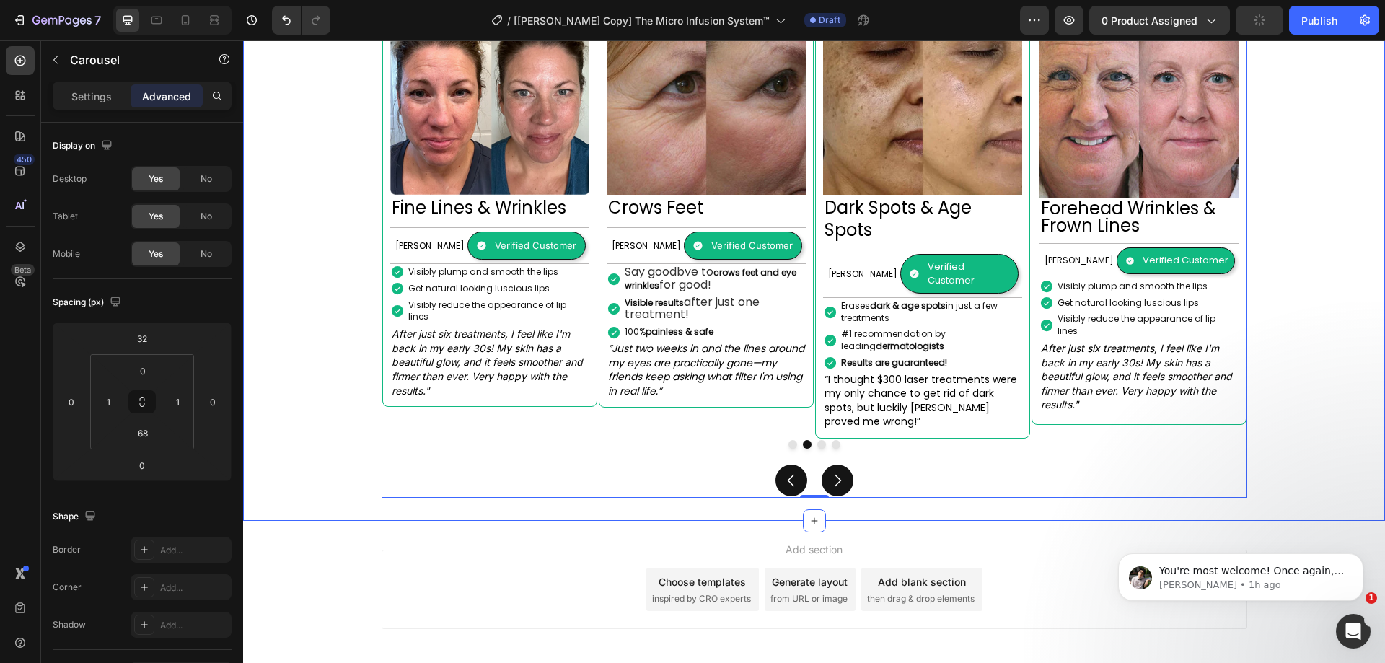
click at [1313, 412] on div "Image Forehead Wrinkles & Frown Lines Heading Margret H. Text Block Verified Cu…" at bounding box center [815, 231] width 1010 height 533
click at [750, 419] on div "Image Forehead Wrinkles & Frown Lines Heading Margret H. Text Block Verified Cu…" at bounding box center [815, 243] width 866 height 510
click at [829, 472] on icon "Carousel Next Arrow" at bounding box center [837, 480] width 17 height 17
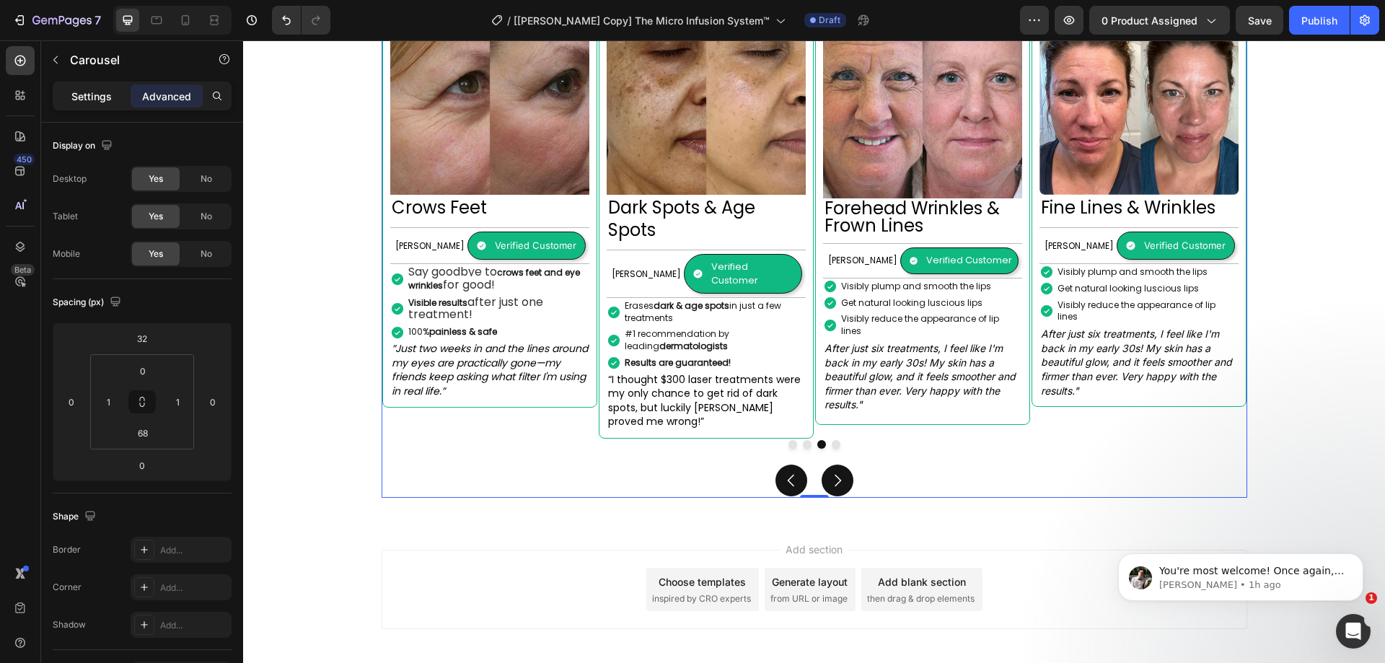
click at [82, 102] on p "Settings" at bounding box center [91, 96] width 40 height 15
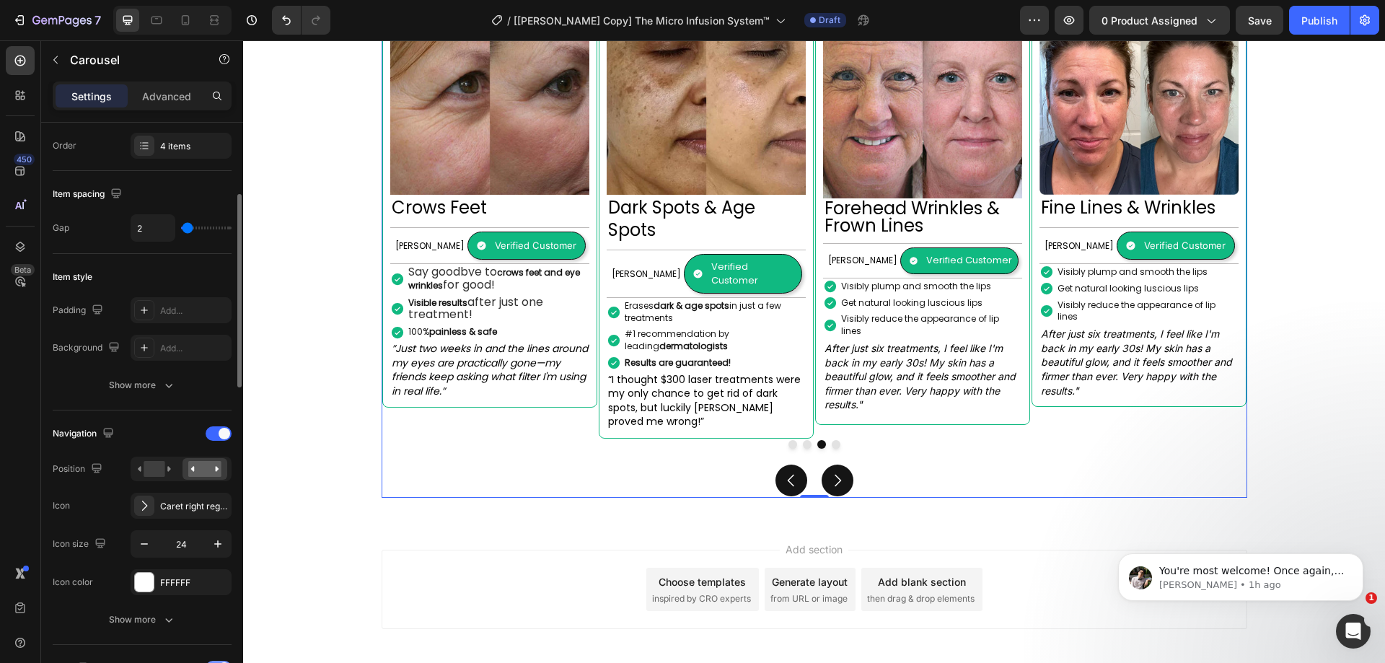
scroll to position [433, 0]
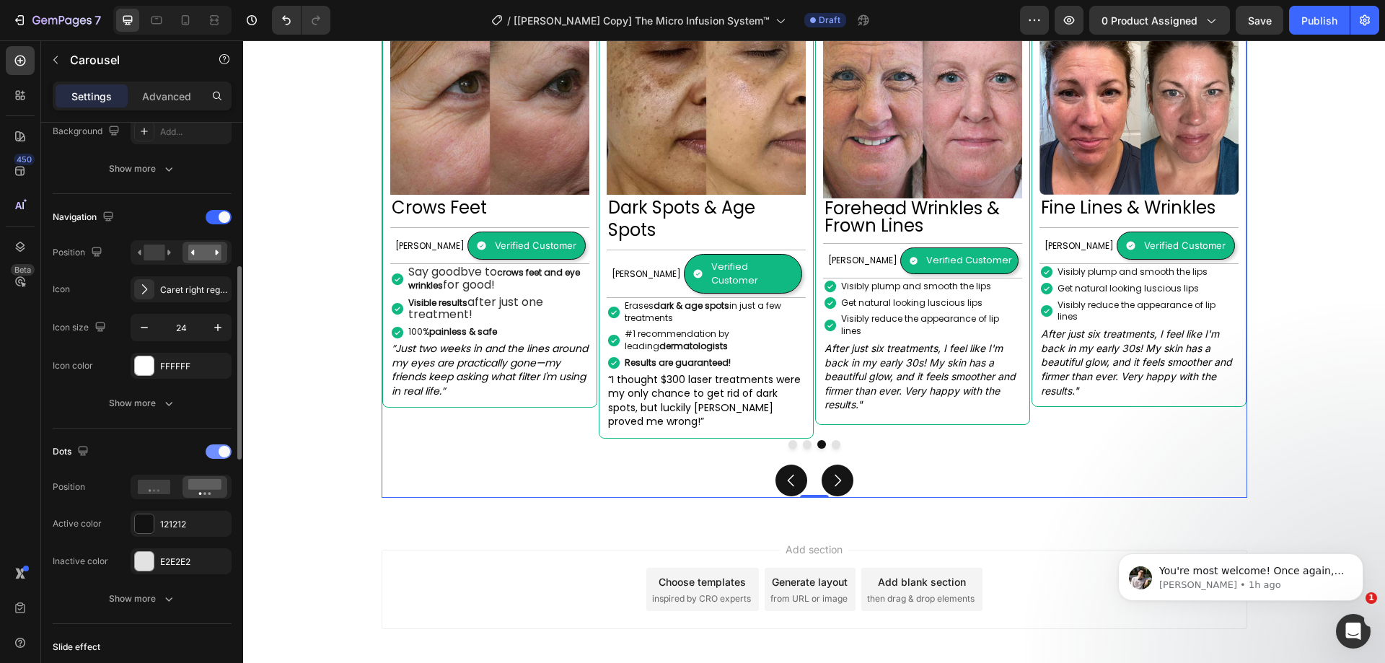
click at [216, 452] on div at bounding box center [219, 451] width 26 height 14
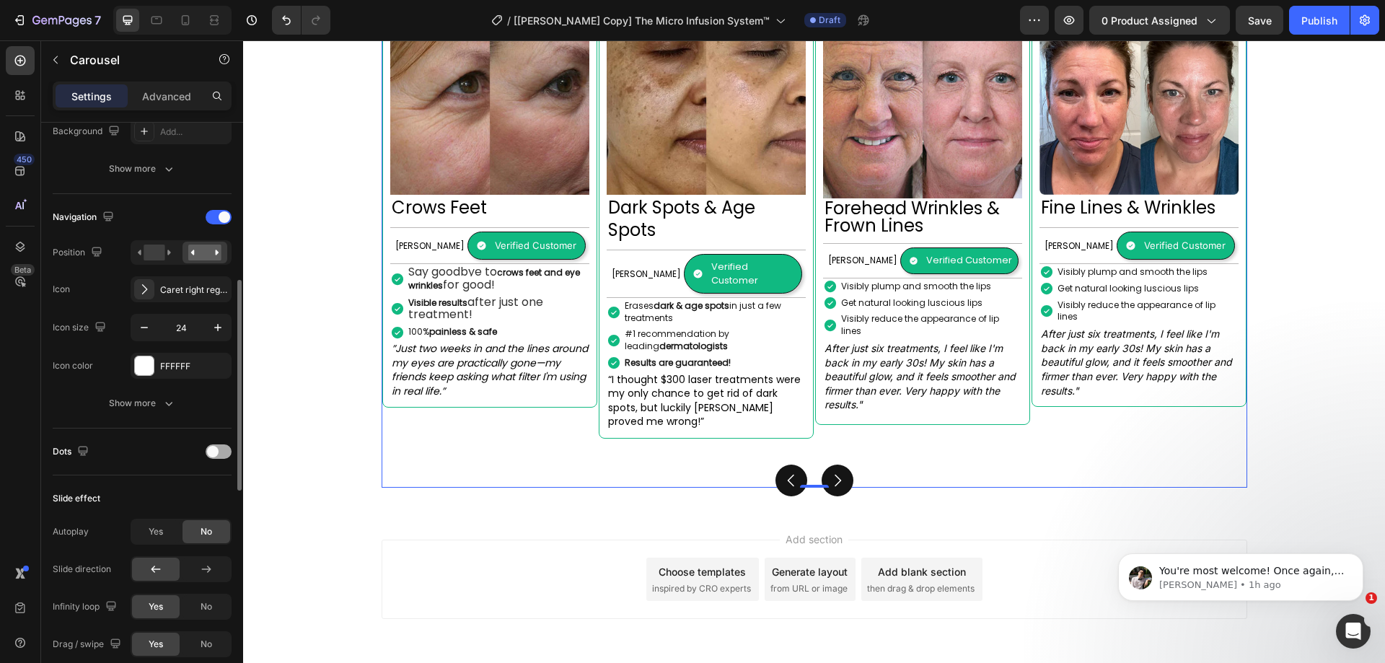
click at [218, 452] on span at bounding box center [213, 452] width 12 height 12
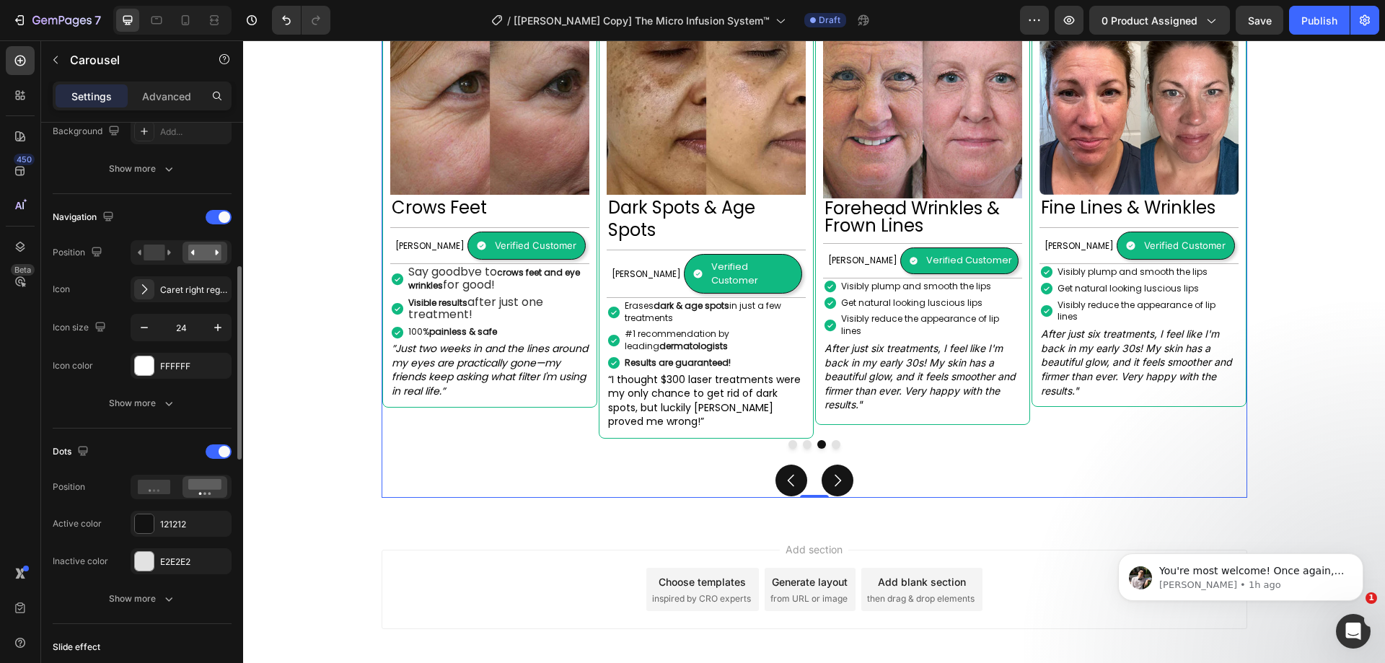
scroll to position [577, 0]
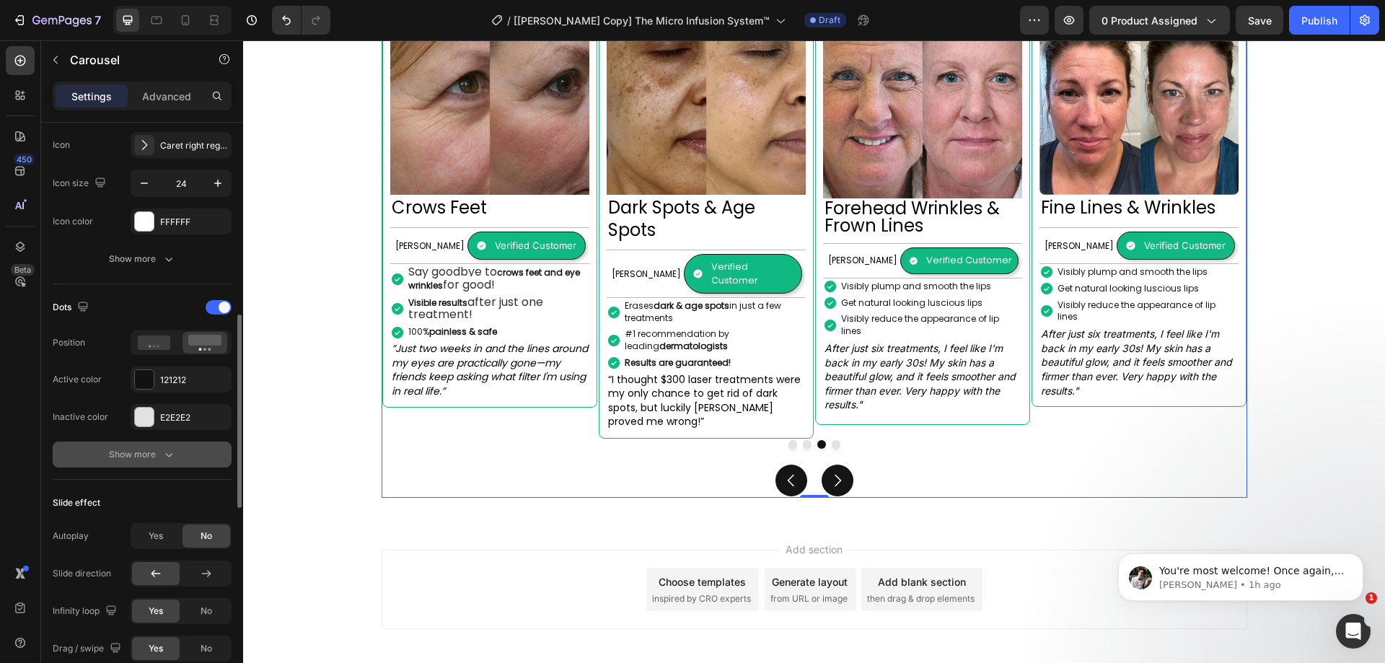
click at [160, 465] on button "Show more" at bounding box center [142, 455] width 179 height 26
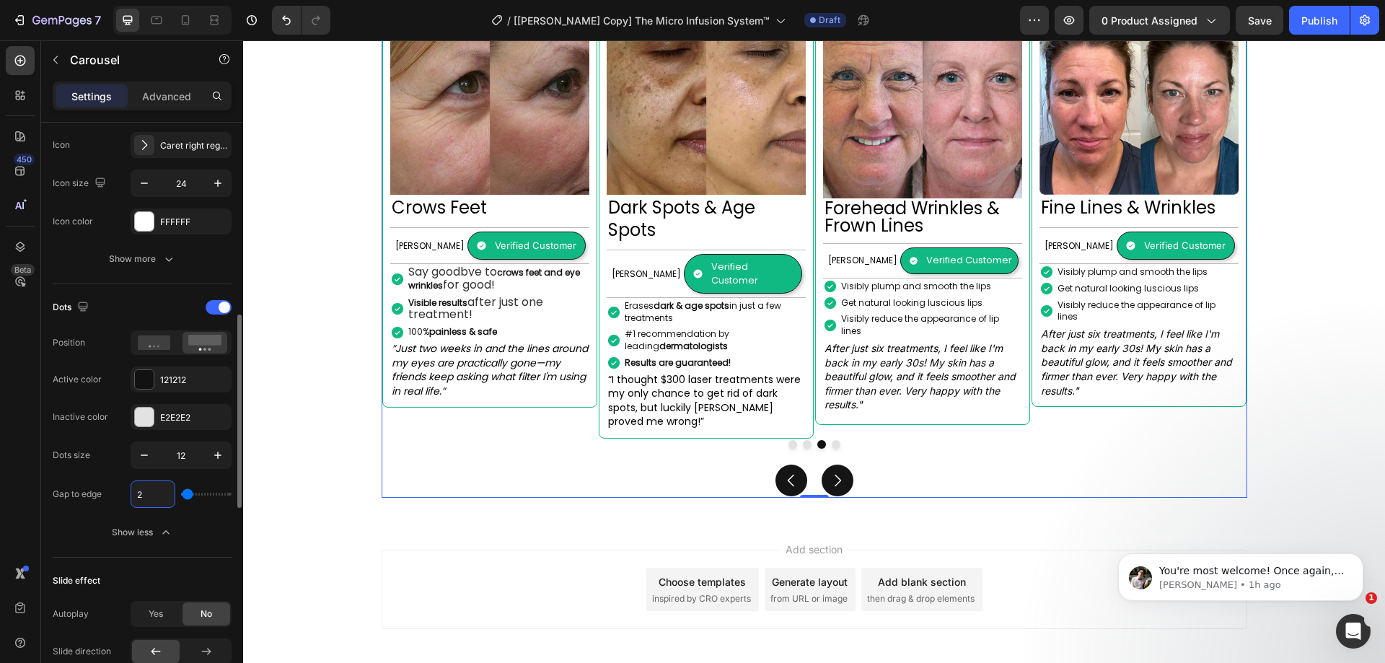
click at [148, 488] on input "2" at bounding box center [152, 494] width 43 height 26
type input "3"
type input "4"
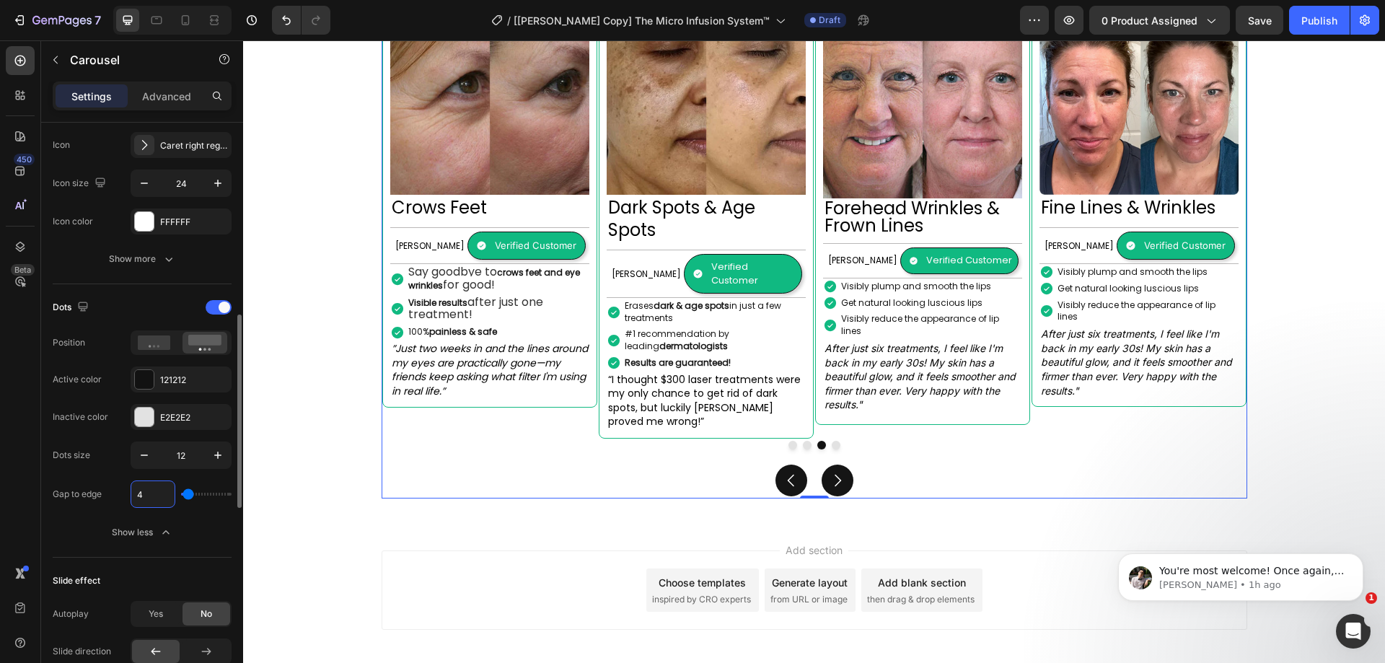
type input "5"
type input "6"
type input "7"
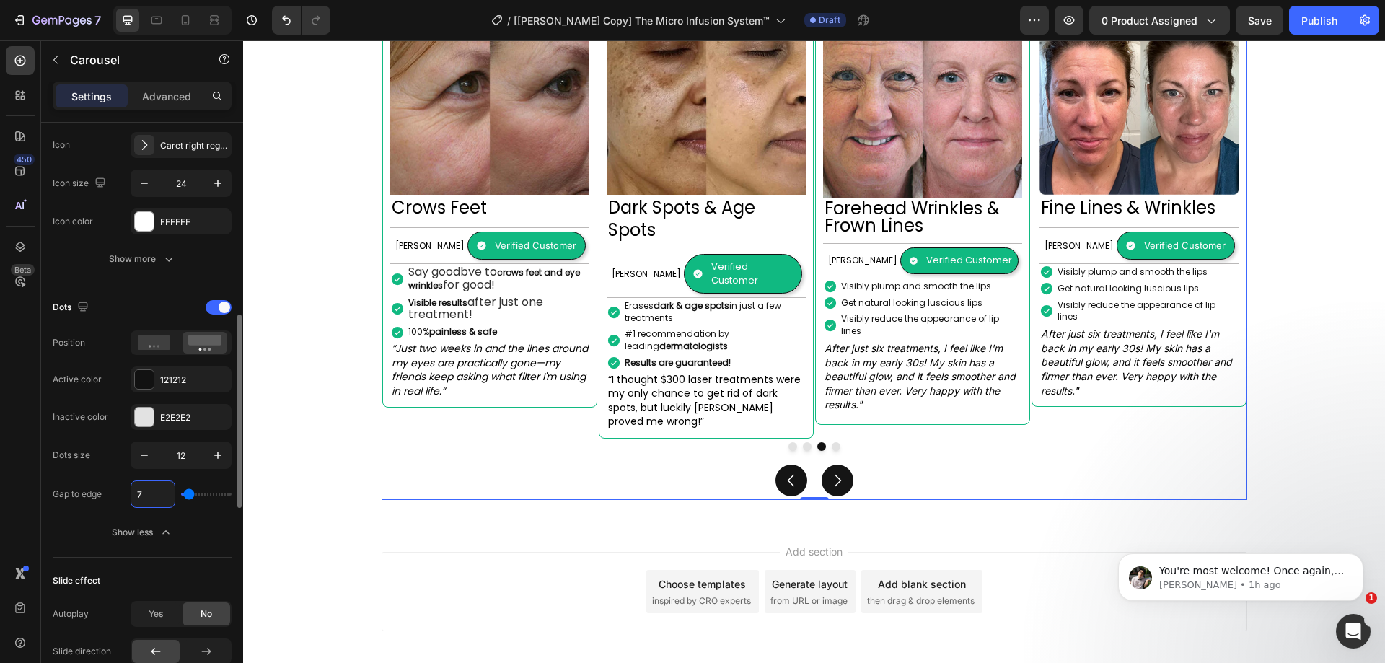
type input "7"
type input "8"
type input "9"
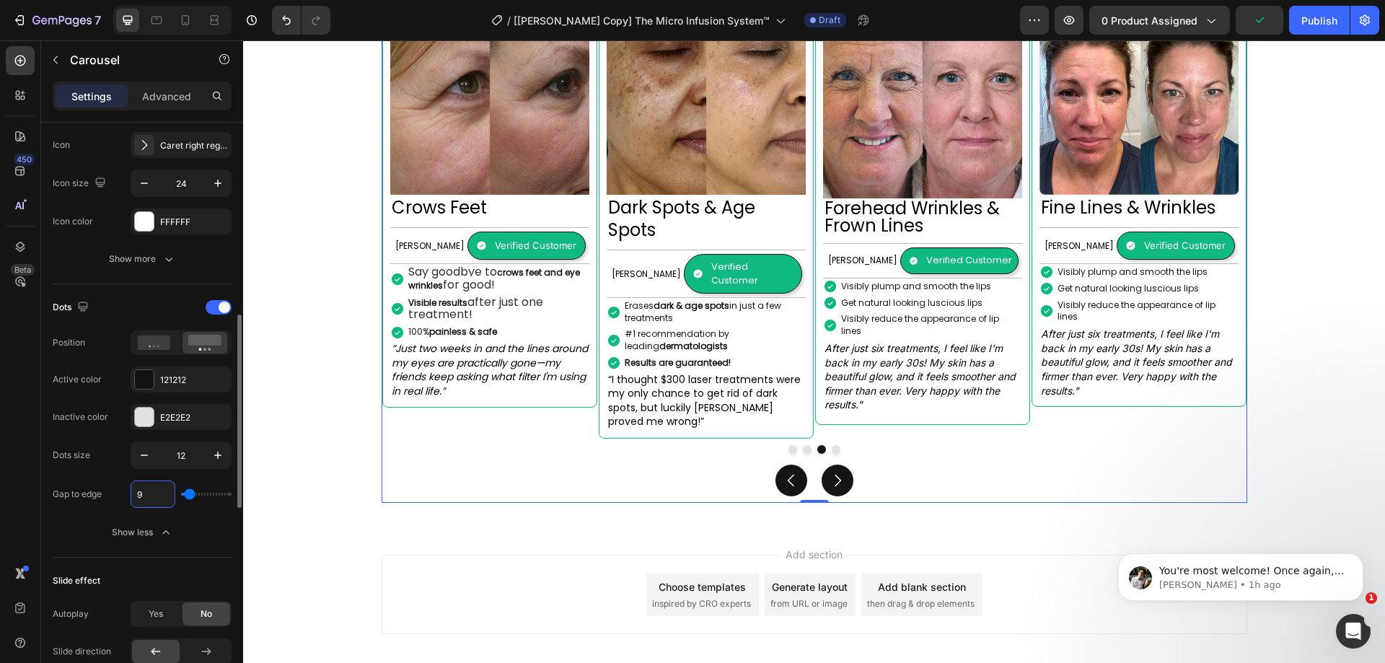
type input "8"
type input "7"
type input "6"
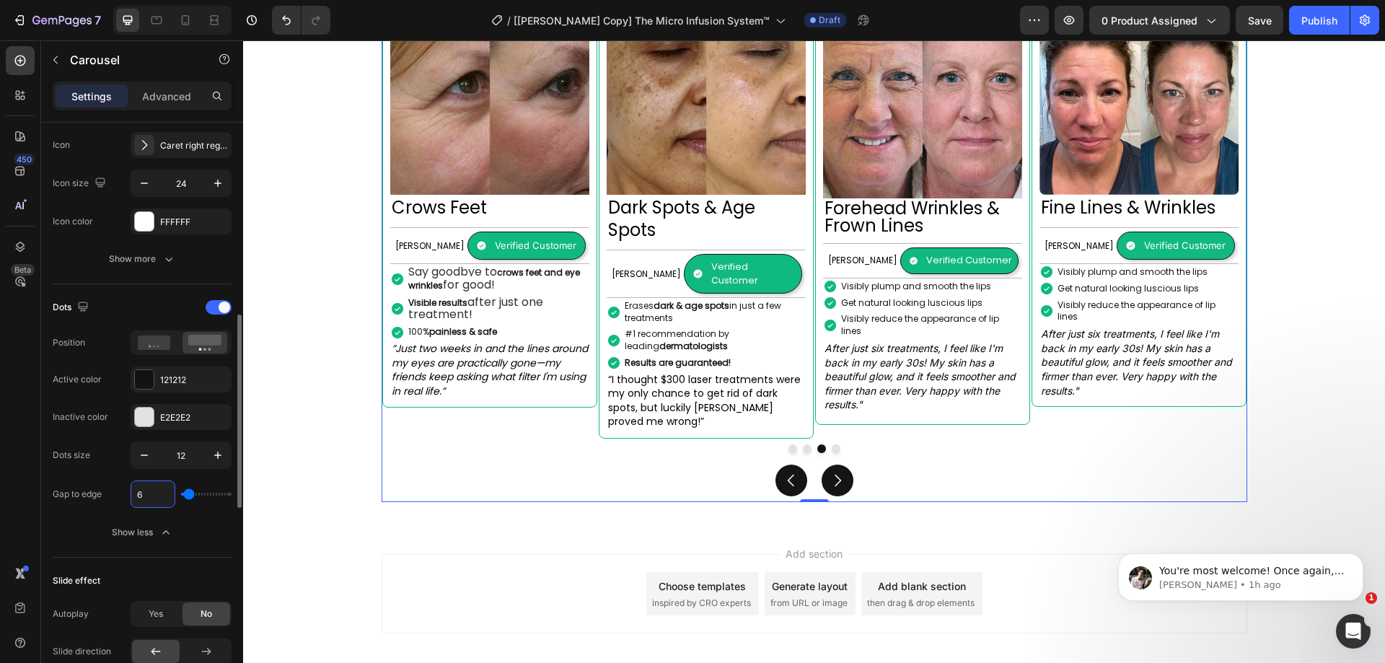
type input "6"
type input "5"
type input "4"
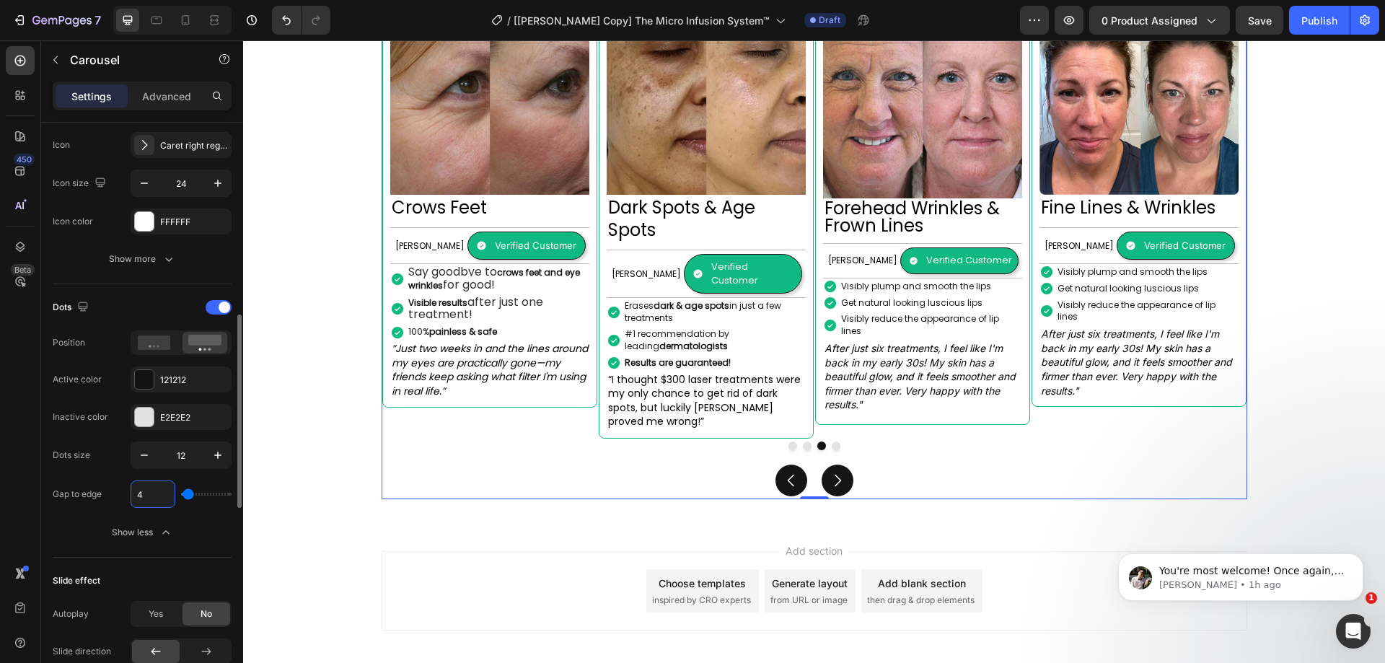
type input "3"
type input "2"
click at [648, 439] on div "Image Forehead Wrinkles & Frown Lines Heading Margret H. Text Block Verified Cu…" at bounding box center [815, 243] width 866 height 510
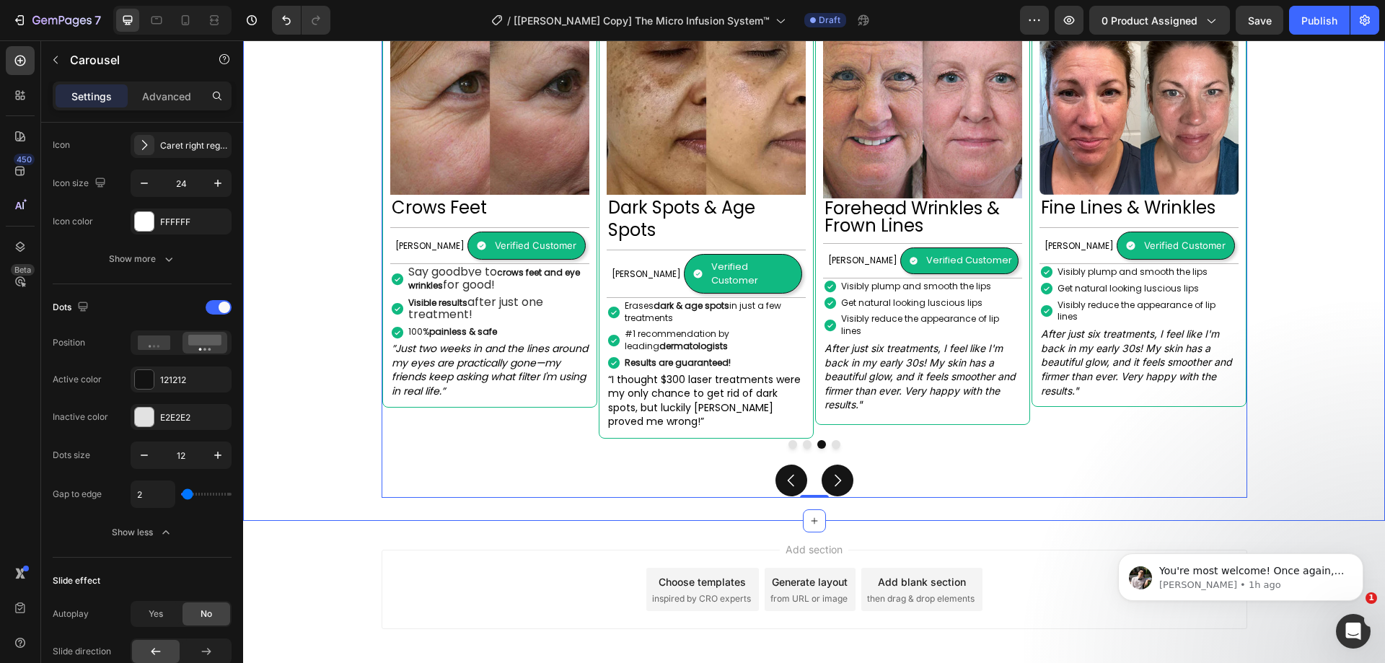
drag, startPoint x: 367, startPoint y: 420, endPoint x: 465, endPoint y: 422, distance: 97.4
click at [367, 419] on div "Image Forehead Wrinkles & Frown Lines Heading Margret H. Text Block Verified Cu…" at bounding box center [815, 231] width 1010 height 533
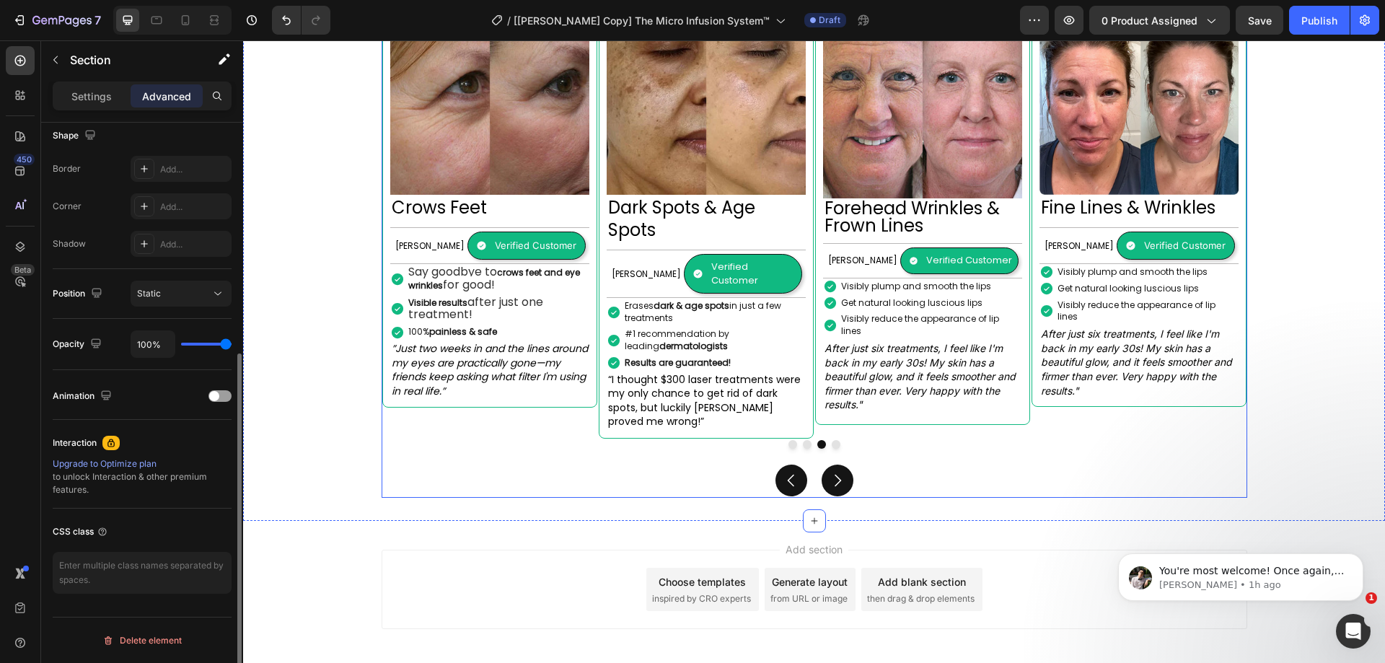
scroll to position [0, 0]
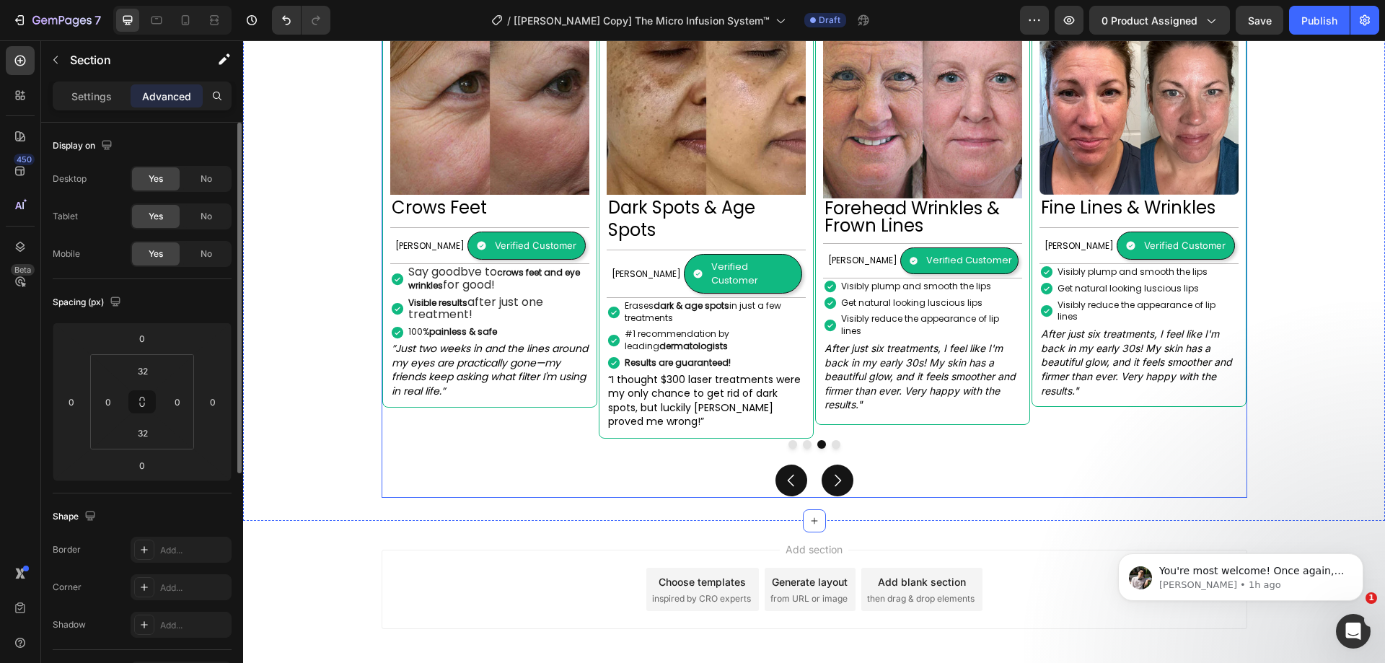
click at [626, 429] on div "Image Forehead Wrinkles & Frown Lines Heading Margret H. Text Block Verified Cu…" at bounding box center [815, 243] width 866 height 510
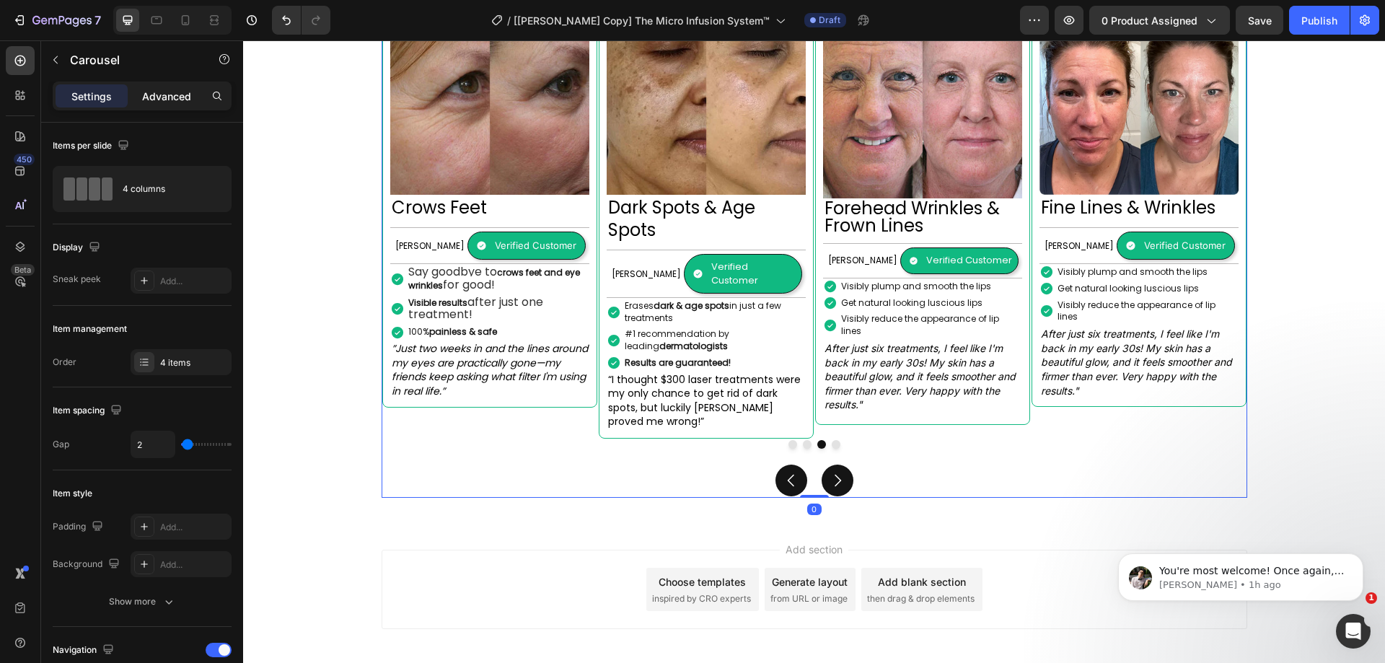
click at [171, 100] on p "Advanced" at bounding box center [166, 96] width 49 height 15
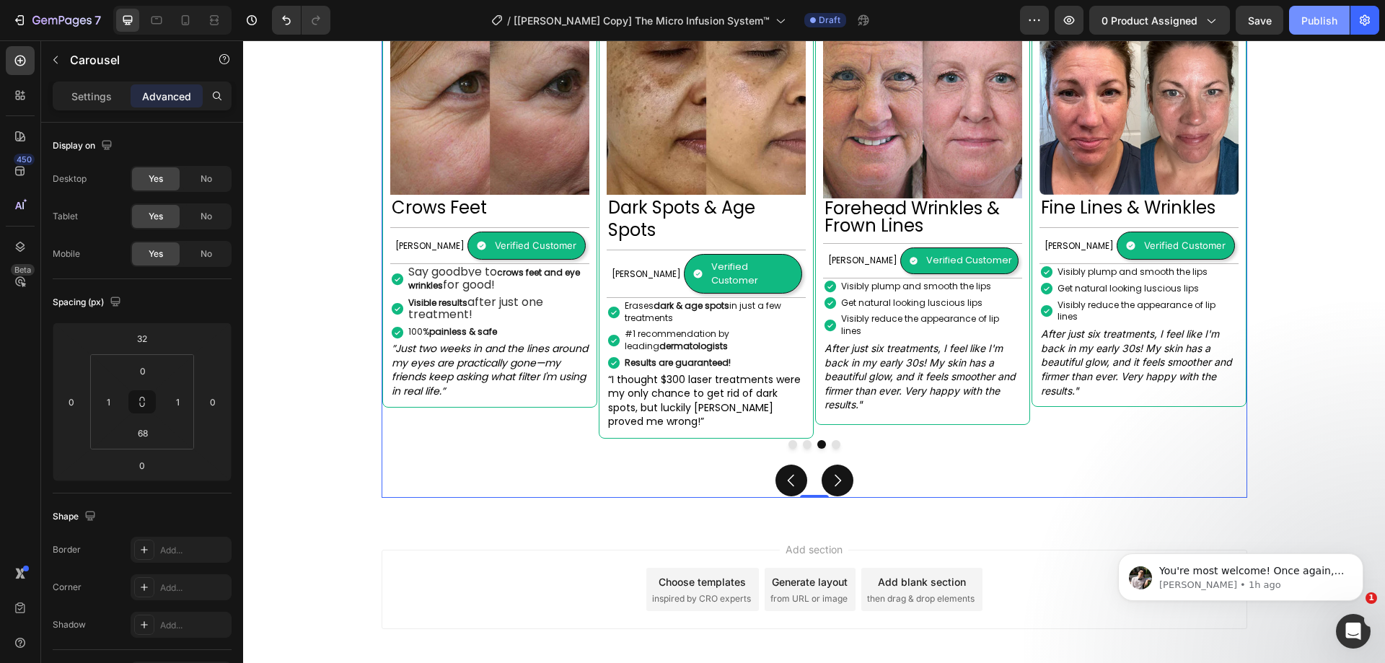
click at [1312, 17] on div "Publish" at bounding box center [1320, 20] width 36 height 15
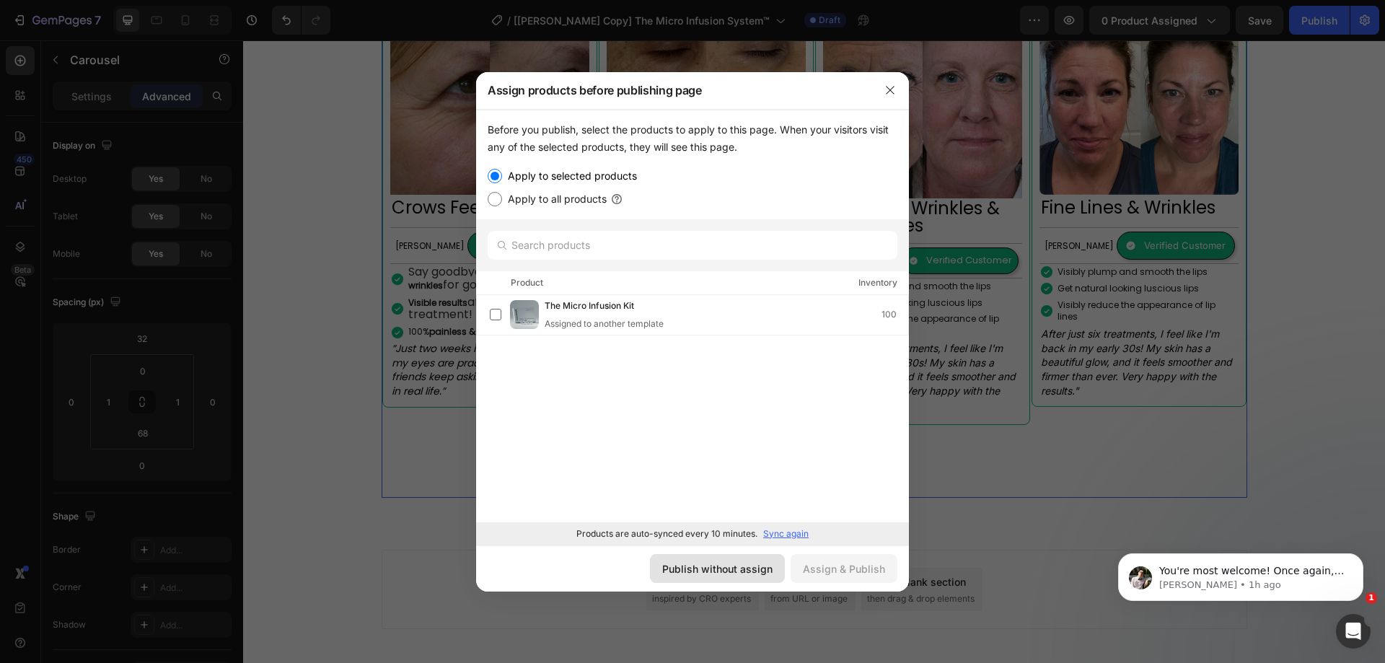
click at [743, 571] on div "Publish without assign" at bounding box center [717, 568] width 110 height 15
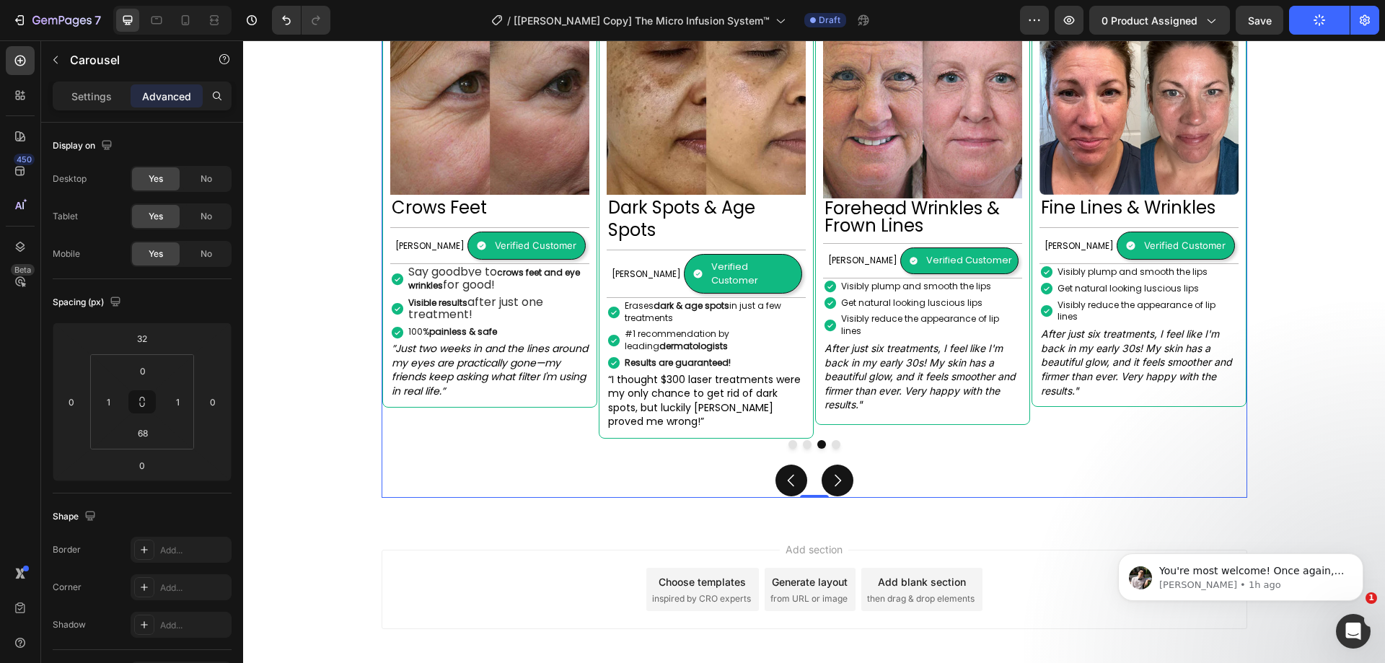
click at [949, 6] on div "/ [Adrian GemPages Copy] The Micro Infusion System™ Draft" at bounding box center [681, 20] width 678 height 29
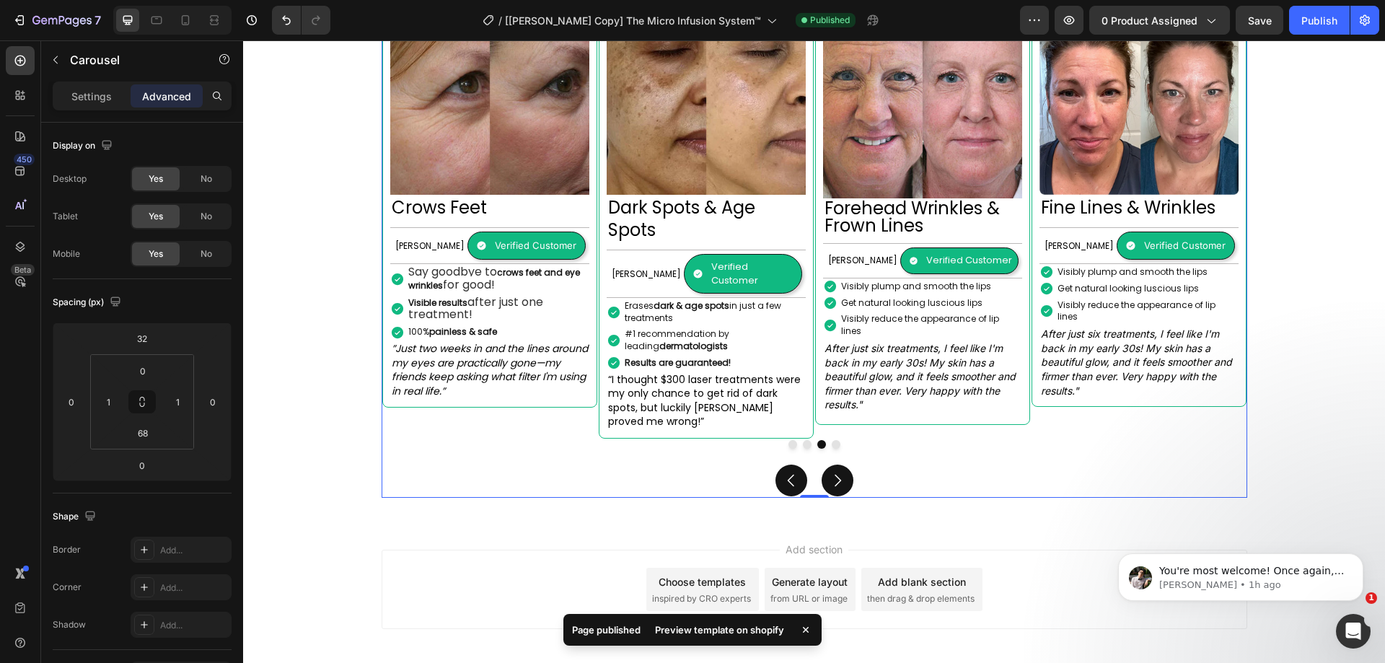
click at [764, 631] on div "Preview template on shopify" at bounding box center [719, 630] width 146 height 20
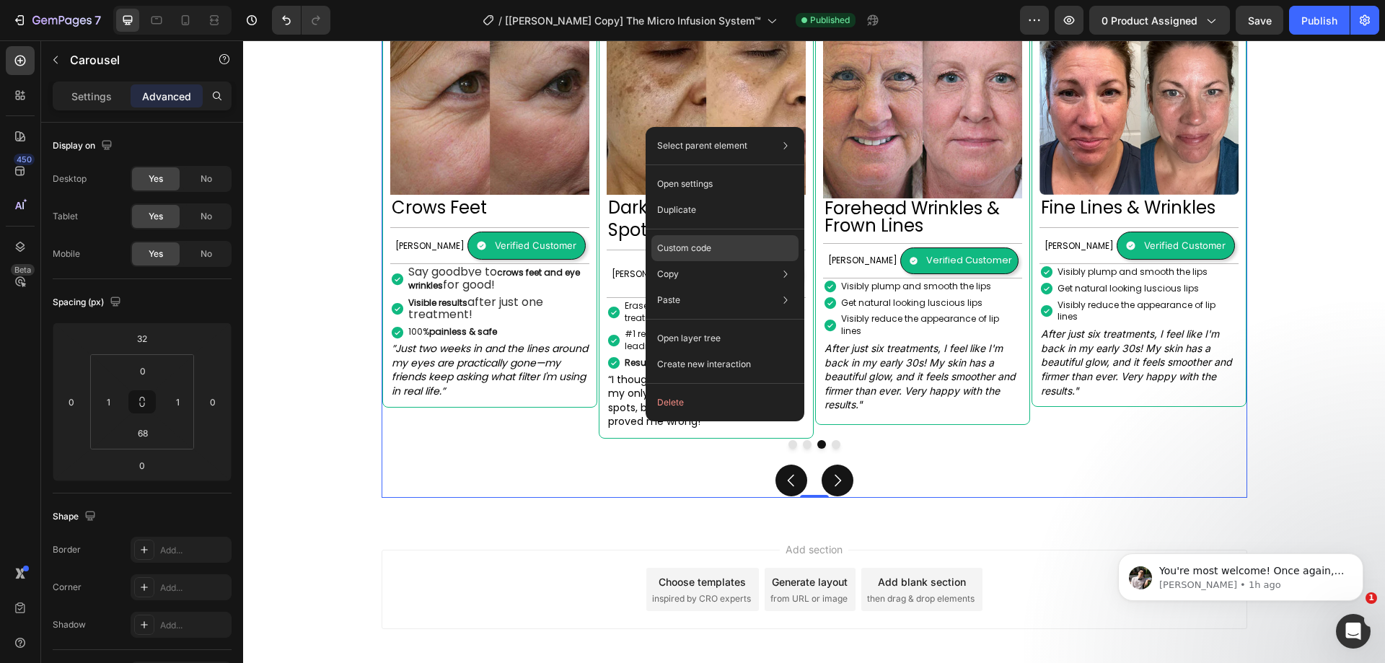
click at [700, 242] on p "Custom code" at bounding box center [684, 248] width 54 height 13
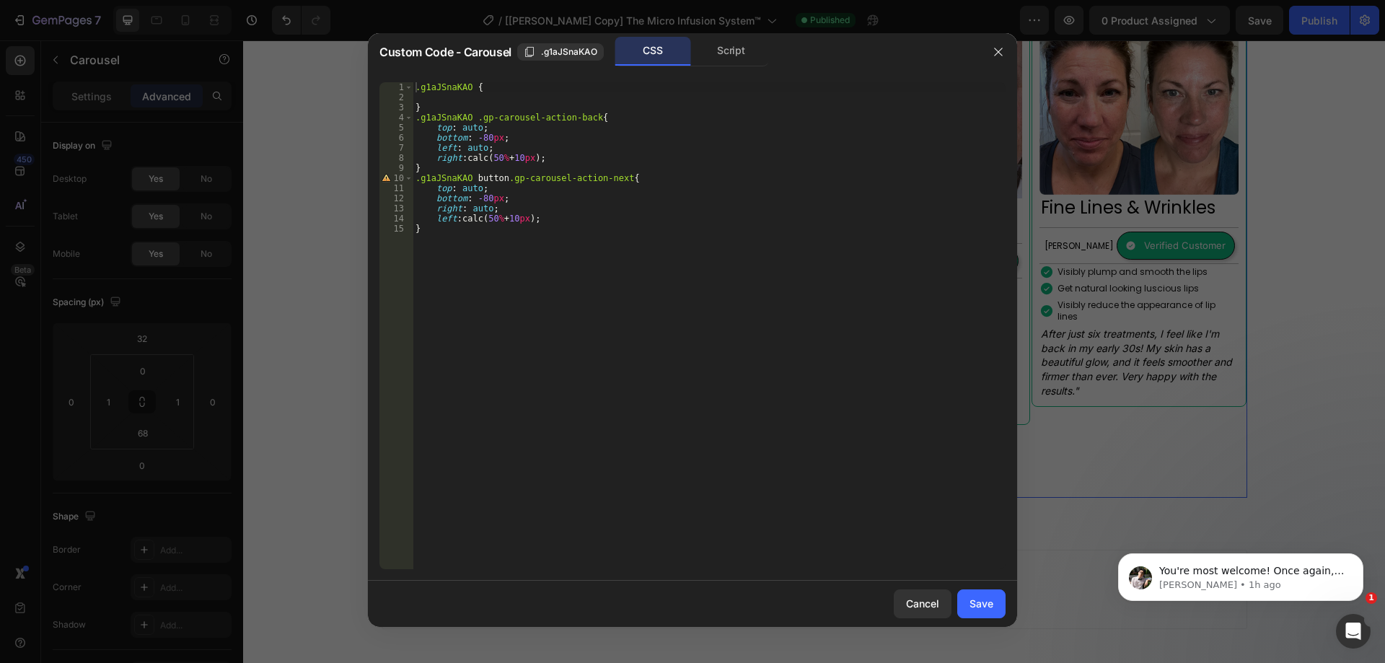
click at [481, 128] on div ".g1aJSnaKAO { } .g1aJSnaKAO .gp-carousel-action-back { top : auto ; bottom : -8…" at bounding box center [709, 335] width 593 height 507
click at [479, 128] on div ".g1aJSnaKAO { } .g1aJSnaKAO .gp-carousel-action-back { top : auto ; bottom : -8…" at bounding box center [709, 335] width 593 height 507
click at [496, 134] on div ".g1aJSnaKAO { } .g1aJSnaKAO .gp-carousel-action-back { top : auto !important ; …" at bounding box center [709, 335] width 593 height 507
click at [483, 146] on div ".g1aJSnaKAO { } .g1aJSnaKAO .gp-carousel-action-back { top : auto !important ; …" at bounding box center [709, 335] width 593 height 507
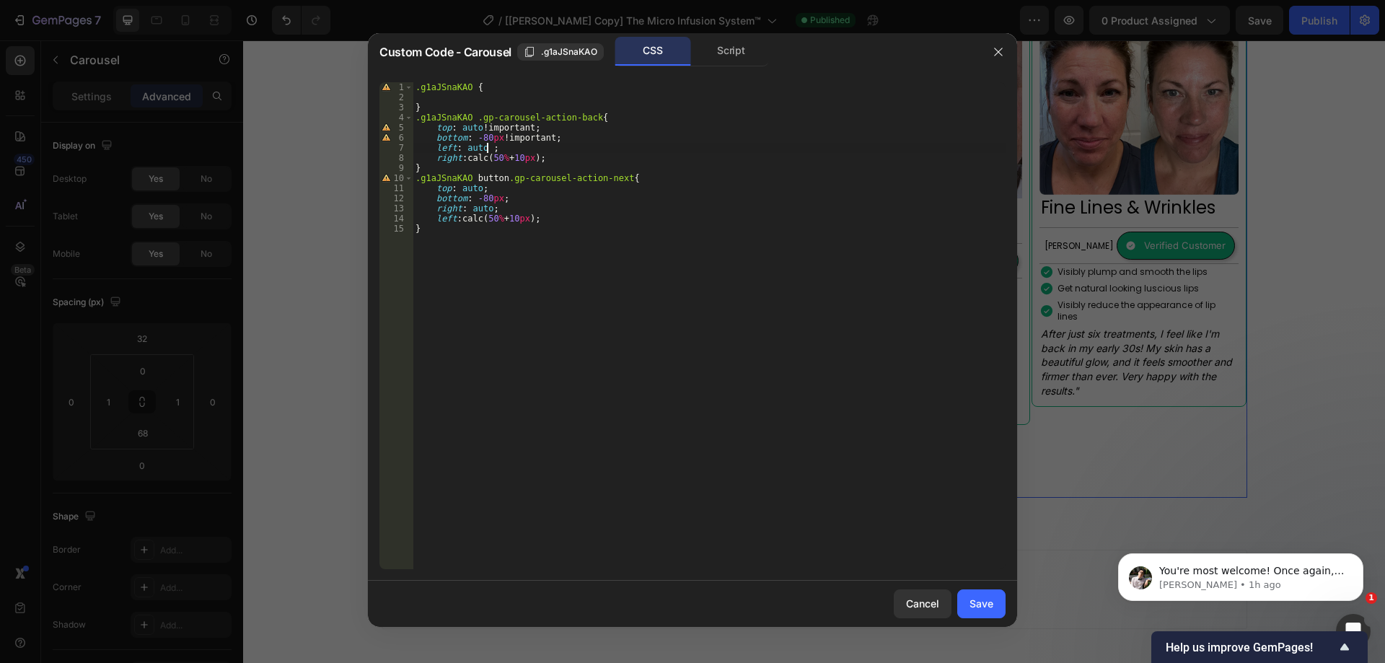
scroll to position [0, 6]
click at [544, 154] on div ".g1aJSnaKAO { } .g1aJSnaKAO .gp-carousel-action-back { top : auto !important ; …" at bounding box center [709, 335] width 593 height 507
click at [497, 198] on div ".g1aJSnaKAO { } .g1aJSnaKAO .gp-carousel-action-back { top : auto !important ; …" at bounding box center [709, 335] width 593 height 507
click at [487, 206] on div ".g1aJSnaKAO { } .g1aJSnaKAO .gp-carousel-action-back { top : auto !important ; …" at bounding box center [709, 335] width 593 height 507
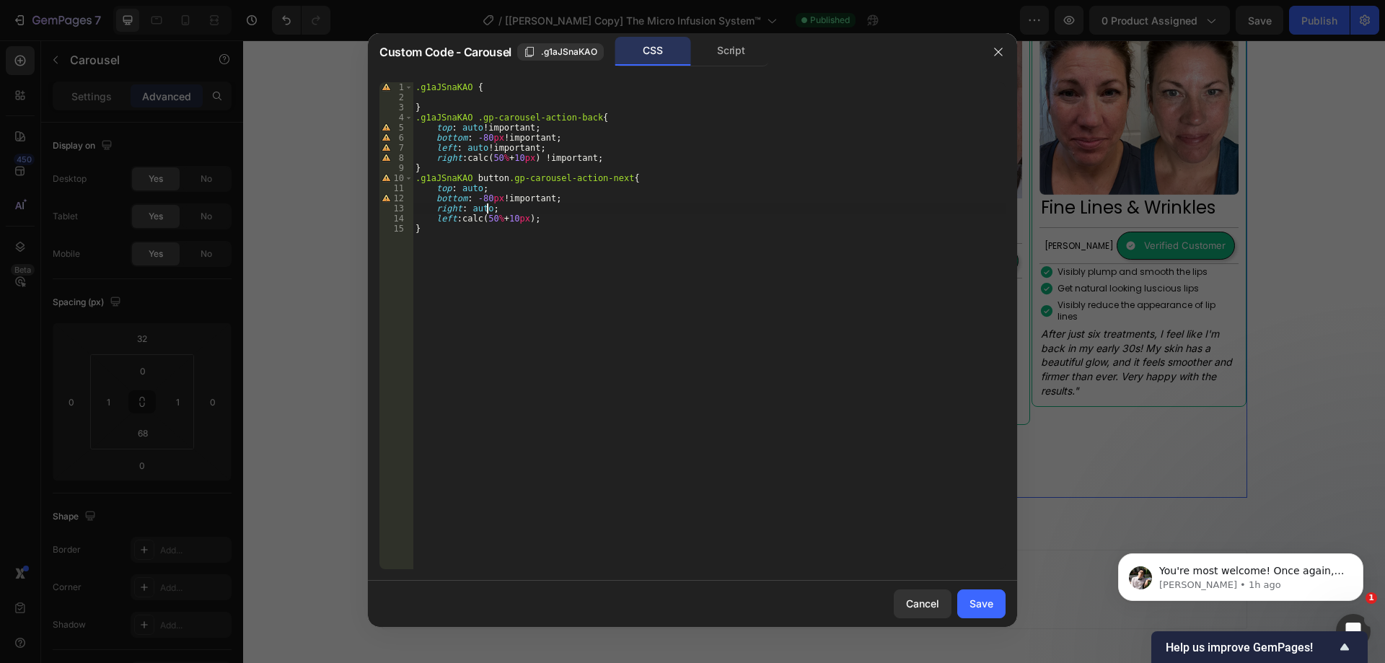
scroll to position [0, 6]
click at [539, 216] on div ".g1aJSnaKAO { } .g1aJSnaKAO .gp-carousel-action-back { top : auto !important ; …" at bounding box center [709, 335] width 593 height 507
click at [479, 186] on div ".g1aJSnaKAO { } .g1aJSnaKAO .gp-carousel-action-back { top : auto !important ; …" at bounding box center [709, 335] width 593 height 507
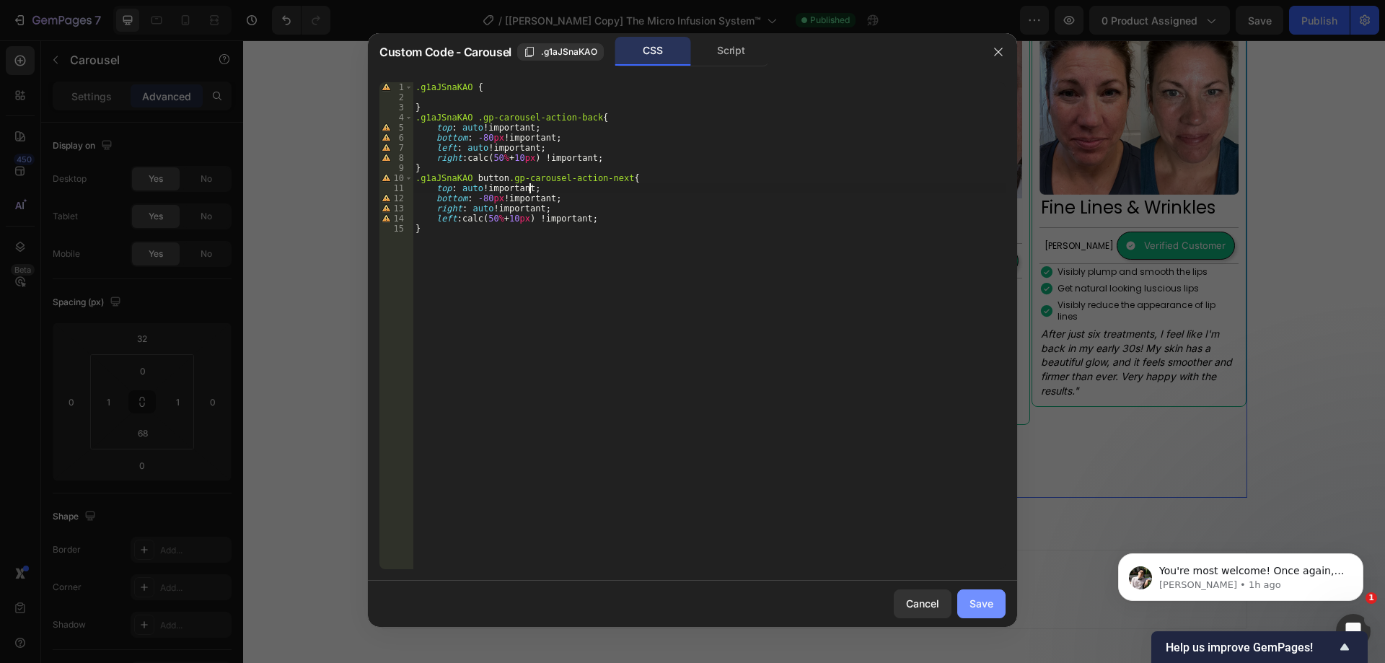
type textarea "top: auto !;"
drag, startPoint x: 1050, startPoint y: 45, endPoint x: 1331, endPoint y: 12, distance: 283.3
click at [981, 608] on div "Save" at bounding box center [982, 603] width 24 height 15
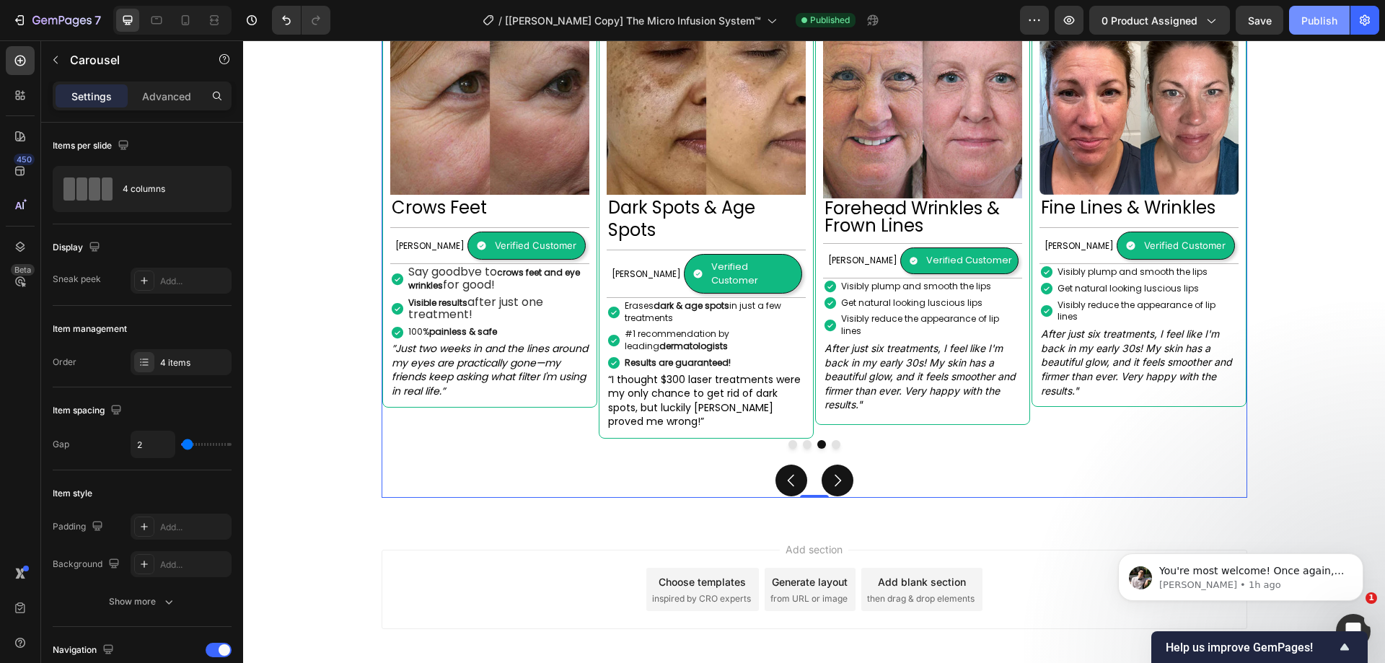
click at [1318, 17] on div "Publish" at bounding box center [1320, 20] width 36 height 15
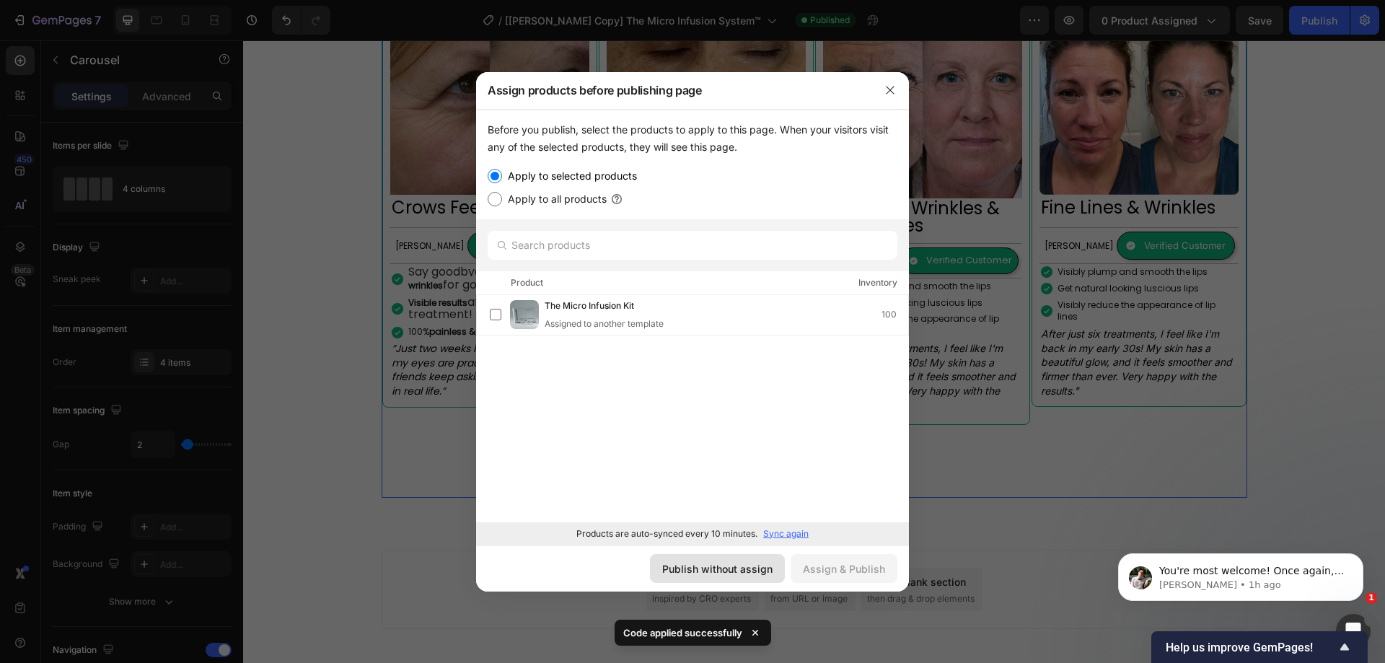
click at [738, 569] on div "Publish without assign" at bounding box center [717, 568] width 110 height 15
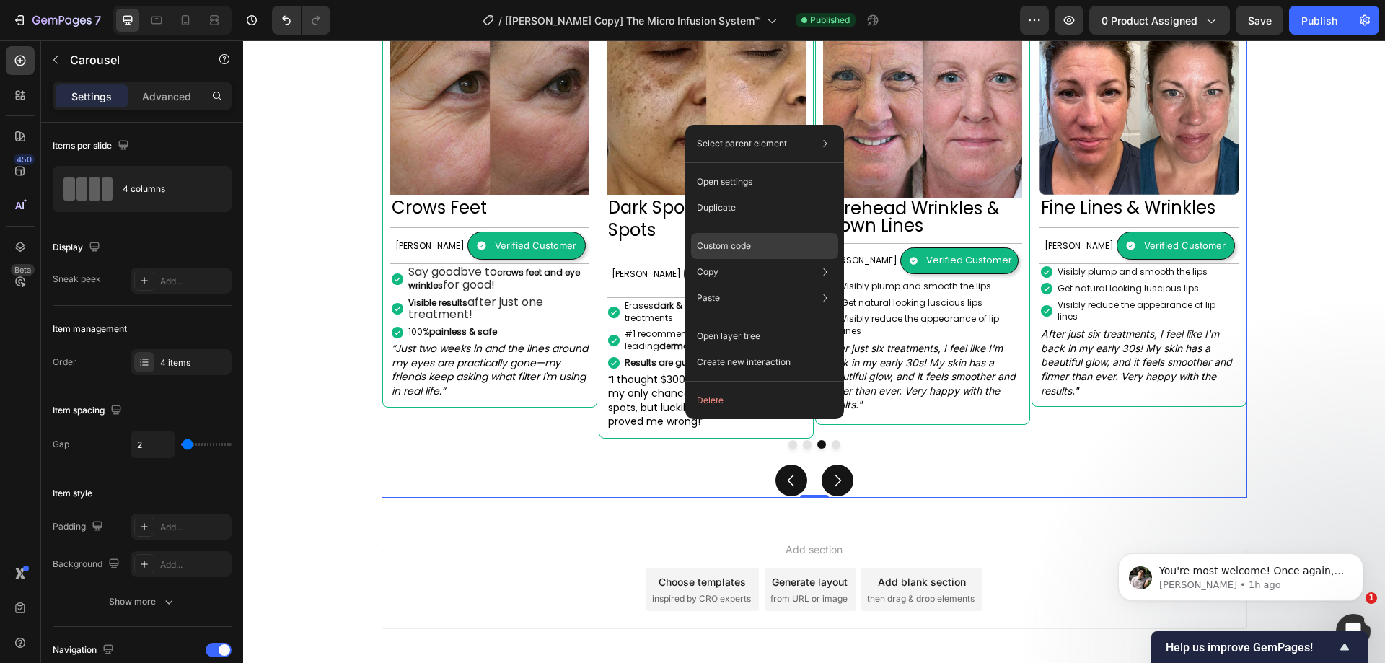
click at [747, 247] on p "Custom code" at bounding box center [724, 246] width 54 height 13
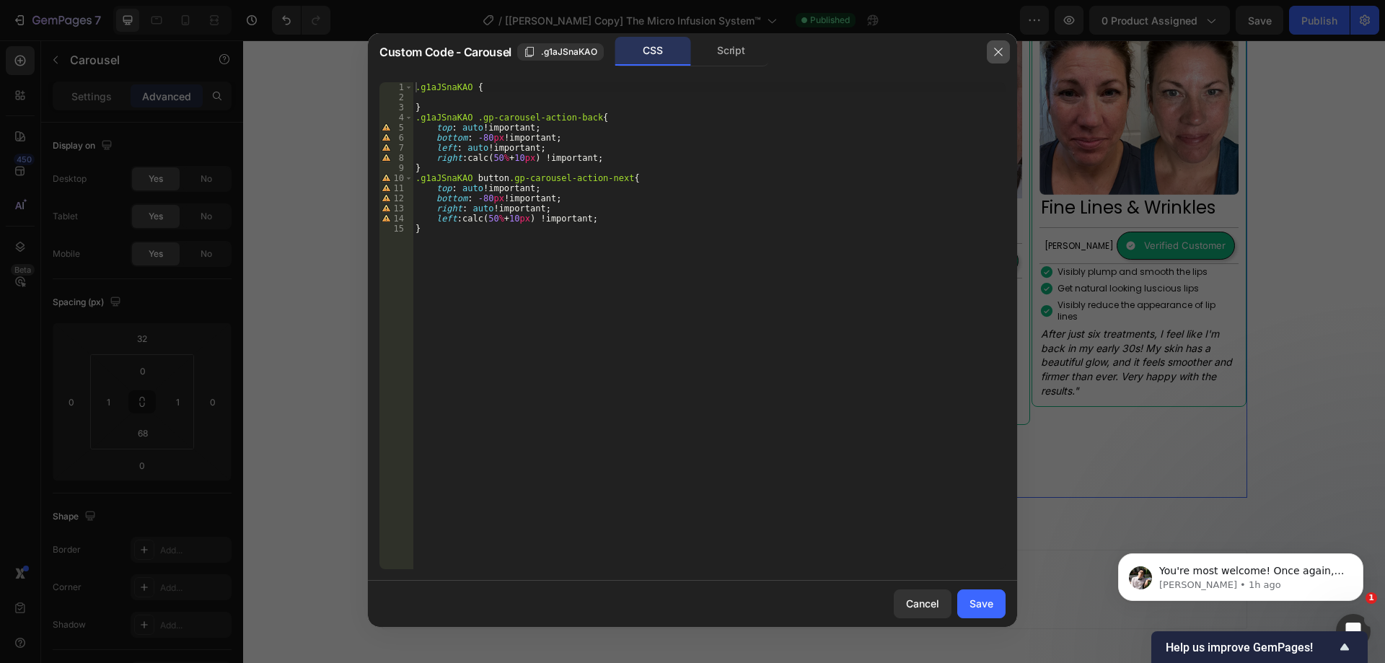
click at [1001, 53] on icon "button" at bounding box center [999, 52] width 12 height 12
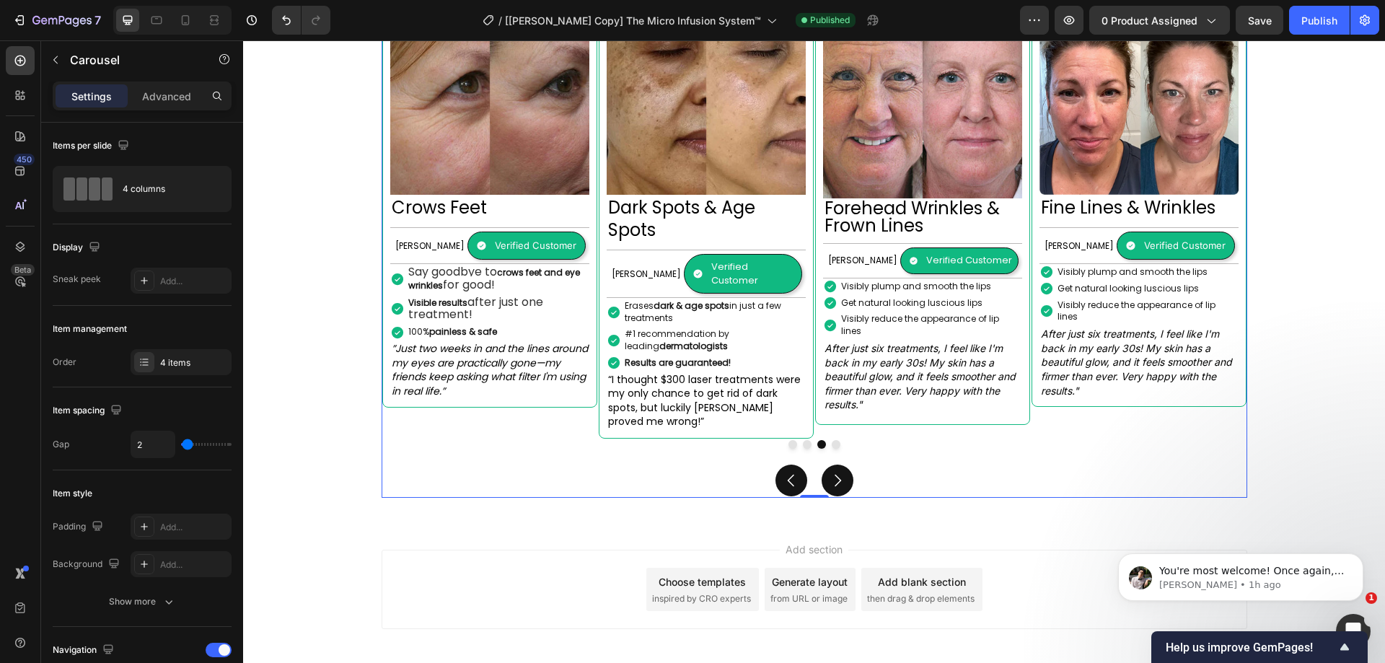
click at [501, 418] on div "Image Forehead Wrinkles & Frown Lines Heading Margret H. Text Block Verified Cu…" at bounding box center [815, 243] width 866 height 510
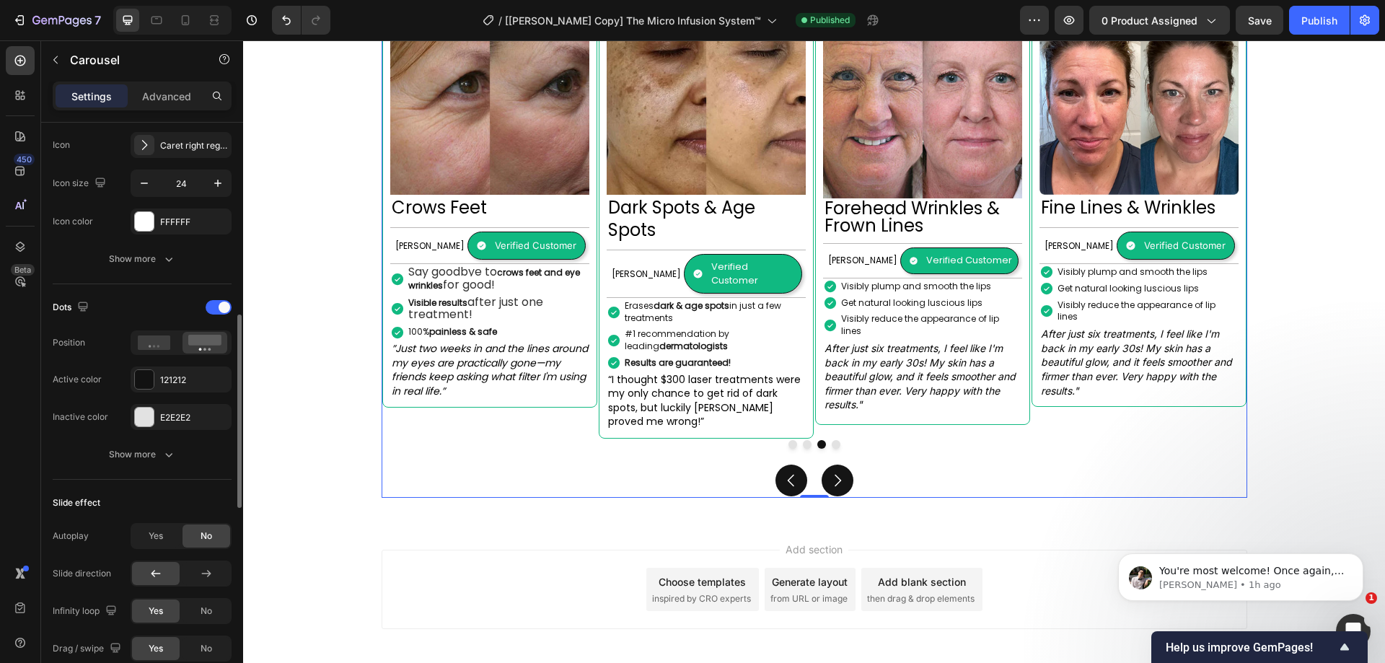
scroll to position [361, 0]
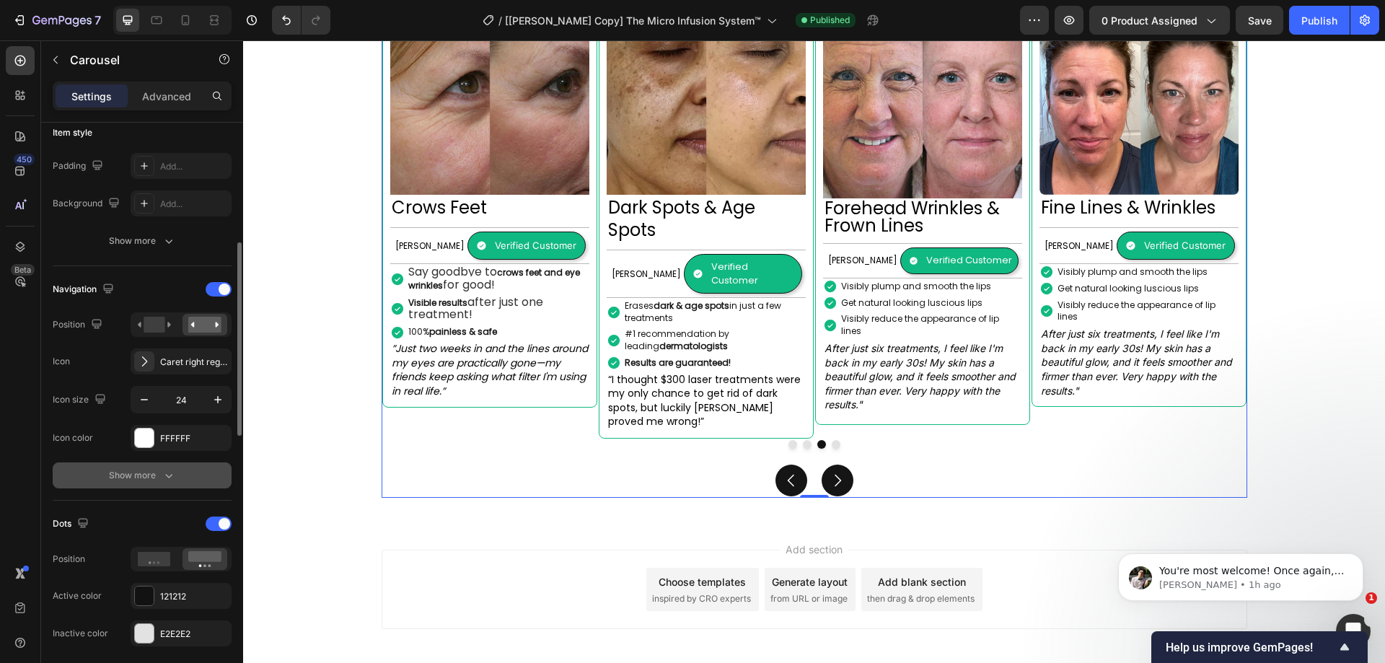
click at [139, 473] on div "Show more" at bounding box center [142, 475] width 67 height 14
